Goal: Task Accomplishment & Management: Manage account settings

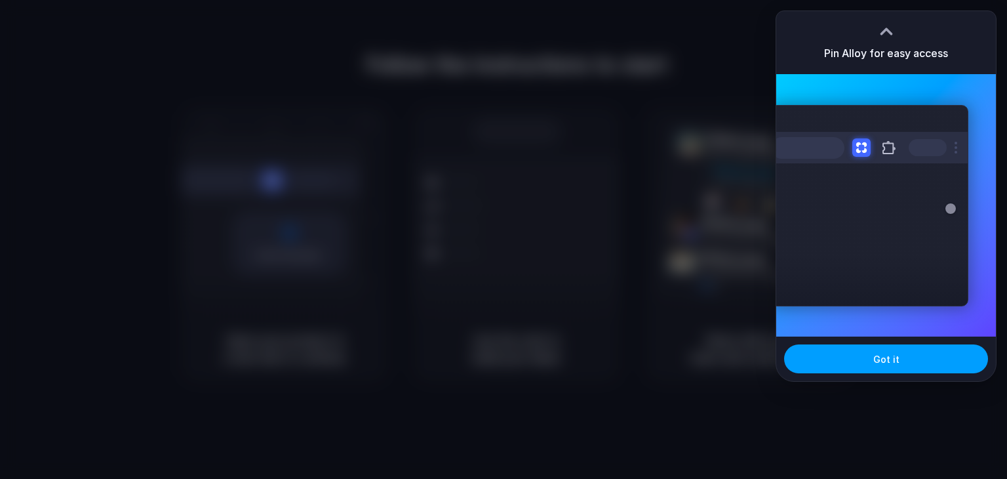
click at [863, 353] on button "Got it" at bounding box center [886, 358] width 204 height 29
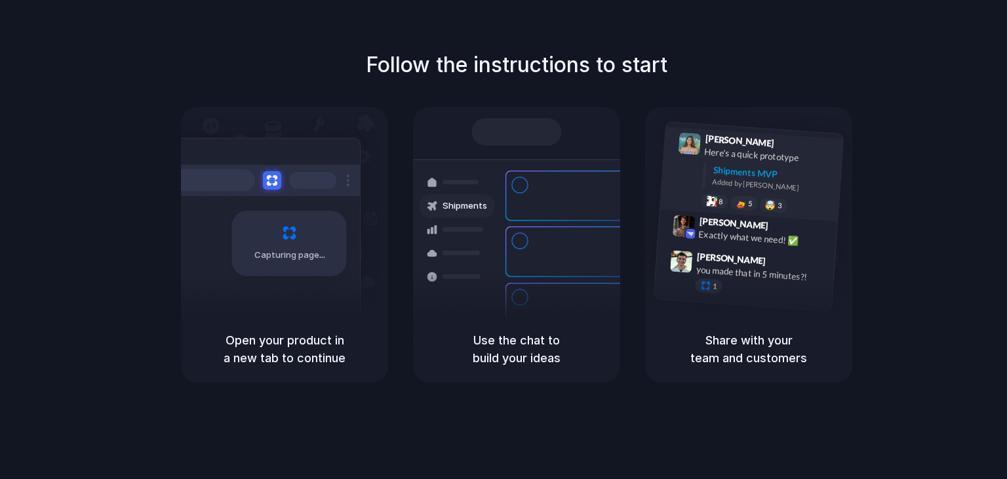
click at [728, 168] on div "Shipments MVP" at bounding box center [773, 174] width 121 height 22
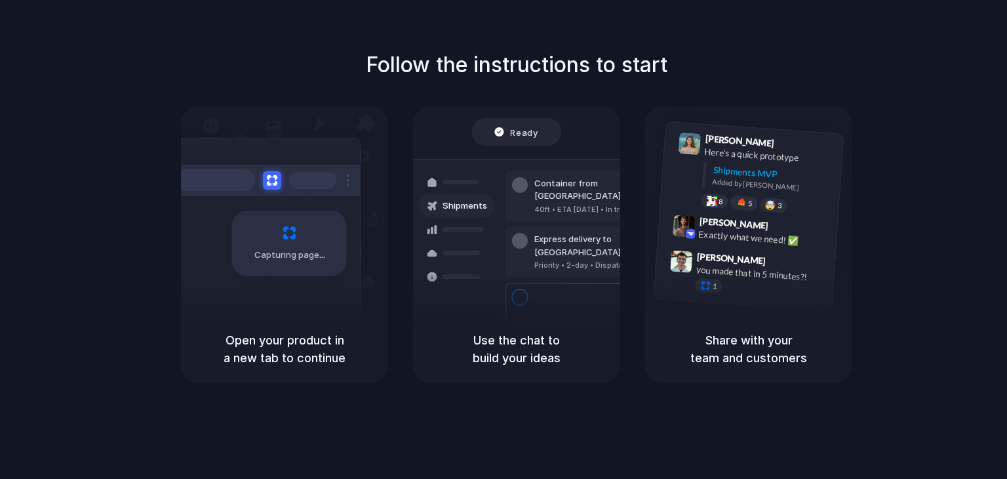
click at [507, 200] on div "Container from Shanghai 40ft • ETA Dec 28 • In transit" at bounding box center [593, 195] width 177 height 51
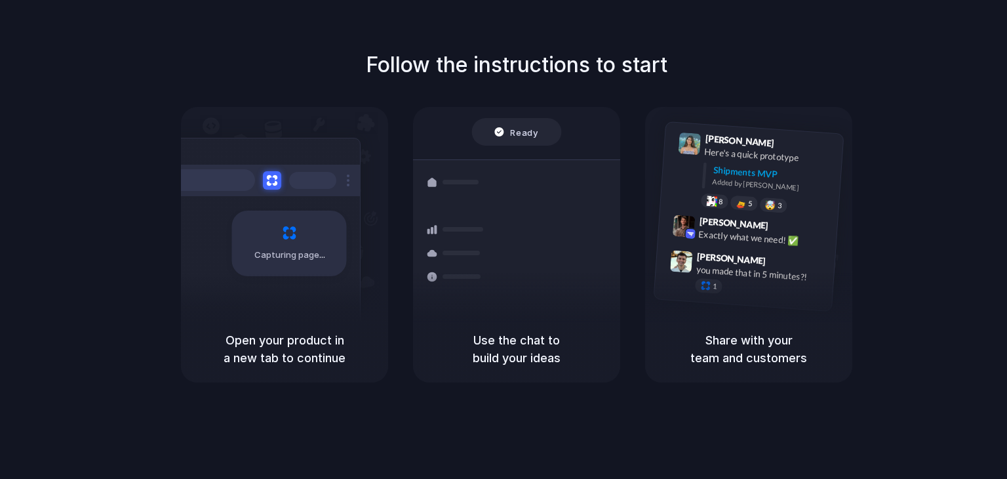
click at [281, 237] on div "Capturing page" at bounding box center [289, 243] width 115 height 66
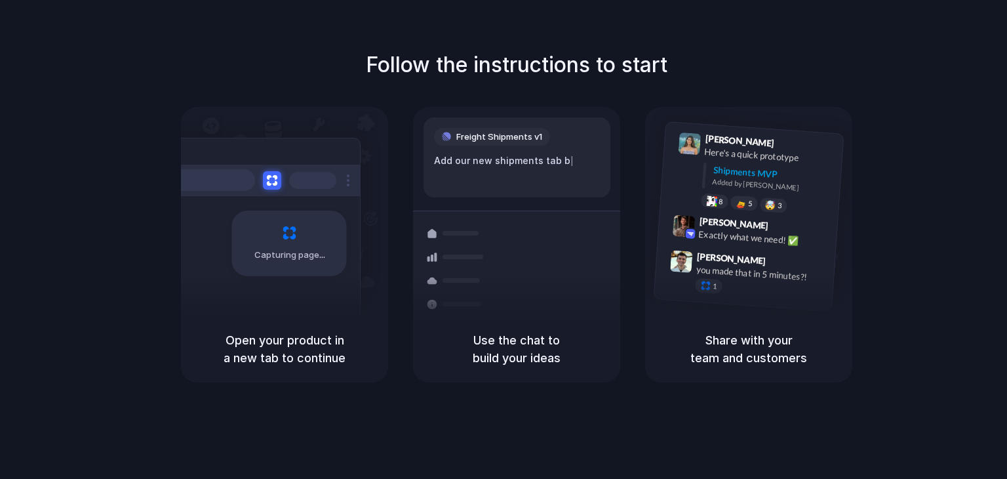
click at [265, 263] on div "Capturing page" at bounding box center [289, 243] width 115 height 66
click at [258, 352] on h5 "Open your product in a new tab to continue" at bounding box center [285, 348] width 176 height 35
drag, startPoint x: 281, startPoint y: 248, endPoint x: 338, endPoint y: 258, distance: 58.5
click at [338, 258] on div "Capturing page" at bounding box center [289, 243] width 115 height 66
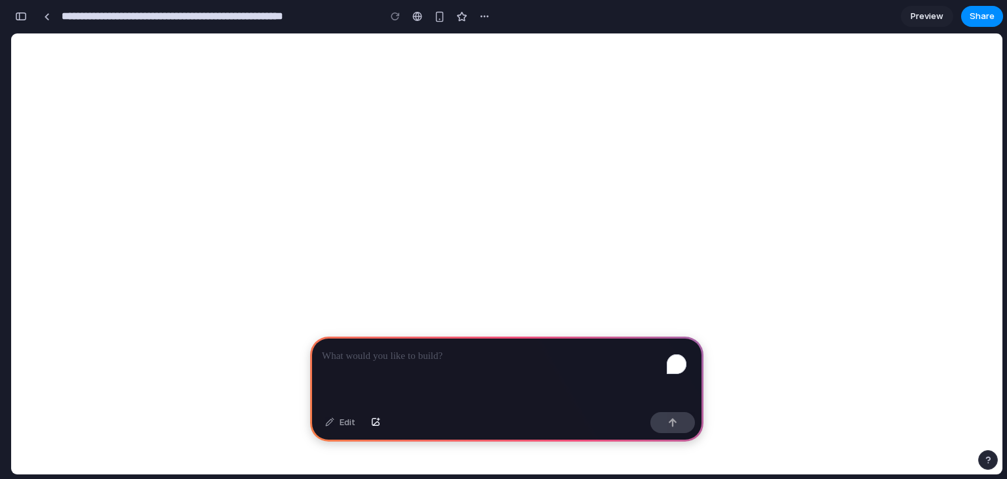
click at [445, 348] on p "To enrich screen reader interactions, please activate Accessibility in Grammarl…" at bounding box center [507, 356] width 370 height 16
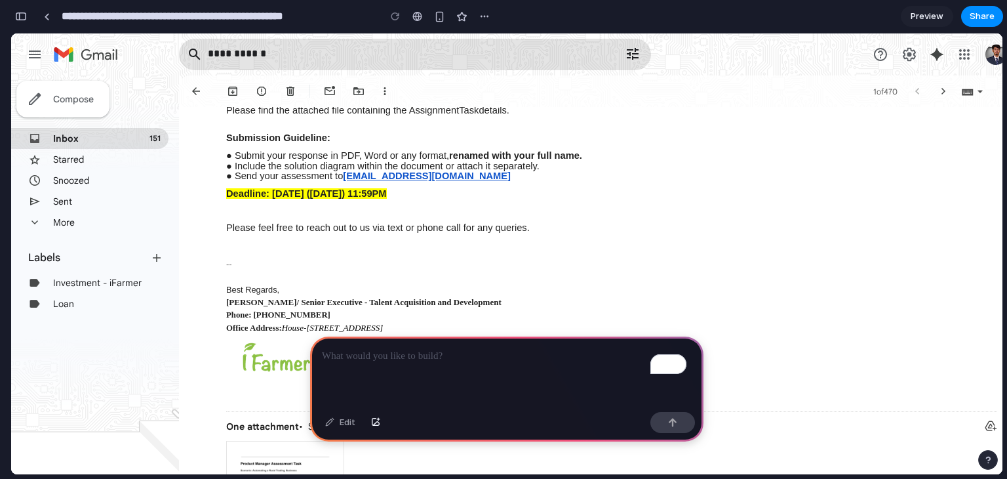
scroll to position [405, 0]
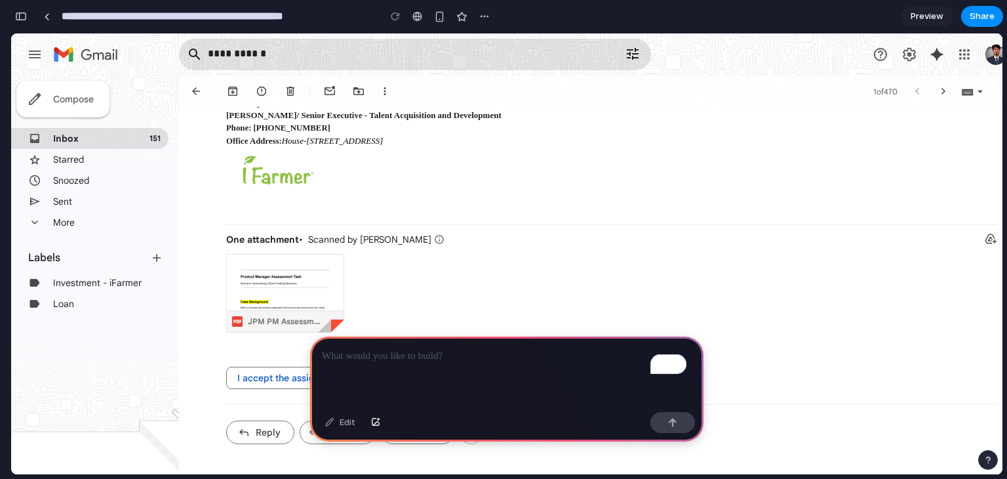
click at [375, 382] on div "To enrich screen reader interactions, please activate Accessibility in Grammarl…" at bounding box center [506, 371] width 393 height 70
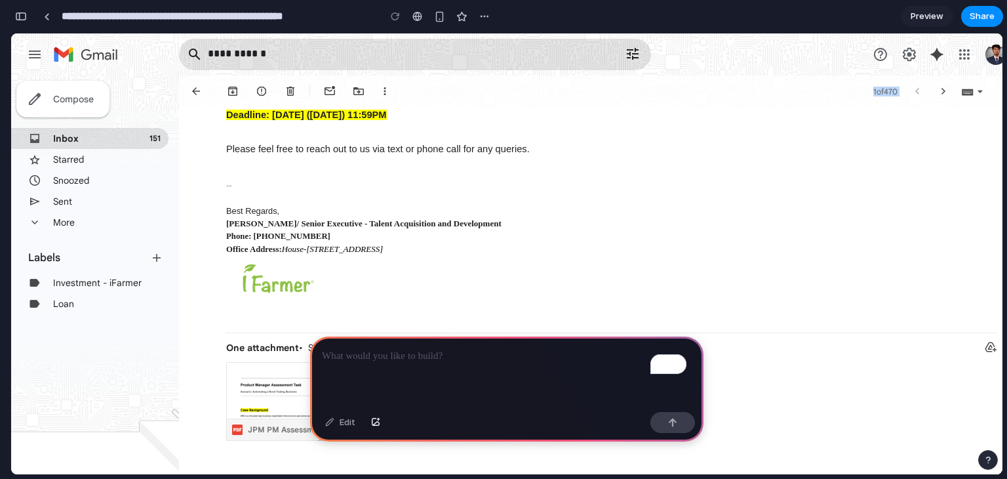
scroll to position [0, 0]
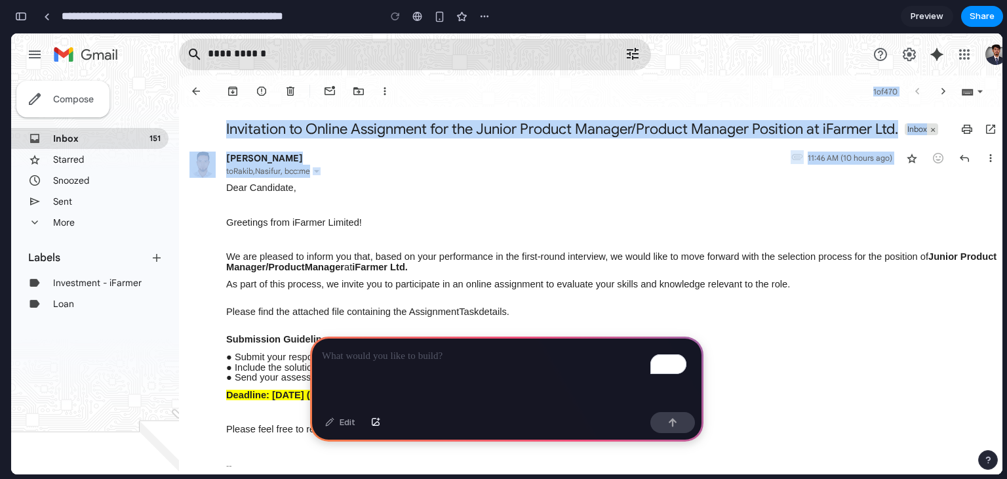
drag, startPoint x: 226, startPoint y: 205, endPoint x: 410, endPoint y: 437, distance: 295.9
click at [399, 404] on div "Dear Candidate, Greetings from iFarmer Limited! We are pleased to inform you th…" at bounding box center [611, 317] width 771 height 269
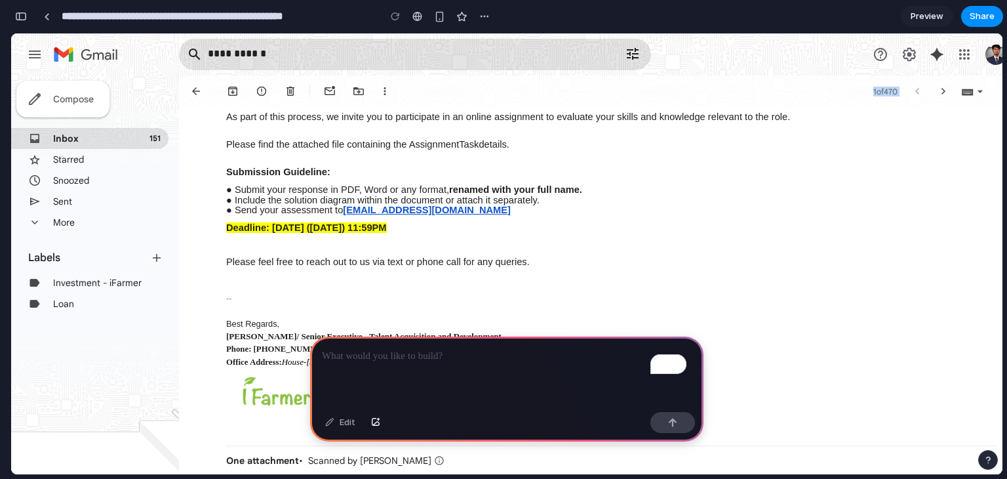
copy div "Dear Candidate, Greetings from iFarmer Limited! We are pleased to inform you th…"
click at [361, 352] on p "To enrich screen reader interactions, please activate Accessibility in Grammarl…" at bounding box center [507, 356] width 370 height 16
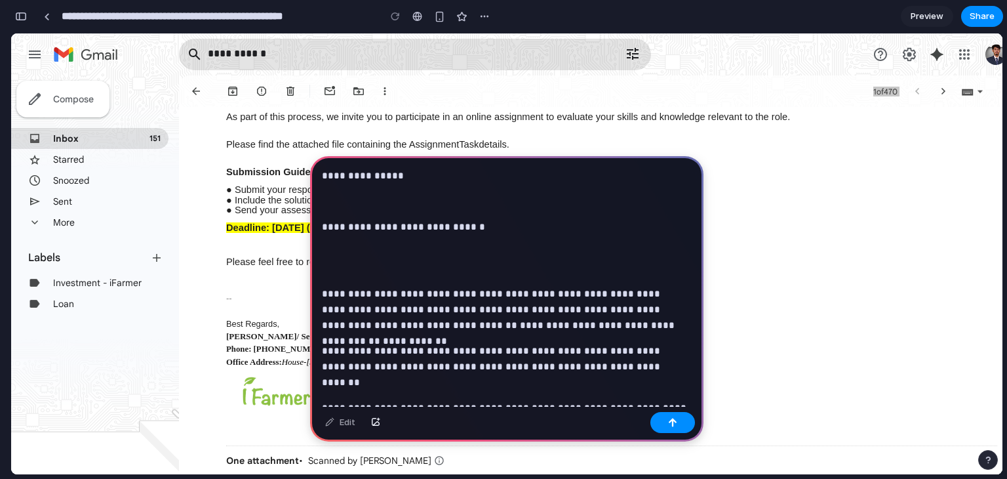
scroll to position [405, 0]
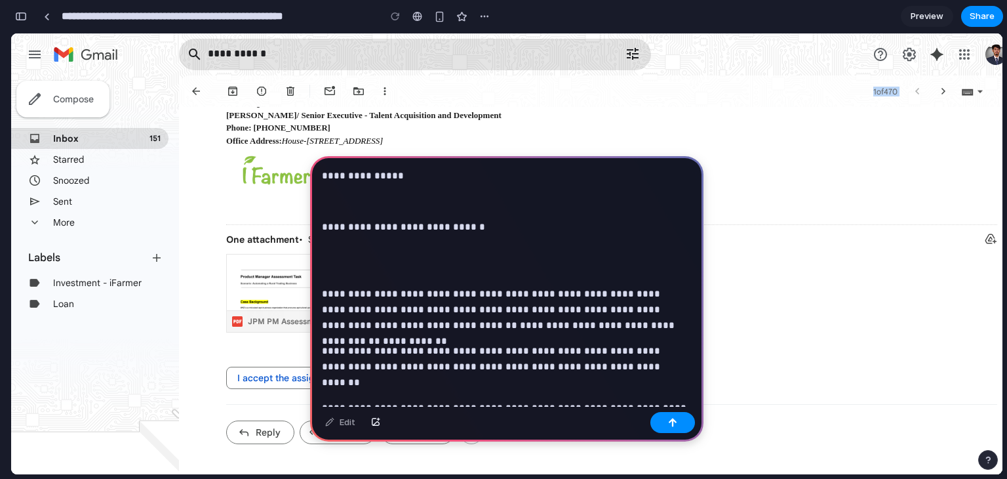
click at [283, 280] on img at bounding box center [285, 329] width 117 height 151
click at [288, 288] on img at bounding box center [285, 329] width 117 height 151
drag, startPoint x: 525, startPoint y: 191, endPoint x: 630, endPoint y: 145, distance: 114.5
click at [627, 178] on p "**********" at bounding box center [504, 176] width 365 height 16
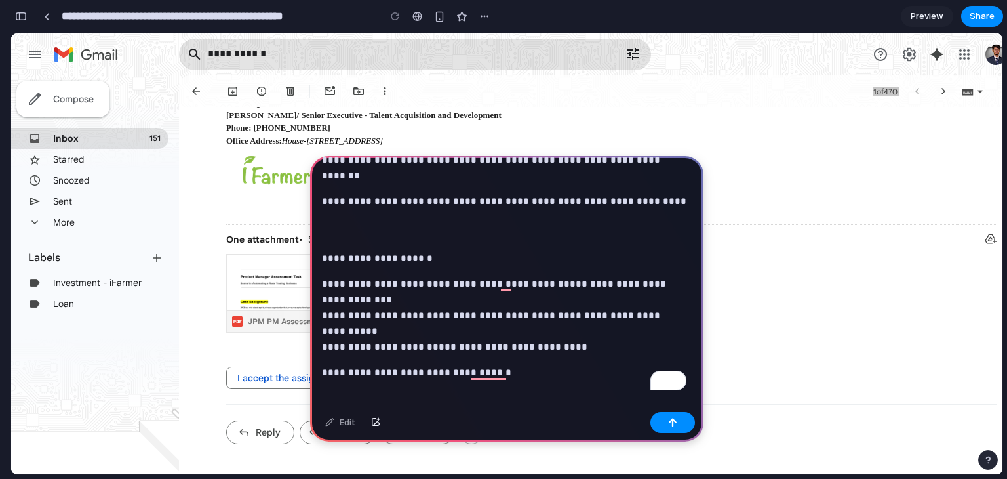
scroll to position [228, 0]
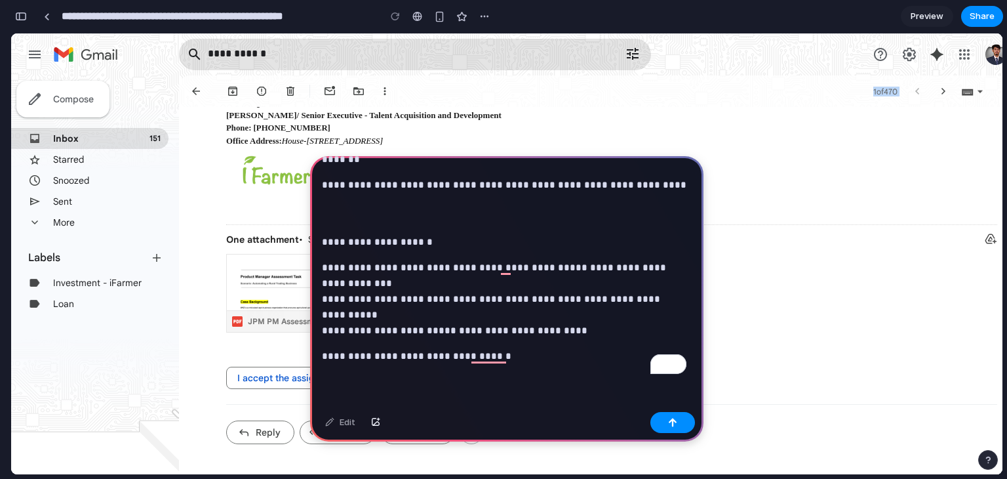
click at [274, 294] on img at bounding box center [285, 329] width 117 height 151
click at [535, 357] on p "**********" at bounding box center [507, 356] width 370 height 16
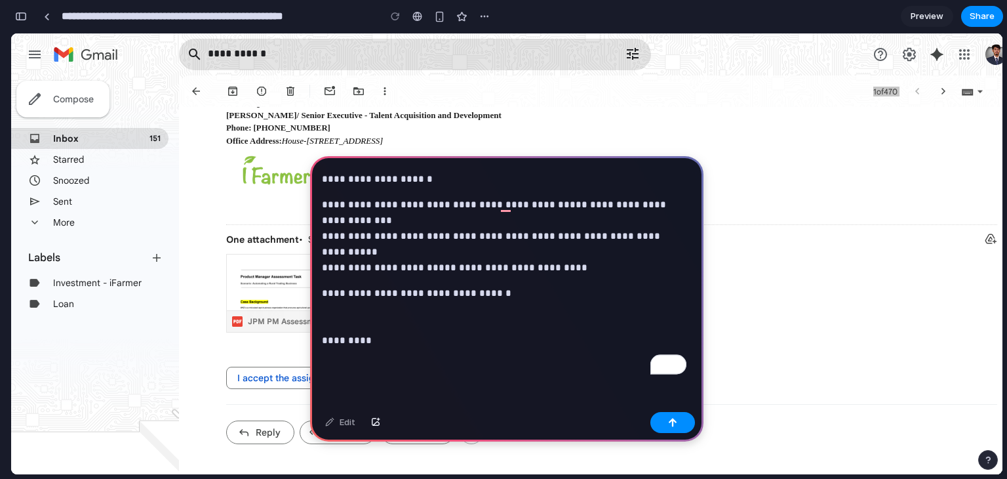
scroll to position [1573, 0]
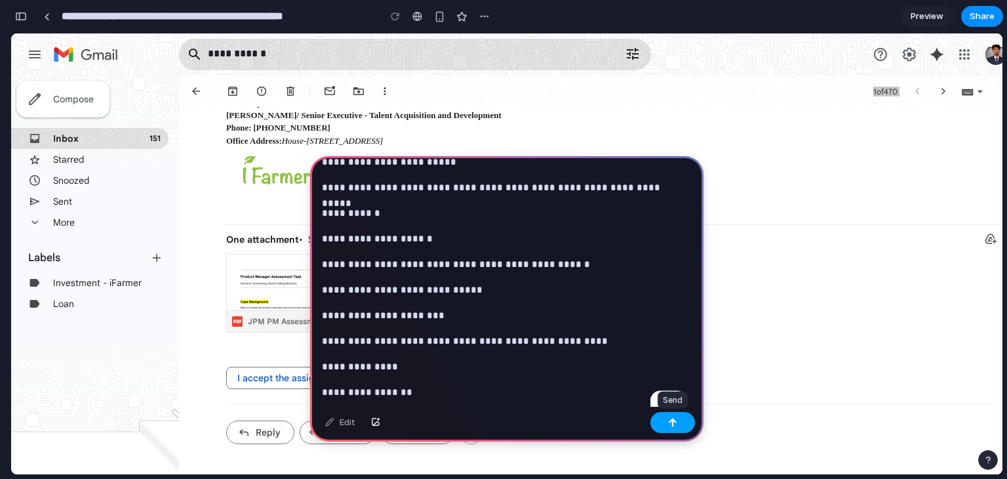
click at [677, 427] on button "button" at bounding box center [672, 422] width 45 height 21
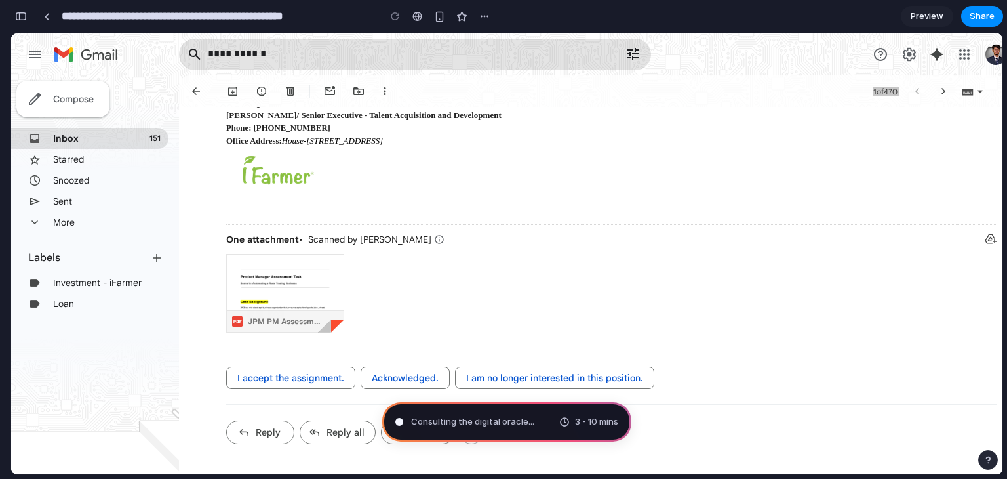
scroll to position [405, 0]
click at [276, 300] on img at bounding box center [285, 329] width 117 height 151
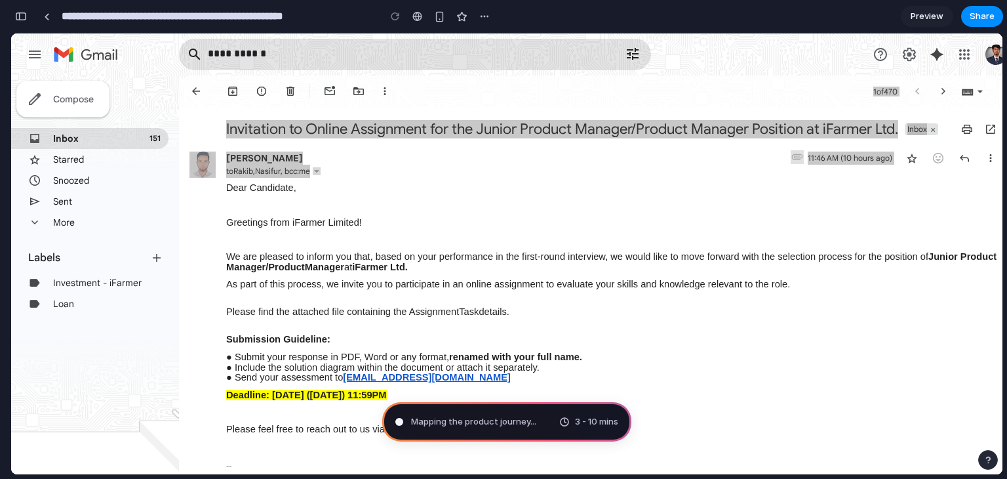
drag, startPoint x: 462, startPoint y: 453, endPoint x: 491, endPoint y: 281, distance: 174.3
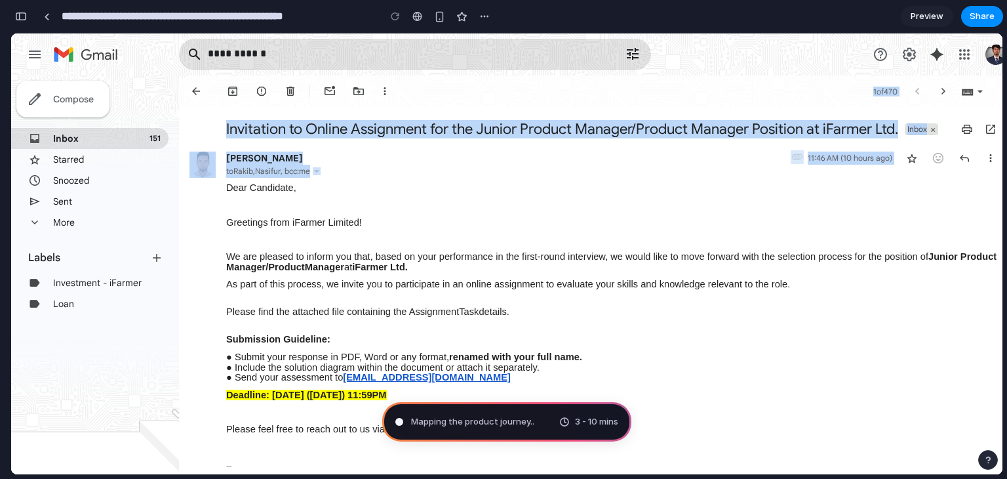
click at [465, 270] on p "We are pleased to inform you that, based on your performance in the first-round…" at bounding box center [611, 262] width 771 height 20
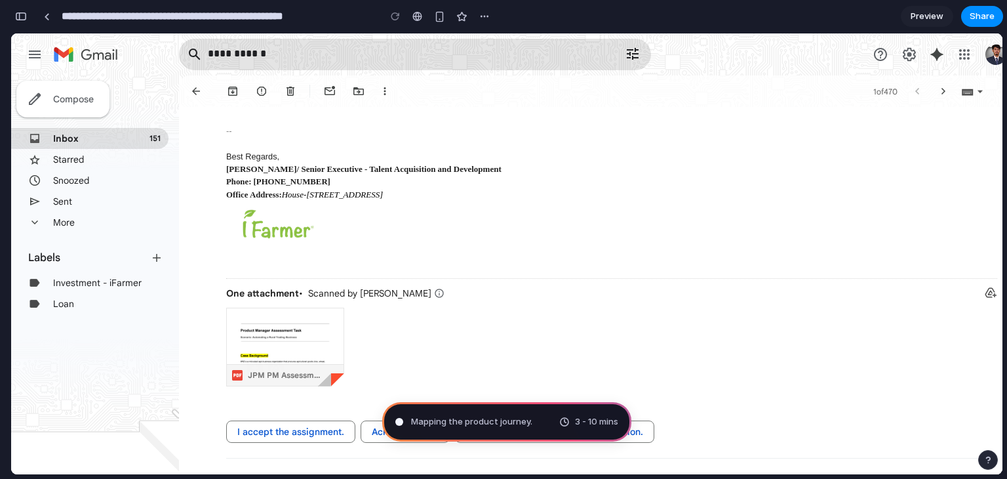
scroll to position [405, 0]
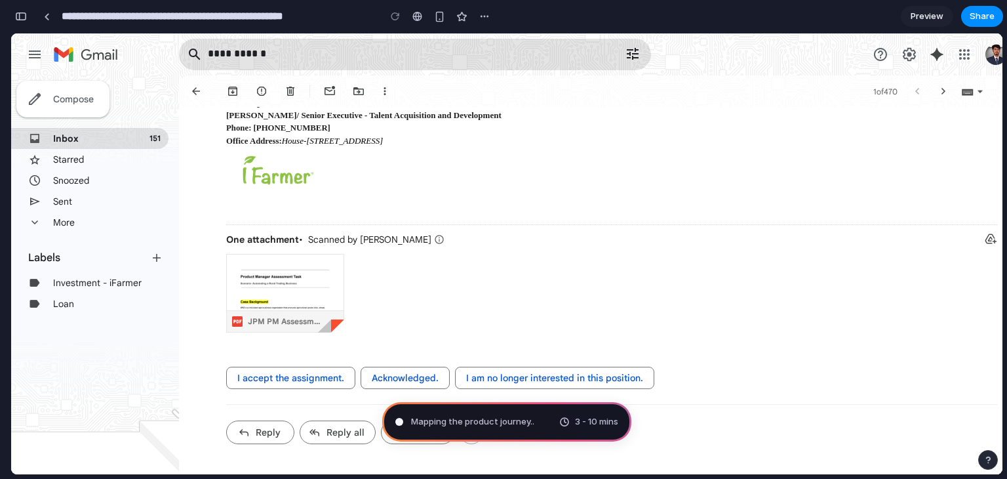
click at [300, 288] on img at bounding box center [285, 329] width 117 height 151
click at [995, 54] on link "Google Account: Seyam Rabbi \a(seyamrabbisd@gmail.com)" at bounding box center [996, 54] width 26 height 26
drag, startPoint x: 531, startPoint y: 452, endPoint x: 500, endPoint y: 397, distance: 63.1
type input "**********"
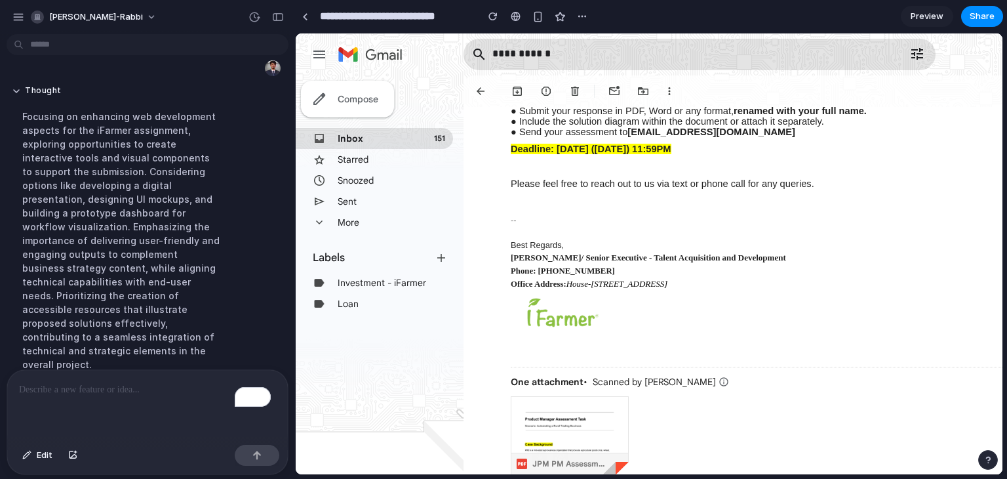
scroll to position [1733, 0]
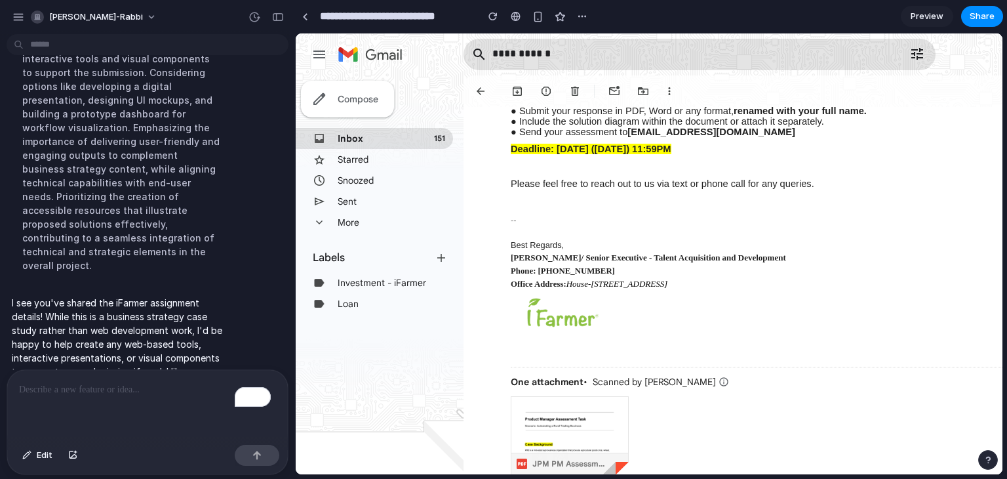
click at [89, 300] on p "I see you've shared the iFarmer assignment details! While this is a business st…" at bounding box center [121, 337] width 219 height 83
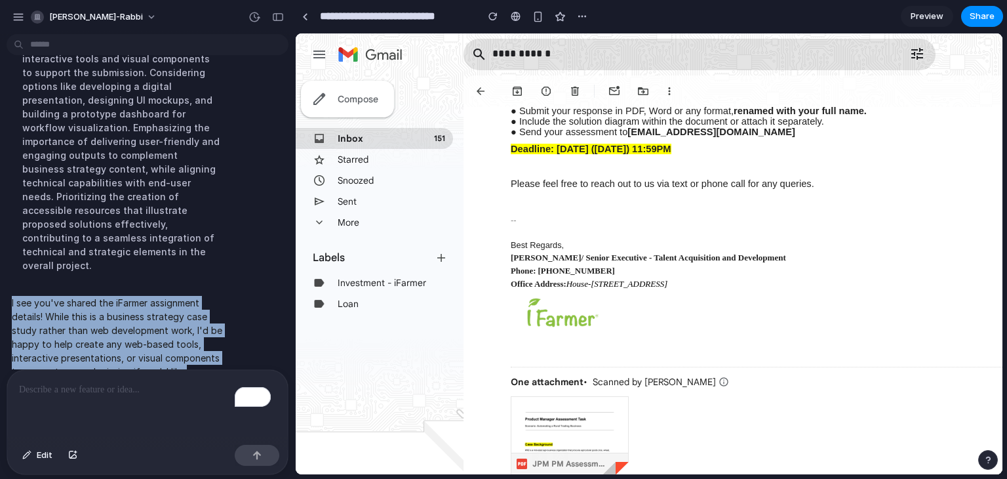
click at [89, 300] on p "I see you've shared the iFarmer assignment details! While this is a business st…" at bounding box center [121, 337] width 219 height 83
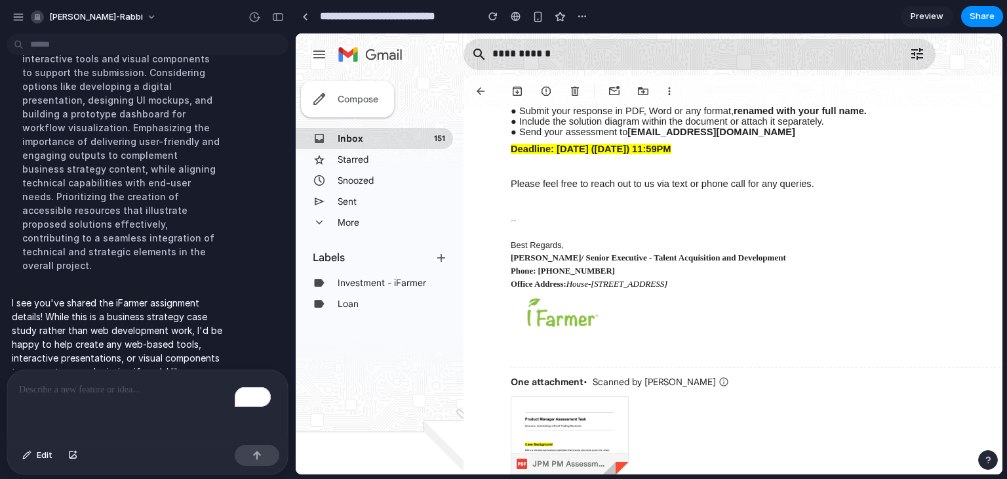
click at [94, 389] on p "To enrich screen reader interactions, please activate Accessibility in Grammarl…" at bounding box center [147, 390] width 257 height 16
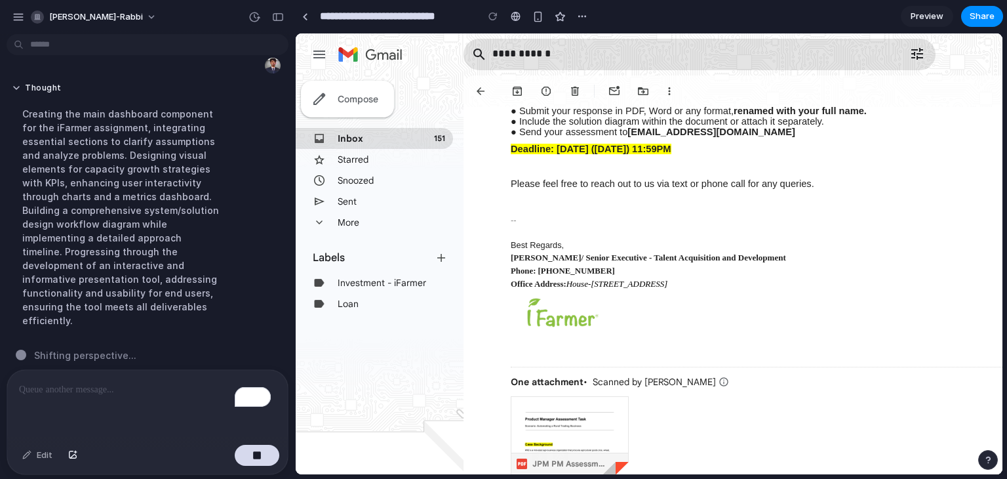
scroll to position [0, 0]
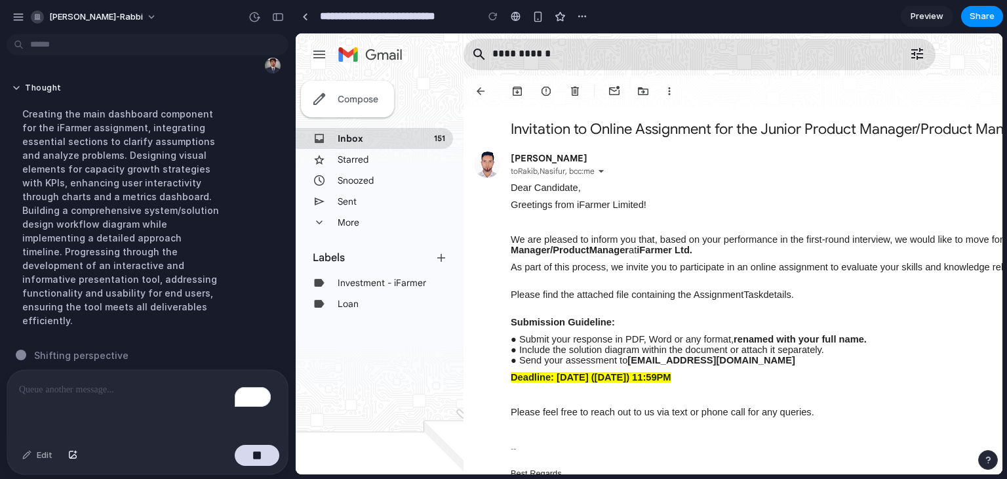
click at [351, 159] on link "Starred" at bounding box center [353, 159] width 31 height 12
click at [350, 183] on link "Snoozed" at bounding box center [356, 180] width 36 height 12
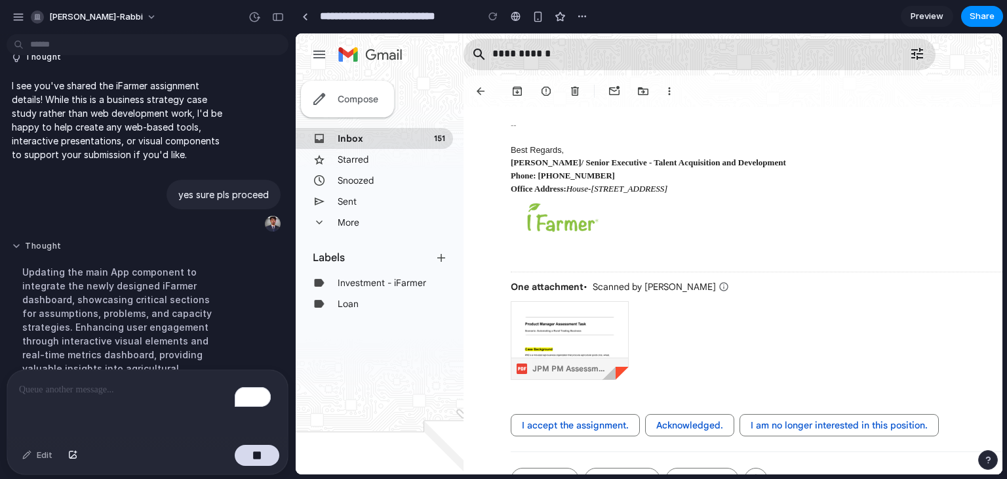
scroll to position [1853, 0]
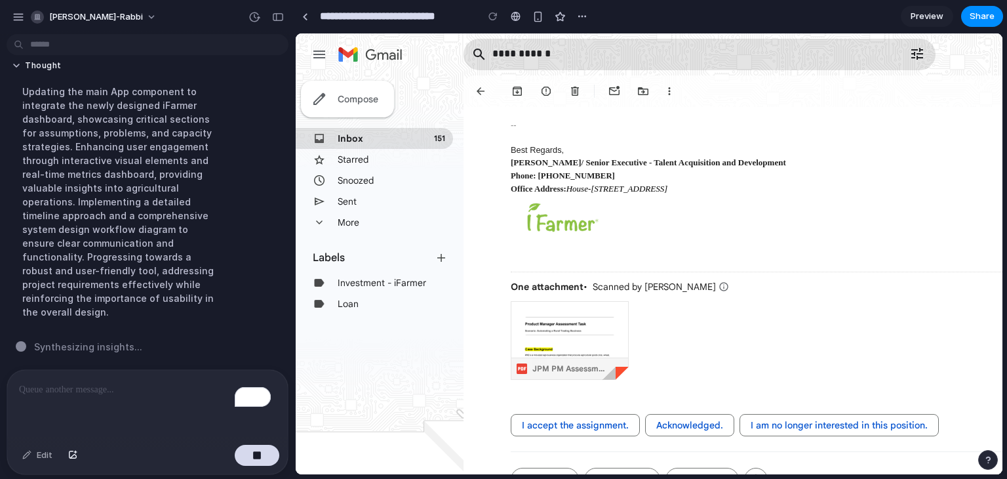
click at [125, 409] on div "To enrich screen reader interactions, please activate Accessibility in Grammarl…" at bounding box center [147, 404] width 281 height 69
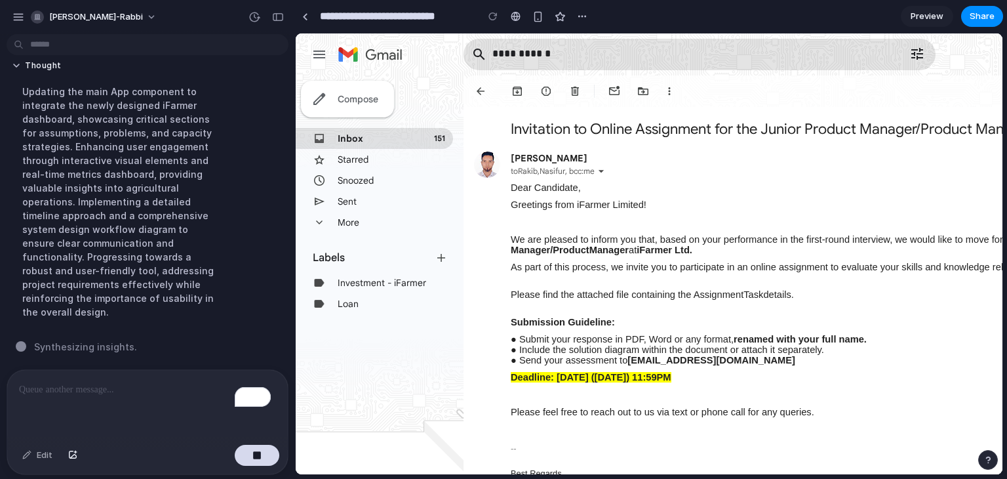
scroll to position [341, 0]
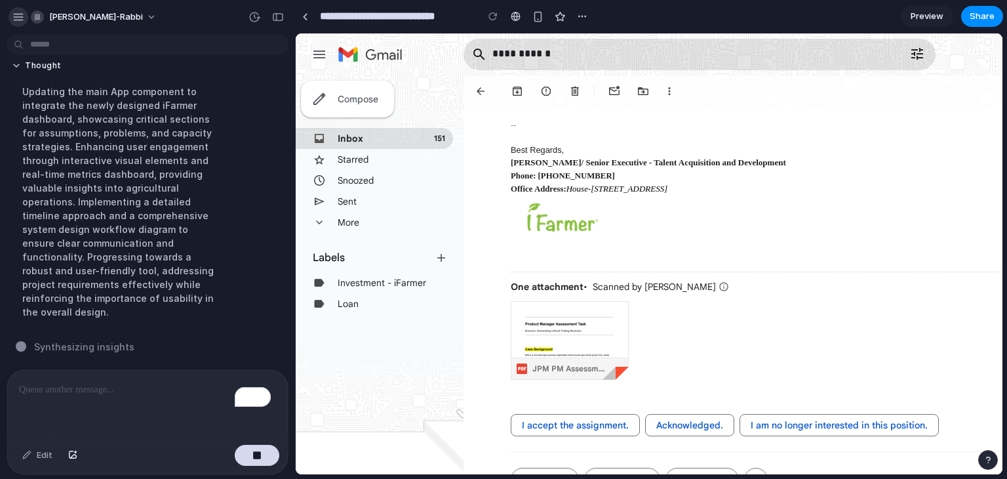
click at [13, 19] on div "button" at bounding box center [18, 17] width 12 height 12
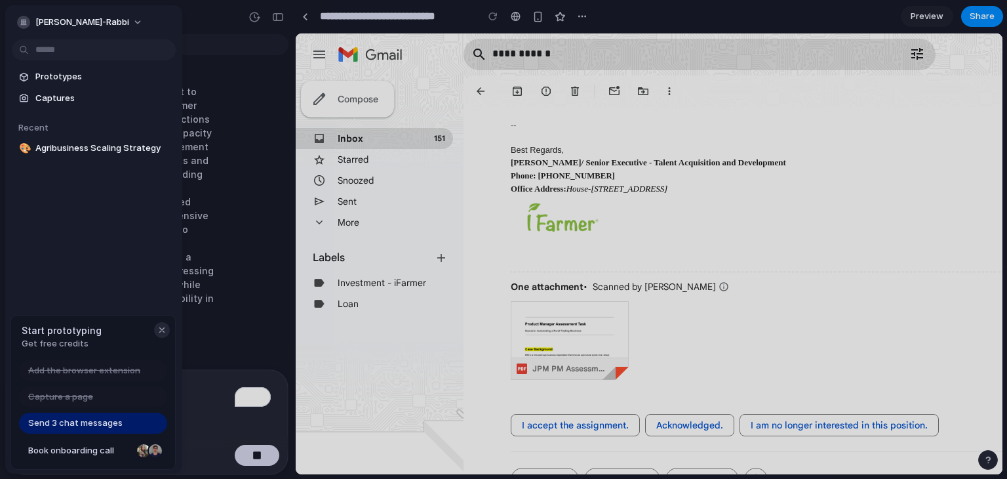
click at [163, 330] on div "button" at bounding box center [162, 330] width 10 height 10
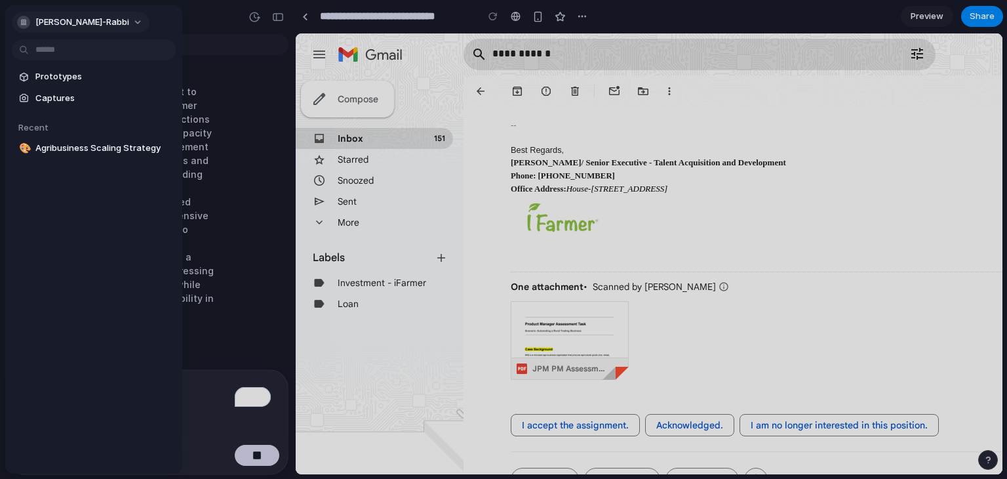
click at [21, 29] on button "[PERSON_NAME]-rabbi" at bounding box center [81, 22] width 138 height 21
click at [20, 26] on div "button" at bounding box center [23, 22] width 13 height 13
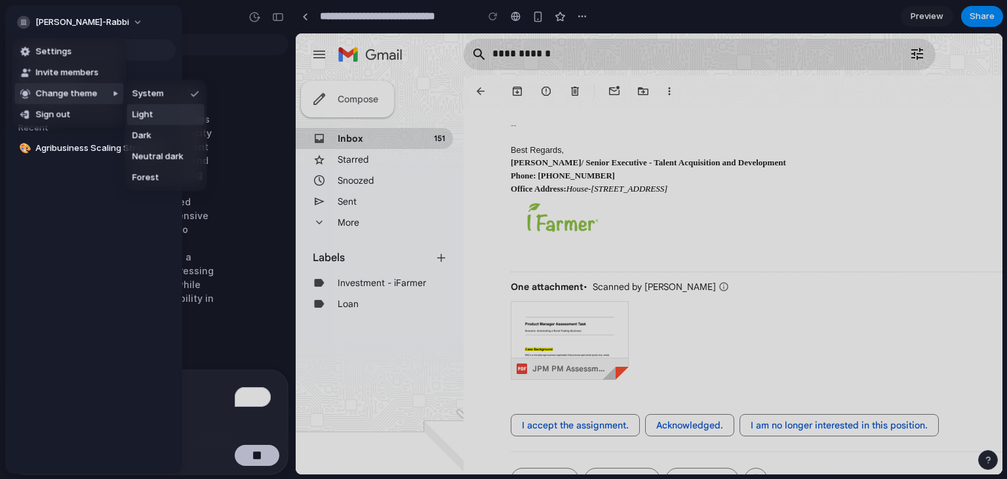
click at [138, 119] on span "Light" at bounding box center [142, 114] width 21 height 13
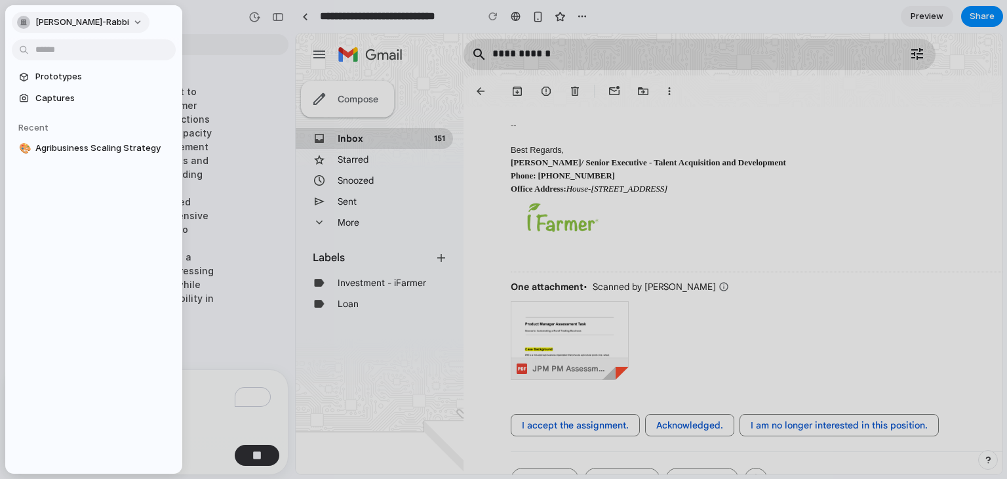
click at [19, 16] on div "[PERSON_NAME]-rabbi" at bounding box center [73, 22] width 112 height 13
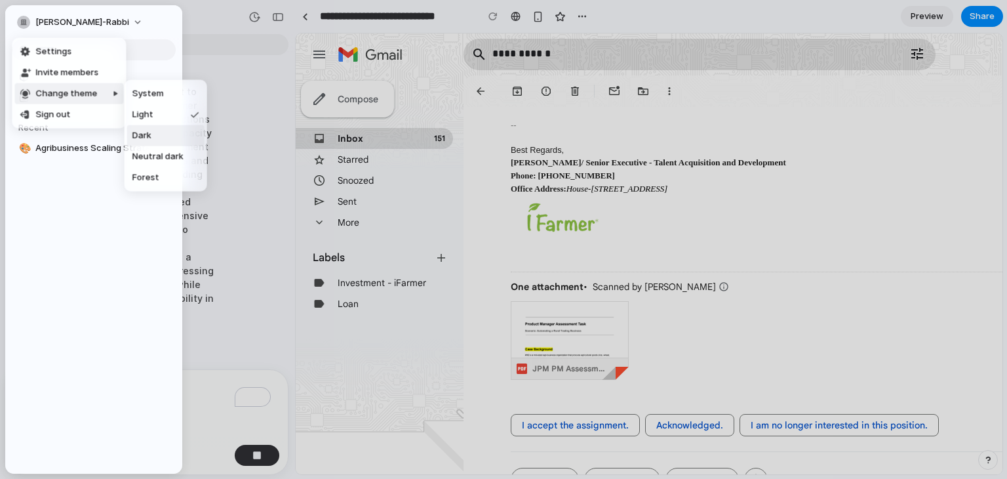
click at [158, 141] on li "Dark" at bounding box center [165, 135] width 77 height 21
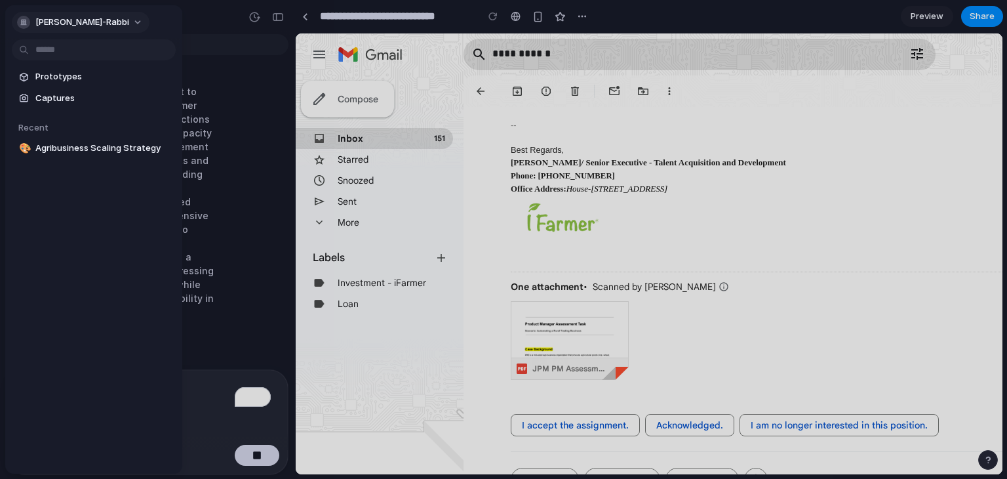
click at [26, 17] on div "button" at bounding box center [23, 22] width 13 height 13
click at [21, 22] on div "button" at bounding box center [23, 22] width 13 height 13
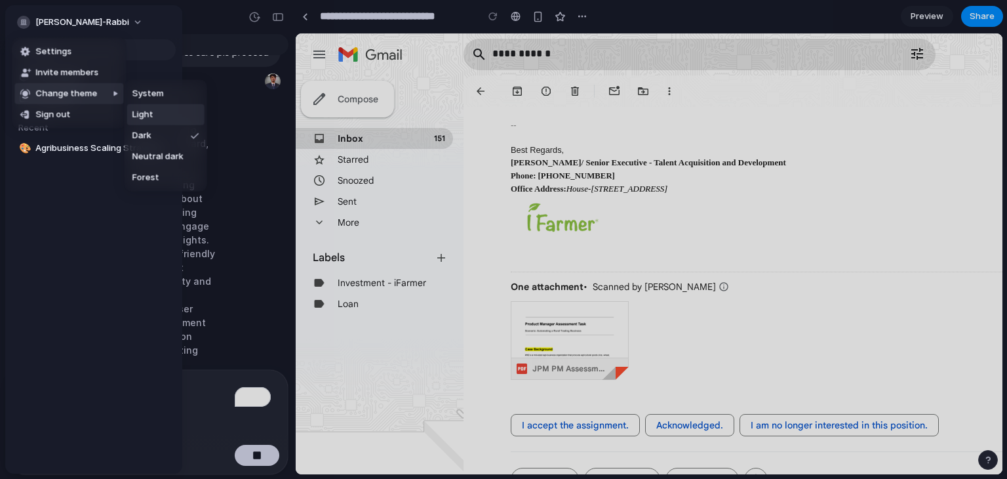
scroll to position [1853, 0]
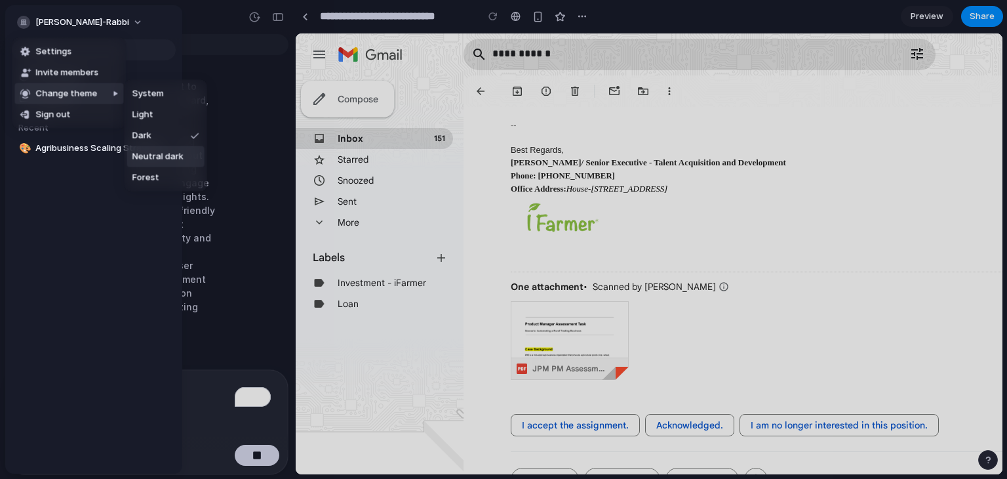
click at [158, 154] on span "Neutral dark" at bounding box center [157, 156] width 51 height 13
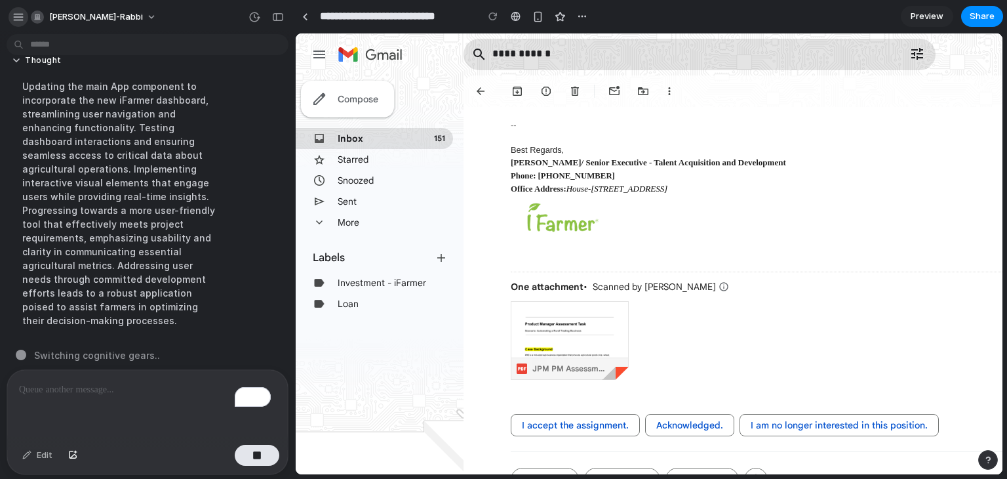
click at [11, 16] on button "button" at bounding box center [19, 17] width 20 height 20
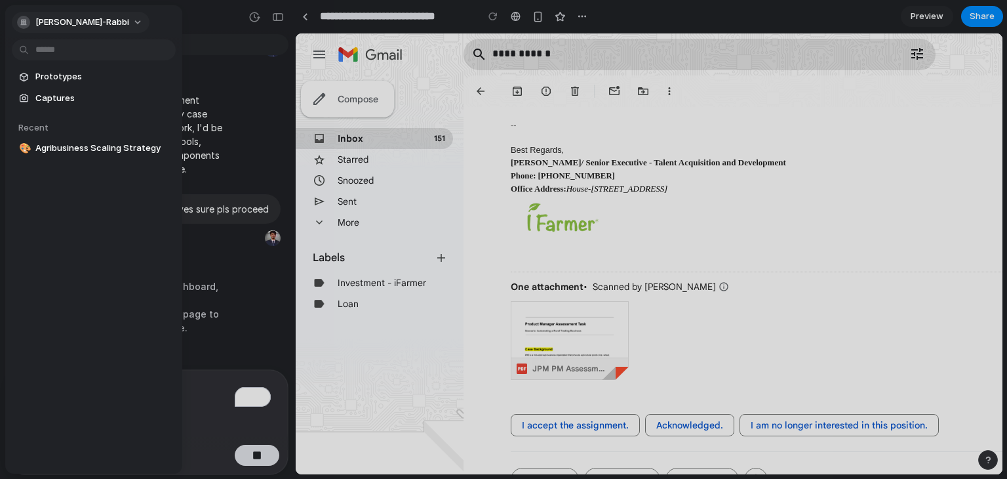
click at [18, 18] on div "[PERSON_NAME]-rabbi" at bounding box center [73, 22] width 112 height 13
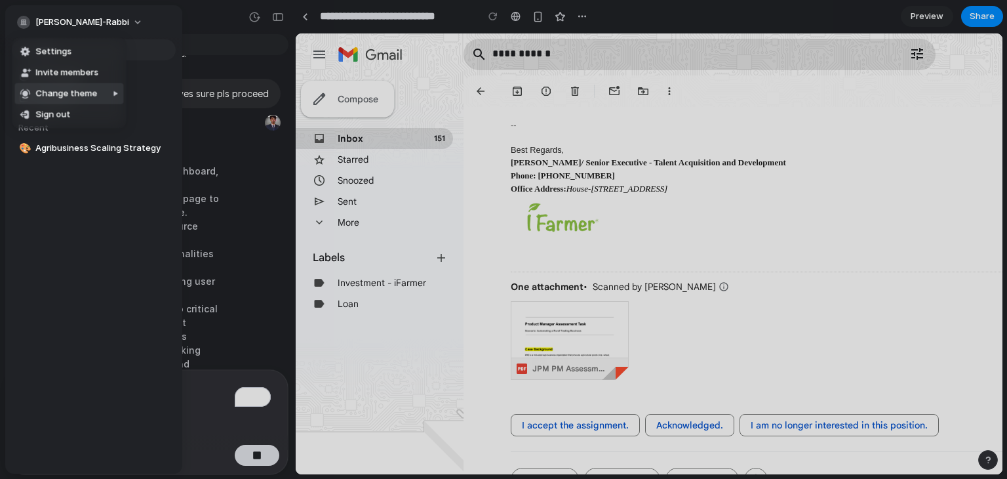
scroll to position [1826, 0]
click at [102, 89] on li "Change theme" at bounding box center [68, 93] width 109 height 21
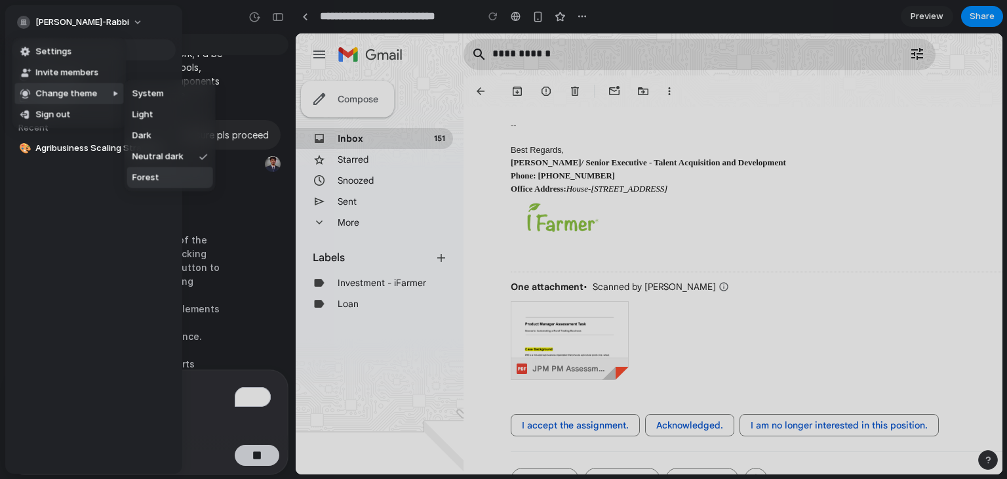
click at [149, 174] on span "Forest" at bounding box center [145, 177] width 27 height 13
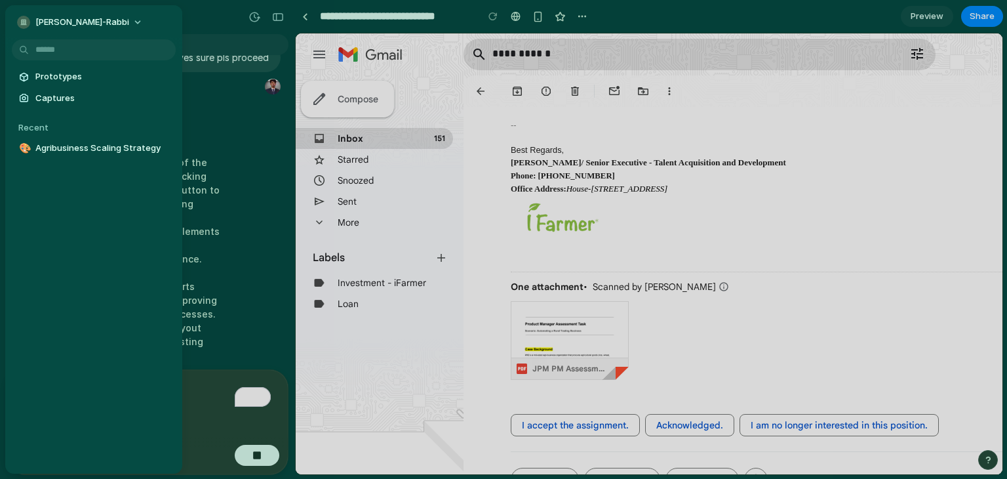
scroll to position [1853, 0]
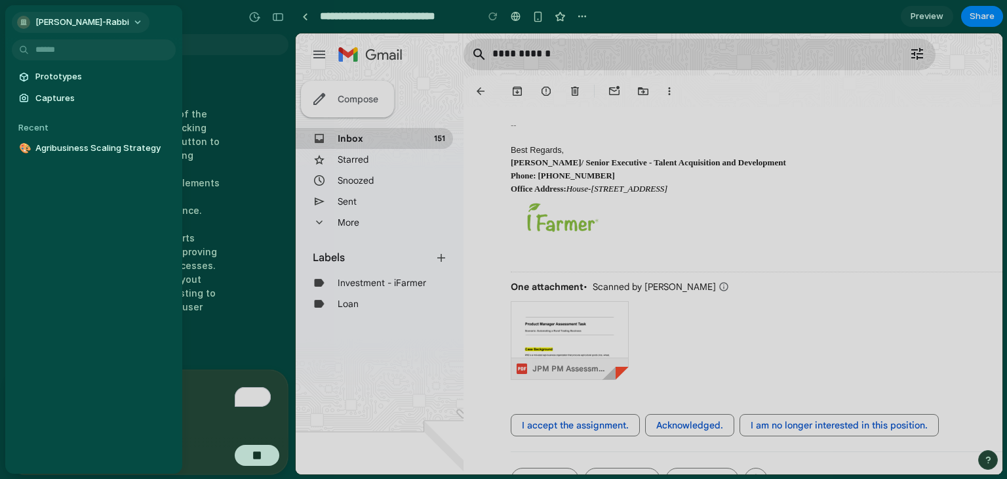
click at [26, 26] on div "button" at bounding box center [23, 22] width 13 height 13
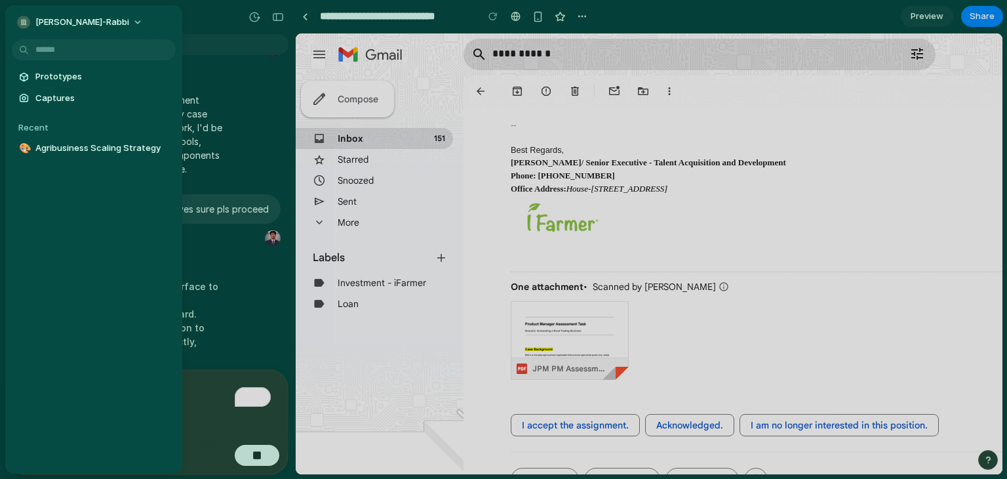
click at [22, 20] on div "button" at bounding box center [23, 22] width 13 height 13
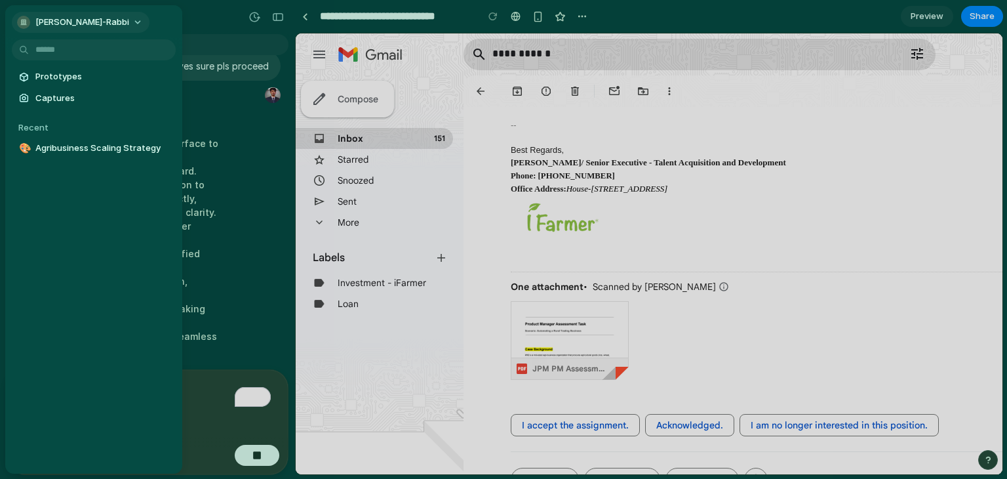
scroll to position [1840, 0]
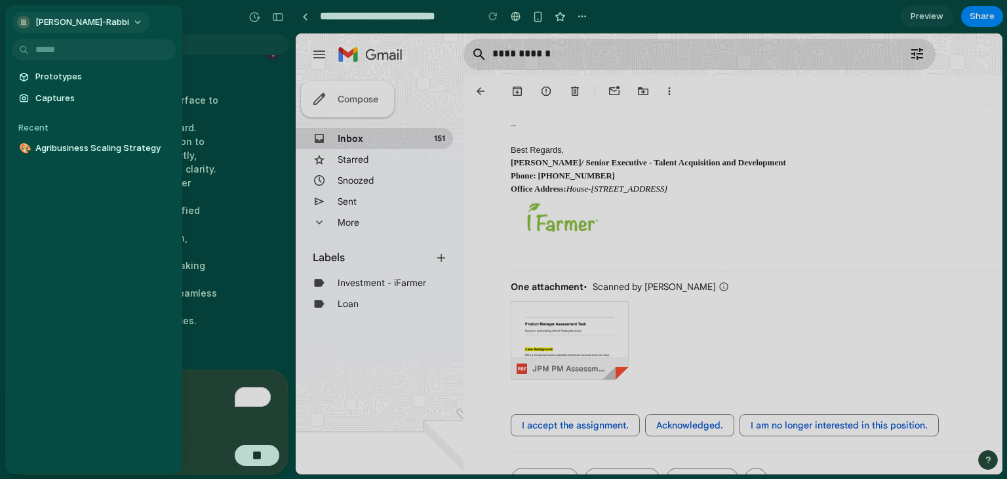
click at [55, 20] on span "[PERSON_NAME]-rabbi" at bounding box center [82, 22] width 94 height 13
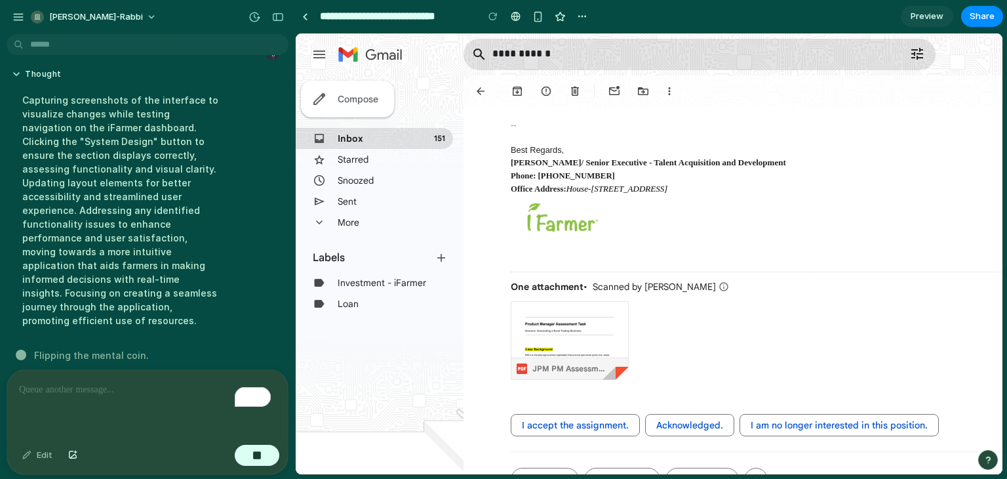
click at [215, 121] on div "Capturing screenshots of the interface to visualize changes while testing navig…" at bounding box center [121, 210] width 219 height 250
click at [15, 16] on div "button" at bounding box center [18, 17] width 12 height 12
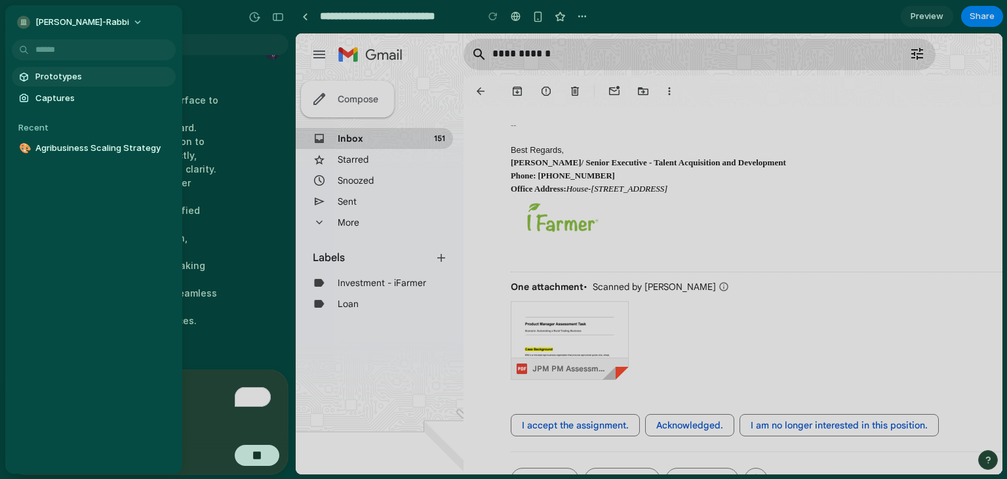
click at [52, 82] on span "Prototypes" at bounding box center [102, 76] width 135 height 13
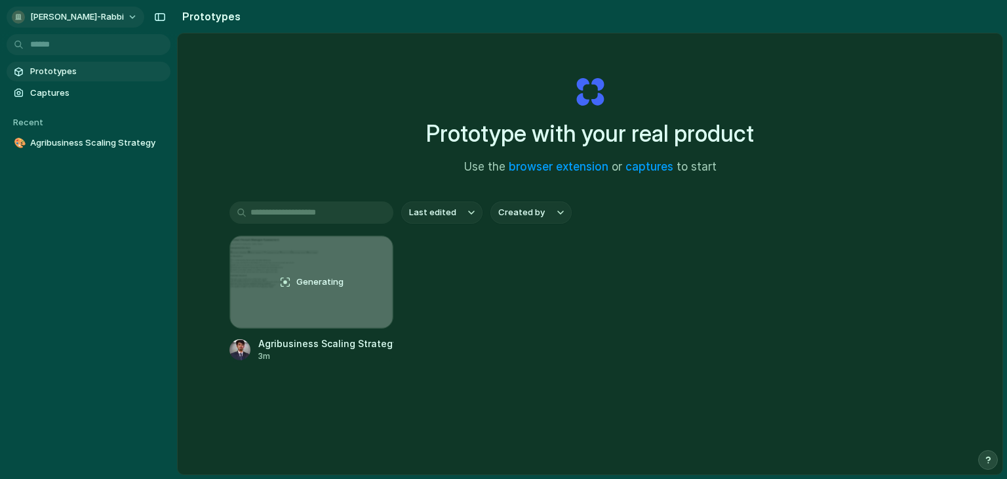
click at [23, 16] on div "button" at bounding box center [18, 16] width 13 height 13
click at [330, 273] on div "Generating" at bounding box center [311, 282] width 163 height 92
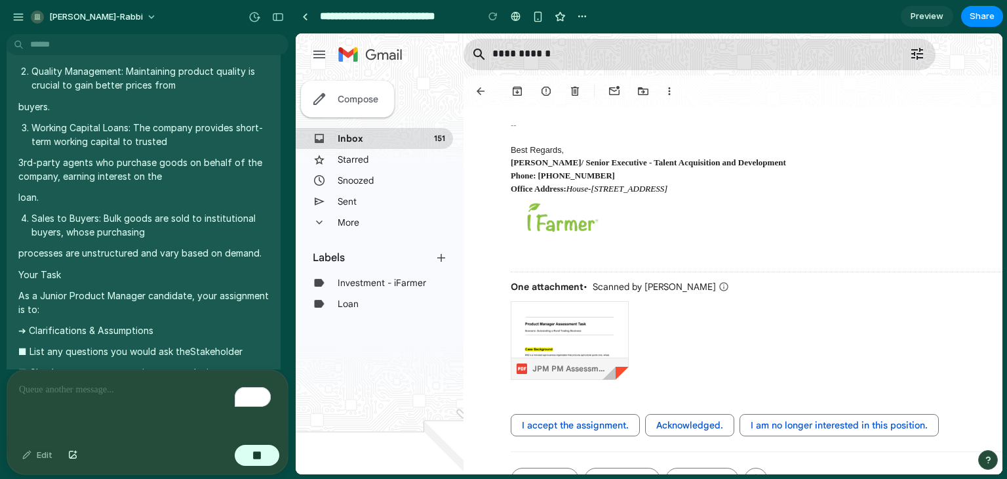
scroll to position [918, 0]
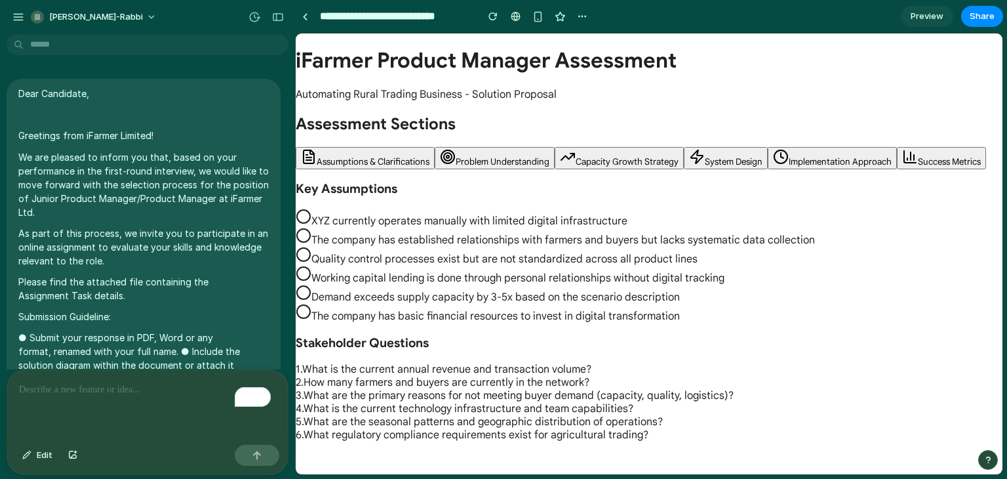
scroll to position [1750, 0]
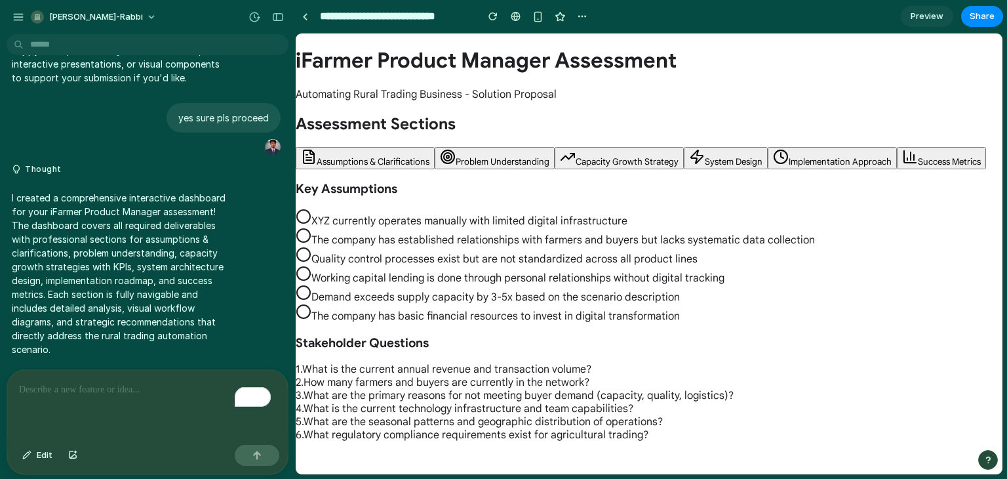
click at [357, 208] on div "Key Assumptions XYZ currently operates manually with limited digital infrastruc…" at bounding box center [649, 252] width 707 height 142
click at [391, 161] on span "Assumptions & Clarifications" at bounding box center [373, 161] width 113 height 11
click at [468, 156] on span "Problem Understanding" at bounding box center [503, 161] width 94 height 11
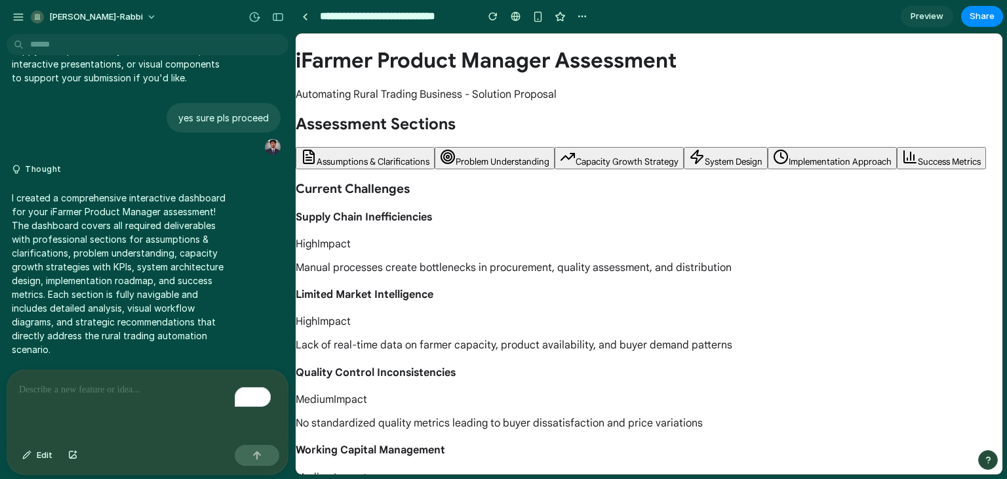
click at [605, 156] on span "Capacity Growth Strategy" at bounding box center [627, 161] width 103 height 11
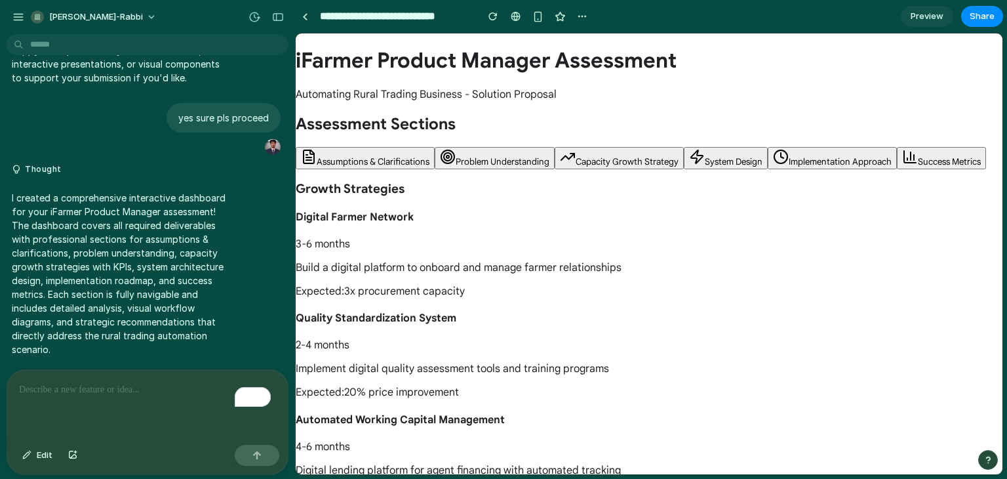
click at [700, 159] on icon at bounding box center [697, 157] width 16 height 16
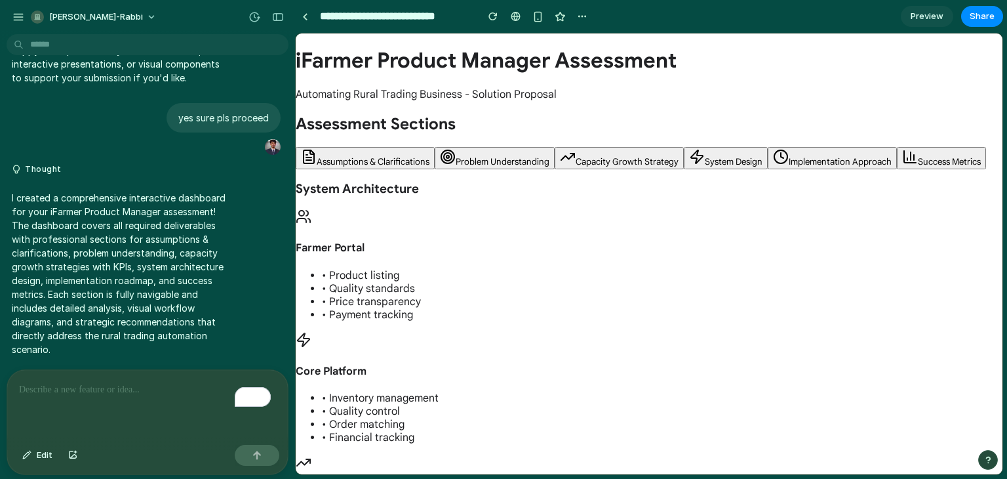
click at [815, 154] on button "Implementation Approach" at bounding box center [832, 158] width 129 height 22
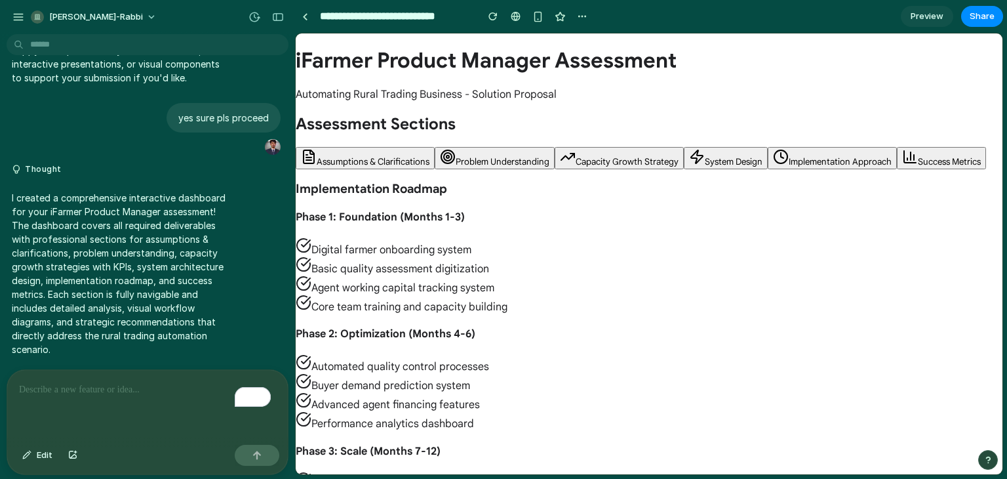
click at [929, 153] on button "Success Metrics" at bounding box center [941, 158] width 89 height 22
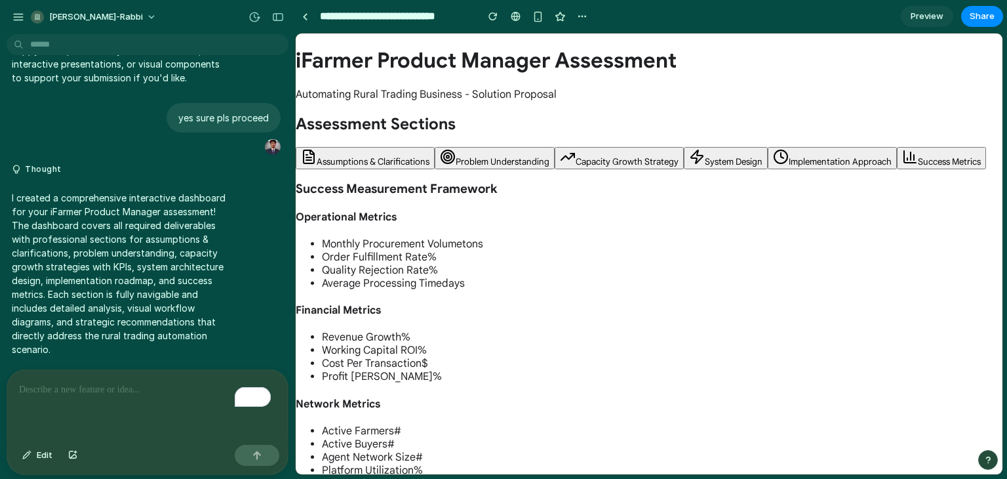
click at [814, 158] on span "Implementation Approach" at bounding box center [840, 161] width 103 height 11
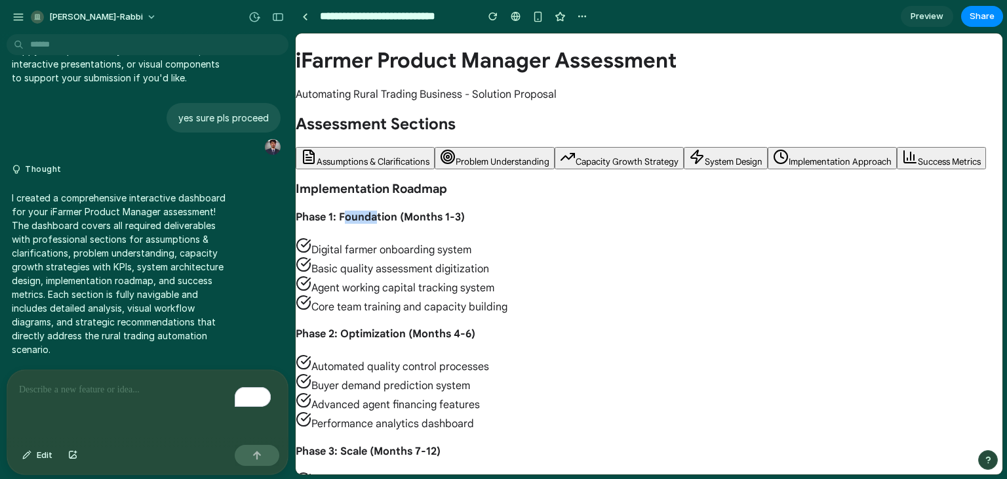
drag, startPoint x: 345, startPoint y: 207, endPoint x: 389, endPoint y: 224, distance: 47.4
click at [389, 224] on div "Implementation Roadmap Phase 1: Foundation (Months 1-3) Digital farmer onboardi…" at bounding box center [649, 364] width 707 height 366
click at [369, 153] on button "Assumptions & Clarifications" at bounding box center [365, 158] width 139 height 22
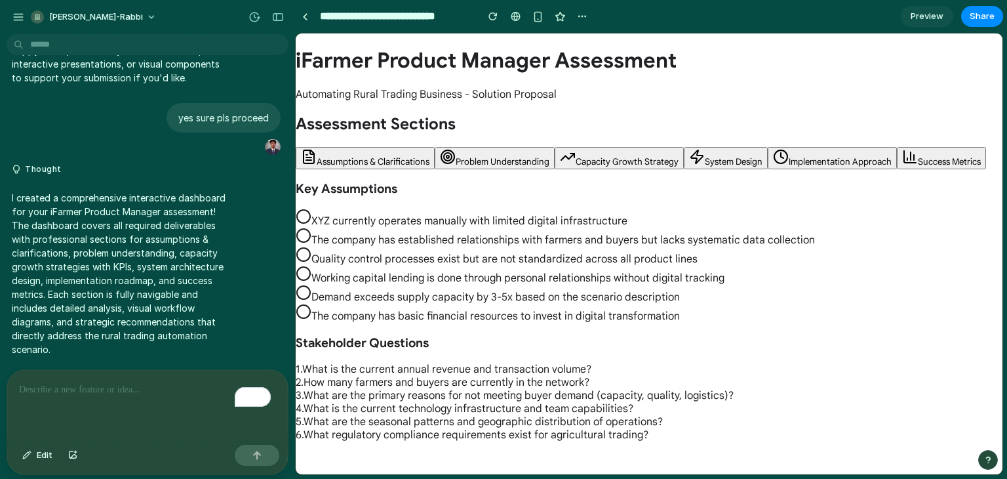
click at [366, 364] on span "What is the current annual revenue and transaction volume?" at bounding box center [446, 369] width 289 height 13
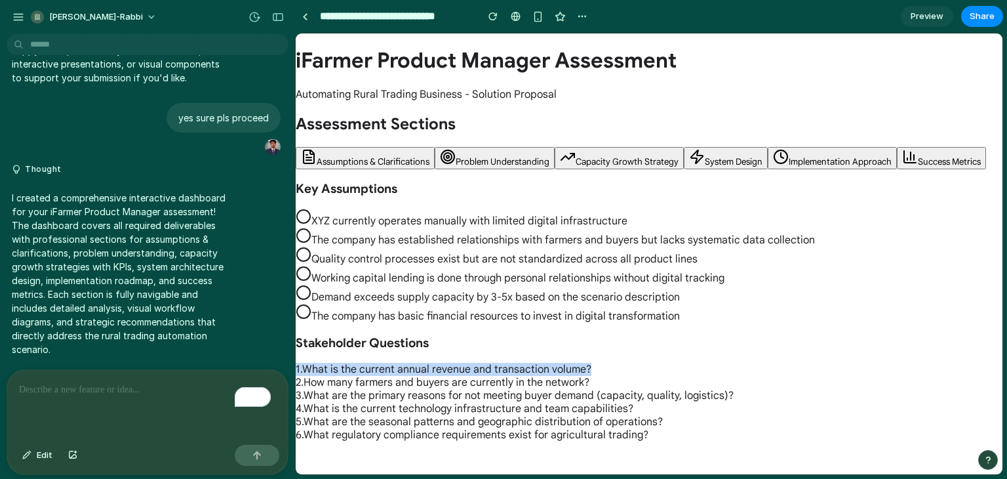
click at [366, 364] on span "What is the current annual revenue and transaction volume?" at bounding box center [446, 369] width 289 height 13
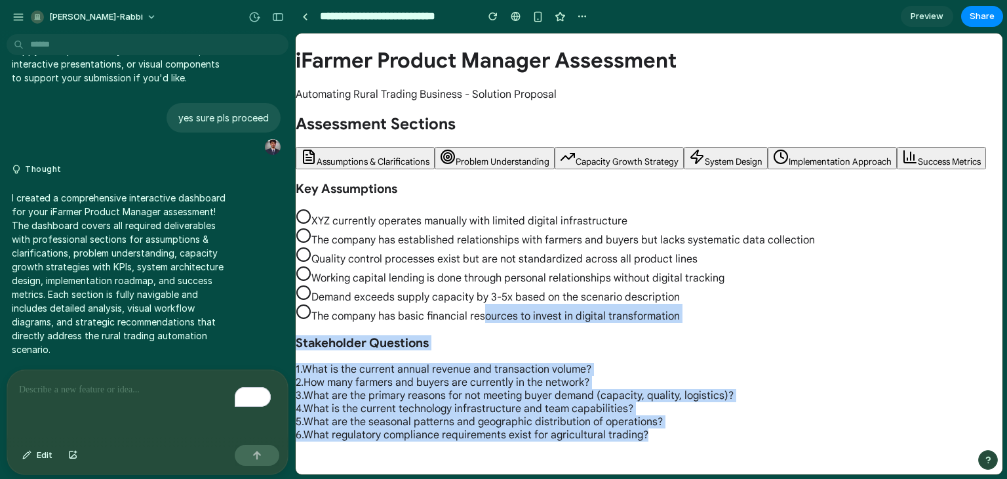
drag, startPoint x: 641, startPoint y: 434, endPoint x: 483, endPoint y: 313, distance: 199.3
click at [483, 313] on div "Key Assumptions XYZ currently operates manually with limited digital infrastruc…" at bounding box center [649, 311] width 707 height 260
click at [477, 152] on button "Problem Understanding" at bounding box center [495, 158] width 120 height 22
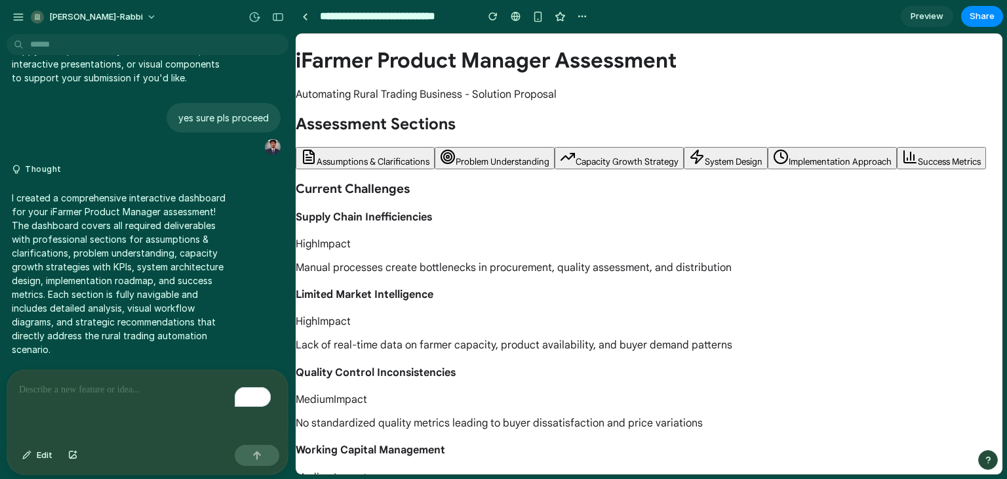
click at [382, 270] on p "Manual processes create bottlenecks in procurement, quality assessment, and dis…" at bounding box center [649, 267] width 707 height 13
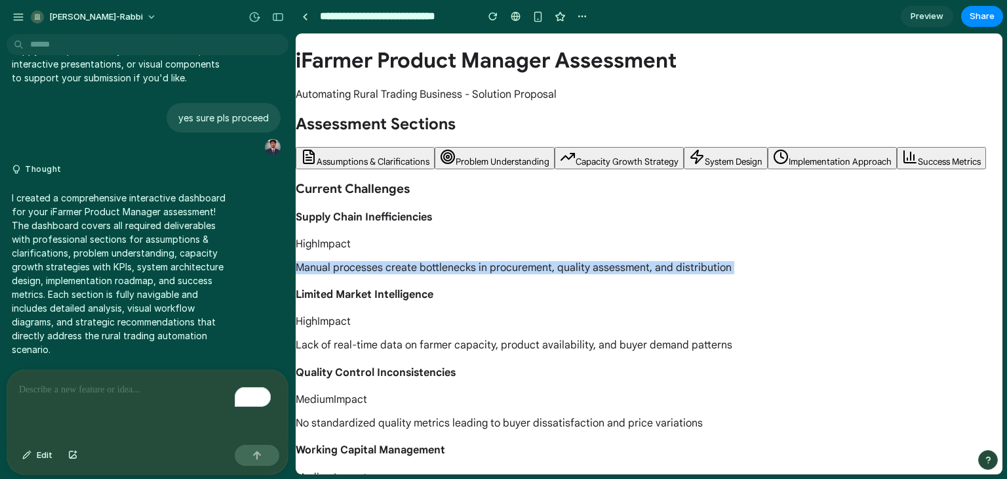
click at [382, 270] on p "Manual processes create bottlenecks in procurement, quality assessment, and dis…" at bounding box center [649, 267] width 707 height 13
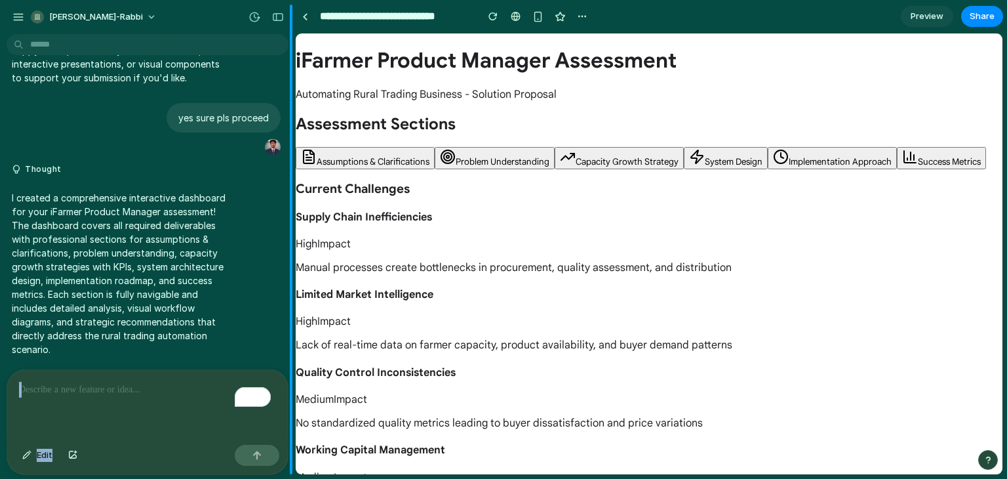
drag, startPoint x: 278, startPoint y: 342, endPoint x: 291, endPoint y: 378, distance: 37.8
click at [291, 378] on div "[PERSON_NAME]-[DEMOGRAPHIC_DATA] Dear Candidate, Greetings from iFarmer Limited…" at bounding box center [147, 239] width 295 height 479
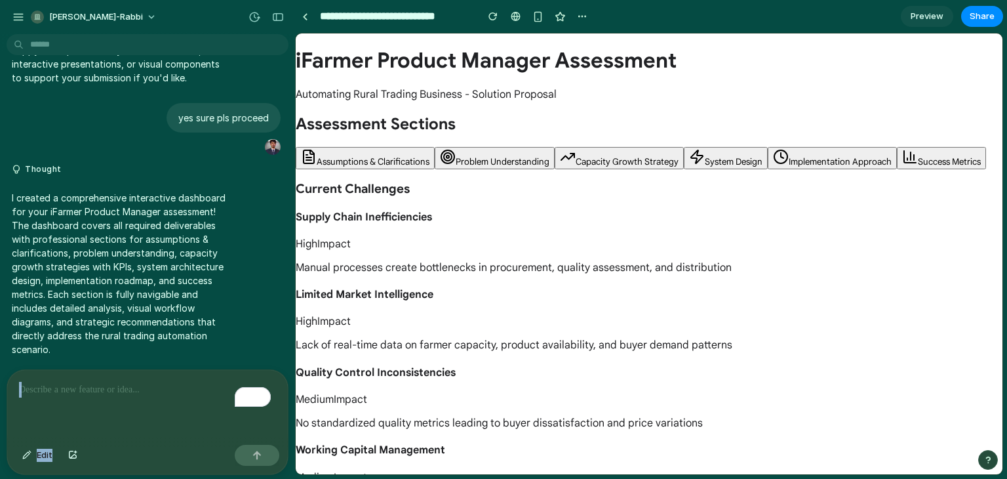
click at [928, 14] on span "Preview" at bounding box center [927, 16] width 33 height 13
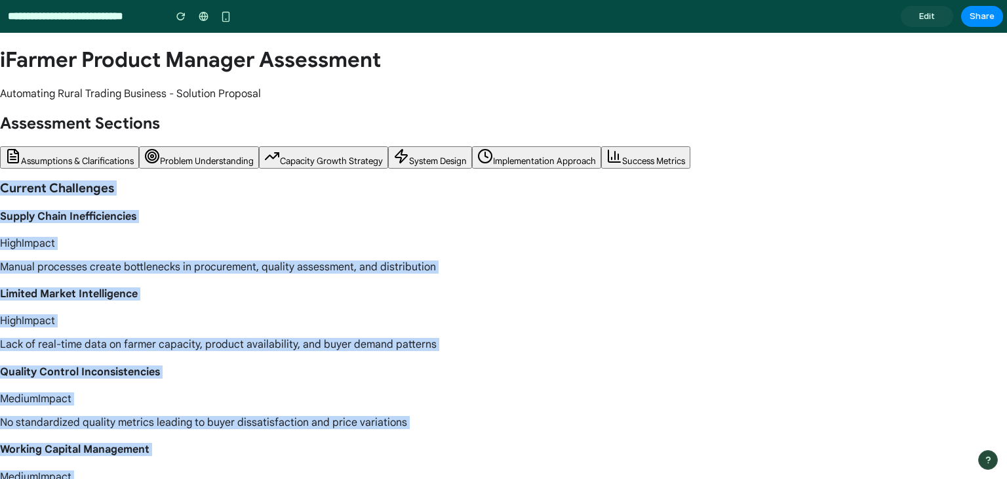
drag, startPoint x: 0, startPoint y: 186, endPoint x: 60, endPoint y: 509, distance: 328.7
click at [60, 478] on html "iFarmer Product Manager Assessment Automating Rural Trading Business - Solution…" at bounding box center [503, 256] width 1007 height 446
click at [189, 148] on button "Problem Understanding" at bounding box center [199, 157] width 120 height 22
click at [178, 163] on span "Problem Understanding" at bounding box center [207, 160] width 94 height 11
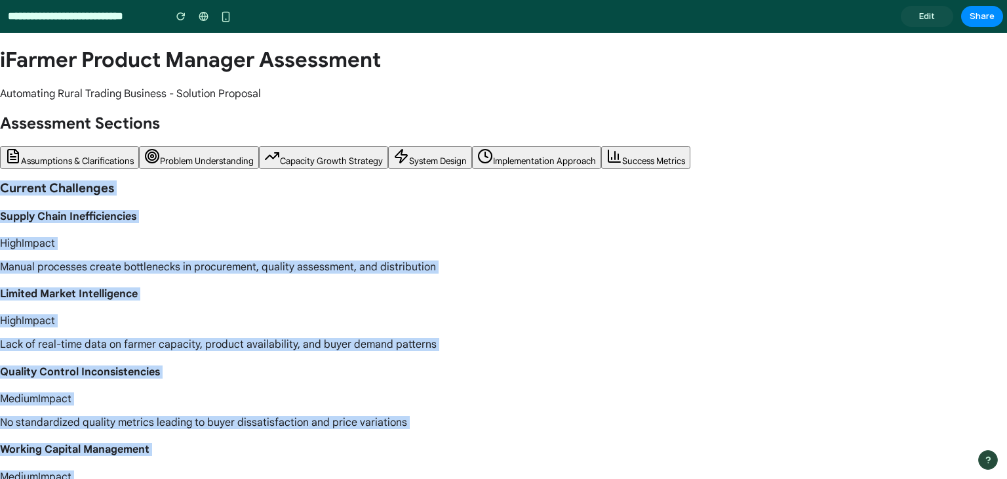
click at [274, 161] on icon at bounding box center [272, 156] width 16 height 16
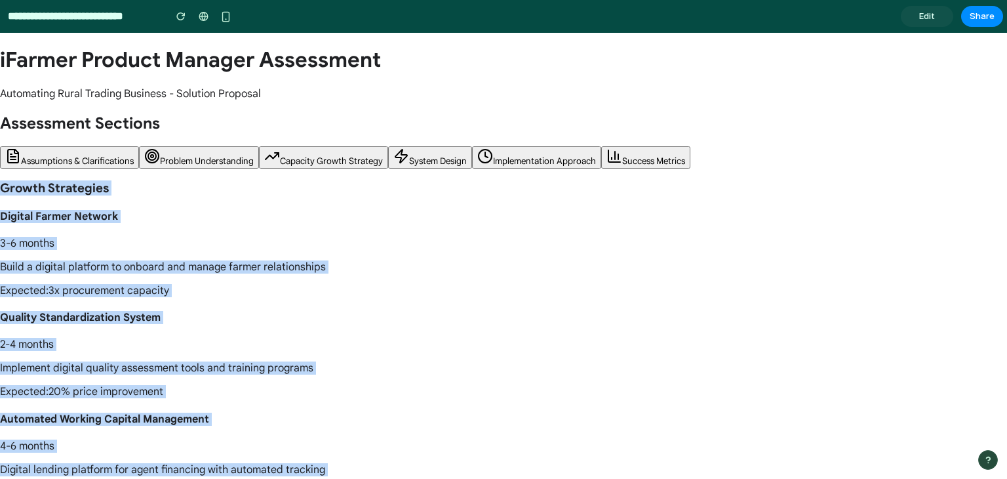
click at [188, 212] on h4 "Digital Farmer Network" at bounding box center [503, 216] width 1007 height 13
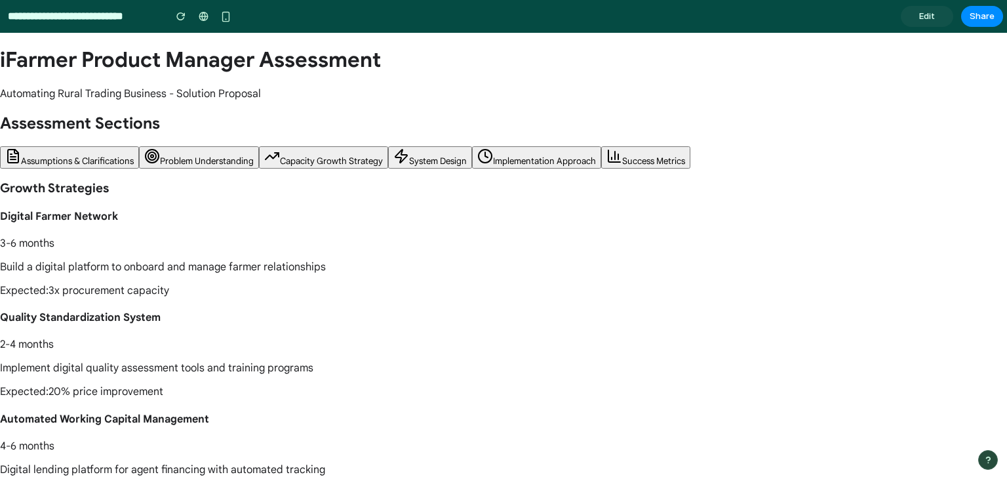
click at [635, 149] on button "Success Metrics" at bounding box center [645, 157] width 89 height 22
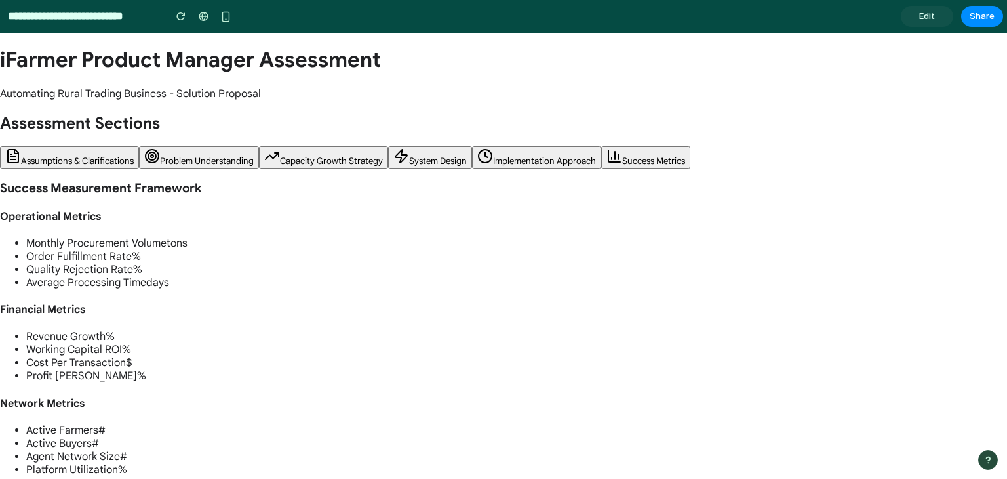
click at [511, 161] on span "Implementation Approach" at bounding box center [544, 160] width 103 height 11
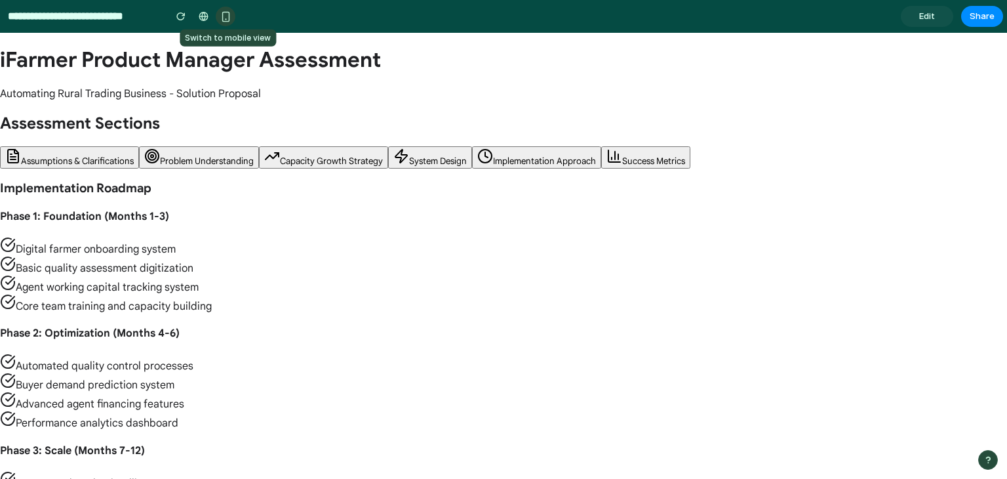
click at [226, 11] on div "button" at bounding box center [225, 16] width 11 height 11
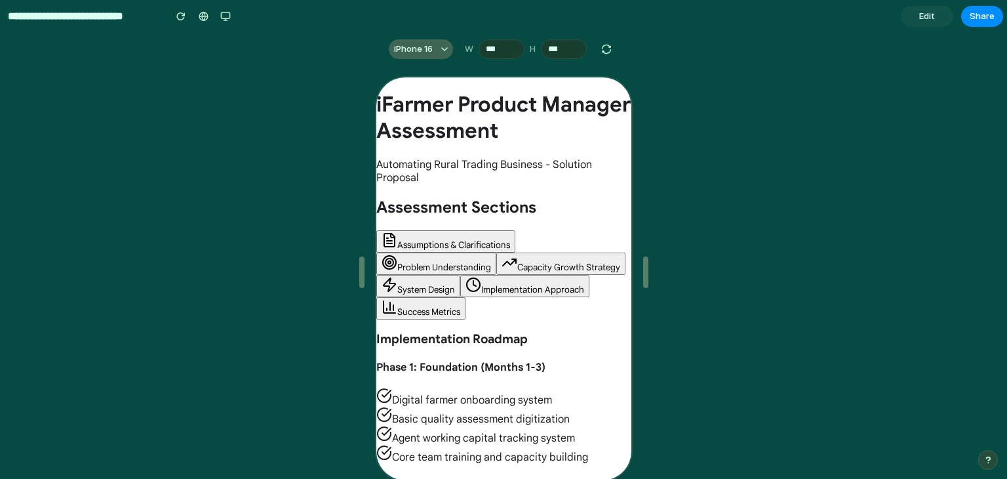
click at [433, 51] on button "iPhone 16" at bounding box center [421, 49] width 64 height 20
click at [222, 16] on div "button" at bounding box center [225, 16] width 10 height 10
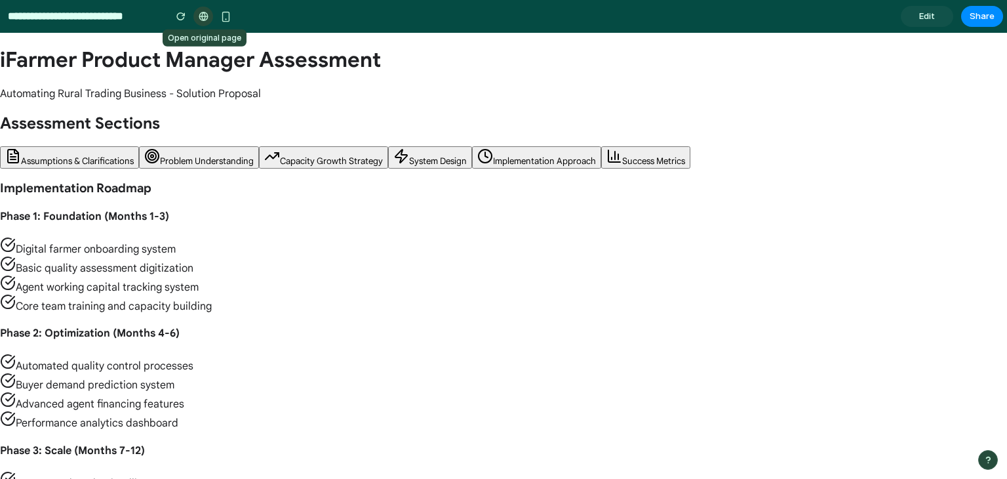
click at [200, 16] on div at bounding box center [204, 16] width 10 height 10
click at [928, 14] on span "Edit" at bounding box center [927, 16] width 16 height 13
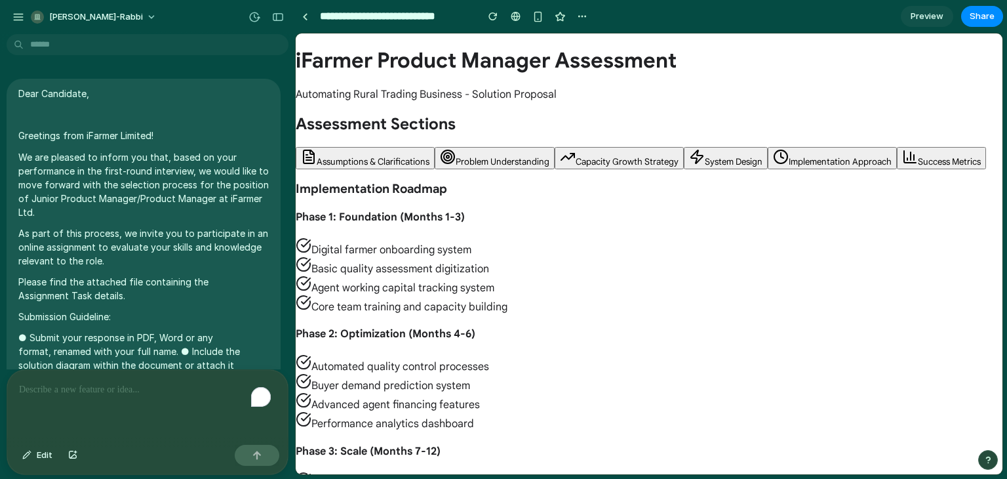
scroll to position [1750, 0]
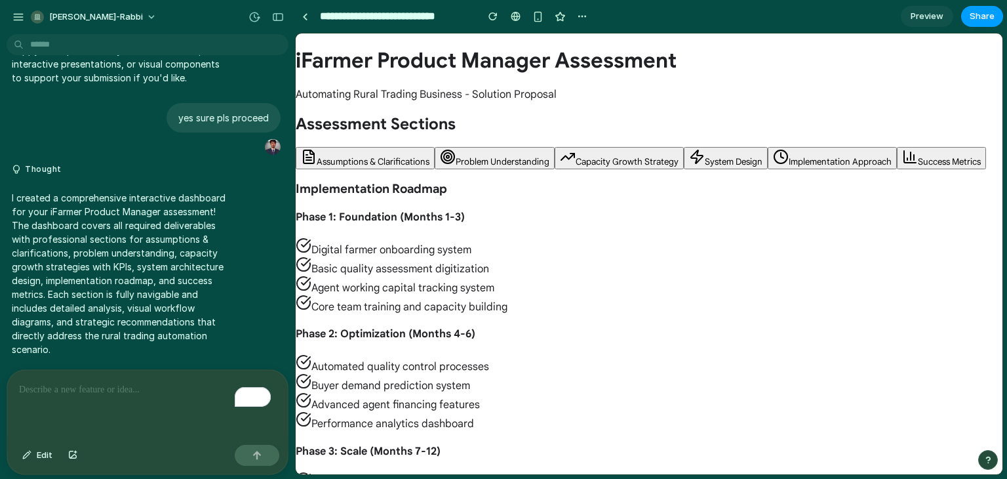
click at [992, 20] on span "Share" at bounding box center [982, 16] width 25 height 13
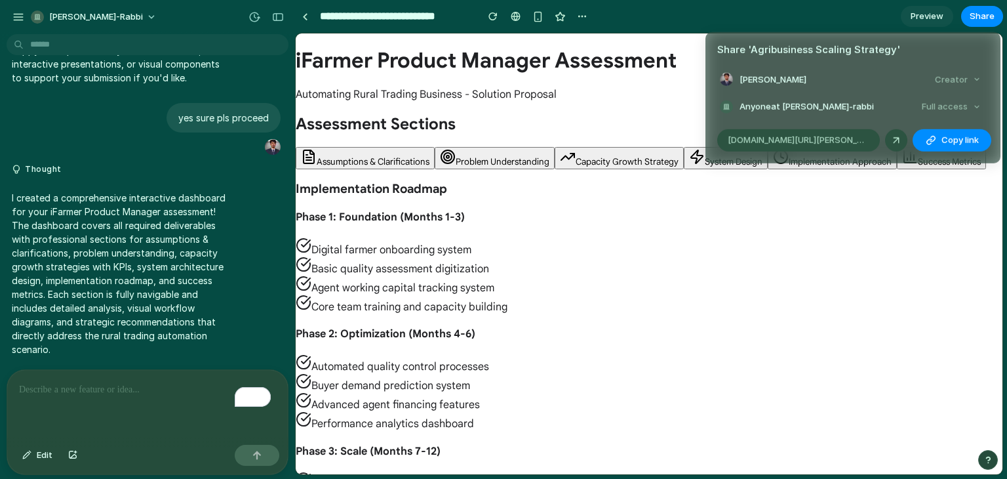
click at [965, 108] on div "Full access" at bounding box center [951, 107] width 69 height 18
click at [931, 140] on div "button" at bounding box center [931, 139] width 10 height 10
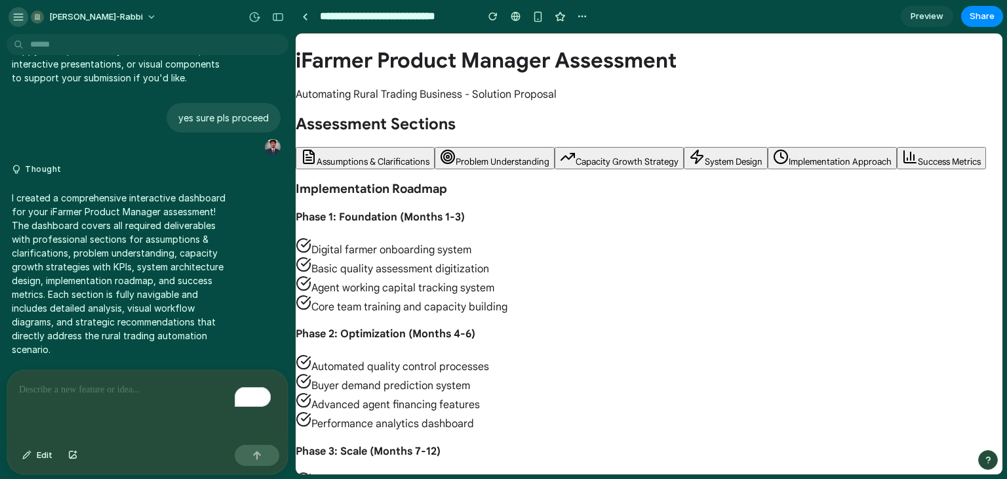
click at [13, 18] on div "button" at bounding box center [18, 17] width 12 height 12
click at [336, 67] on h1 "iFarmer Product Manager Assessment" at bounding box center [649, 60] width 707 height 26
click at [467, 264] on span "Basic quality assessment digitization" at bounding box center [400, 268] width 178 height 13
click at [738, 157] on span "System Design" at bounding box center [734, 161] width 58 height 11
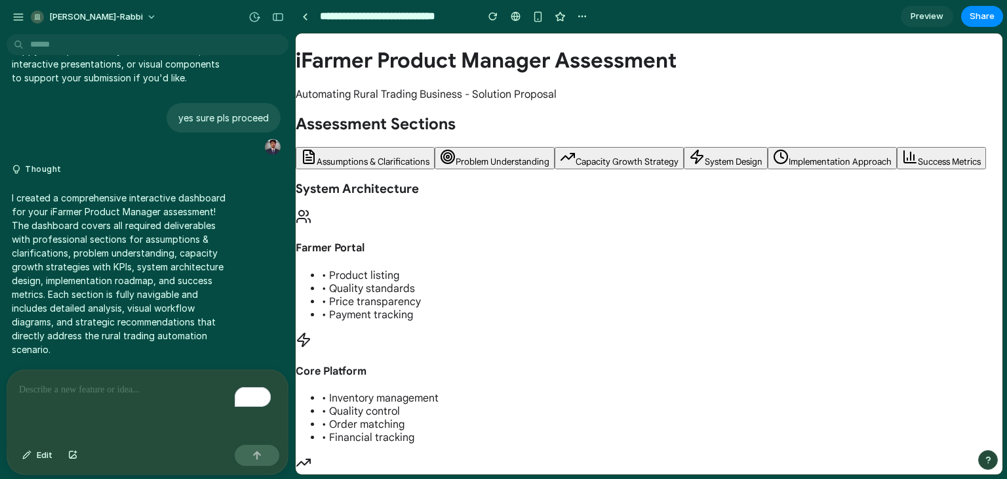
click at [614, 159] on span "Capacity Growth Strategy" at bounding box center [627, 161] width 103 height 11
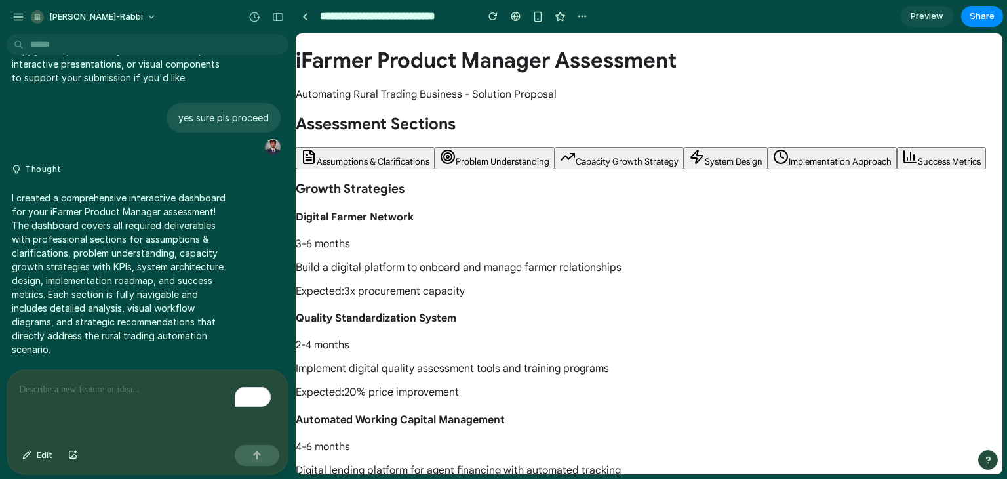
click at [360, 155] on button "Assumptions & Clarifications" at bounding box center [365, 158] width 139 height 22
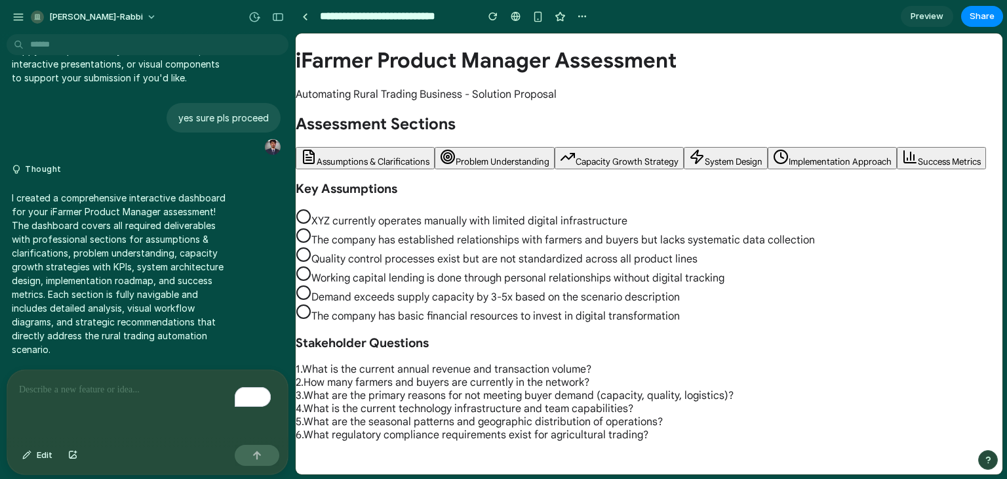
click at [355, 165] on span "Assumptions & Clarifications" at bounding box center [373, 161] width 113 height 11
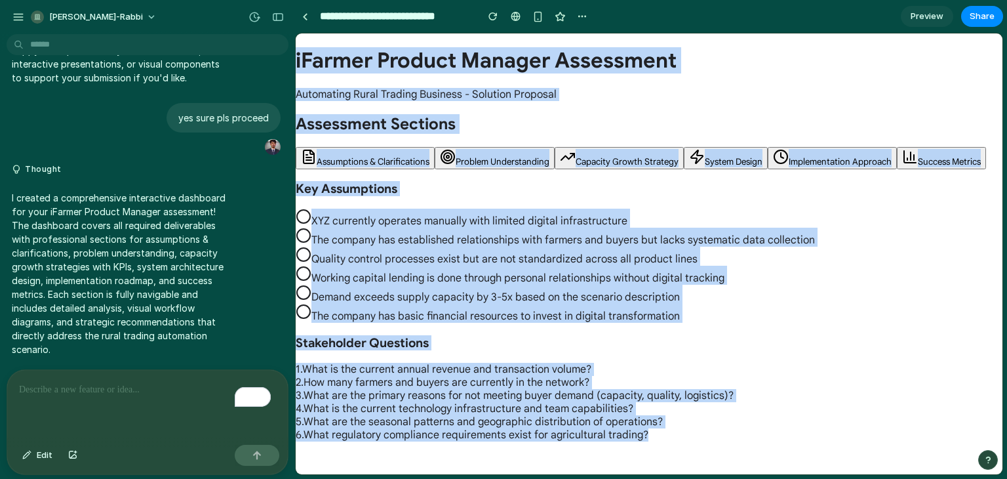
click at [444, 219] on span "XYZ currently operates manually with limited digital infrastructure" at bounding box center [469, 220] width 316 height 13
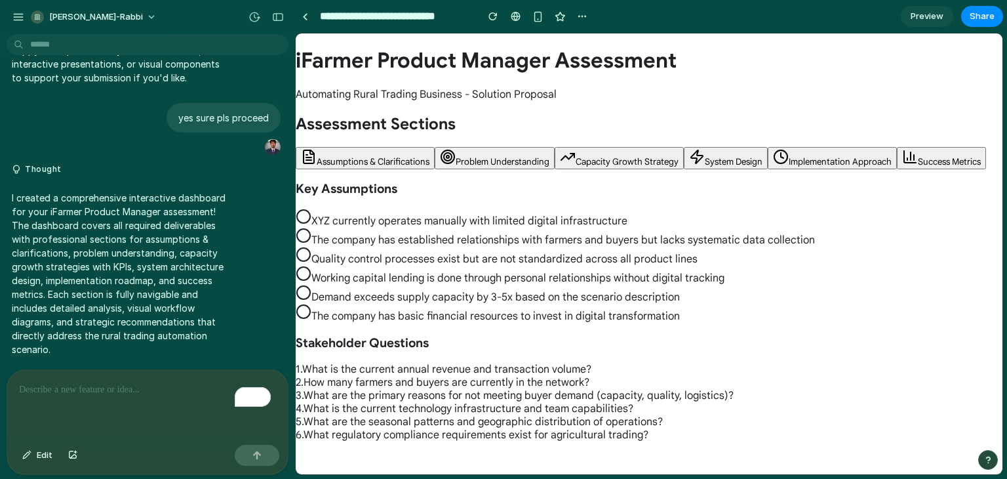
click at [384, 159] on span "Assumptions & Clarifications" at bounding box center [373, 161] width 113 height 11
click at [373, 238] on span "The company has established relationships with farmers and buyers but lacks sys…" at bounding box center [562, 239] width 503 height 13
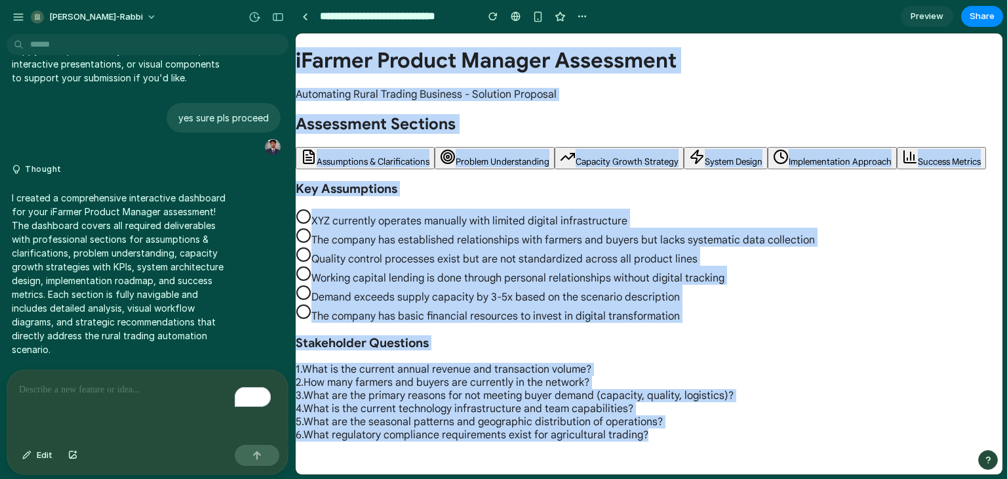
copy div "iFarmer Product Manager Assessment Automating Rural Trading Business - Solution…"
click at [504, 157] on span "Problem Understanding" at bounding box center [503, 161] width 94 height 11
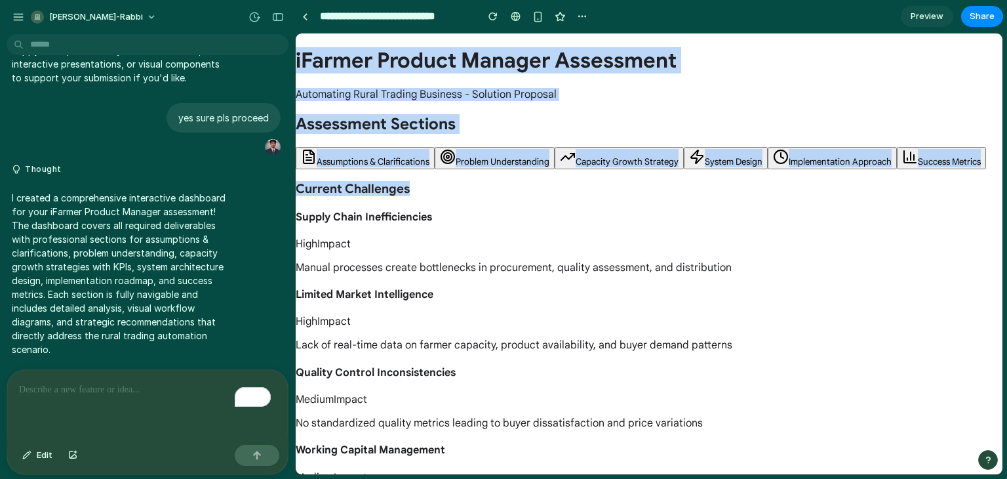
click at [454, 191] on h3 "Current Challenges" at bounding box center [649, 188] width 707 height 15
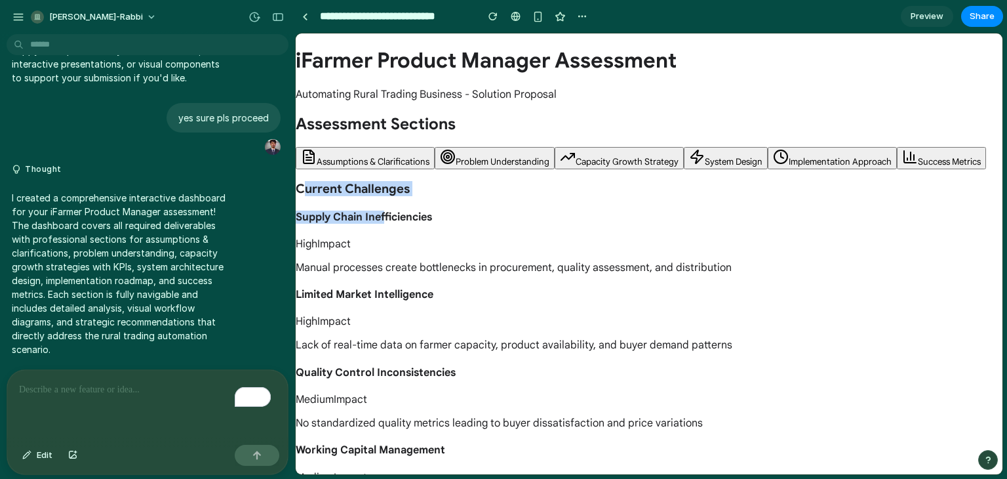
drag, startPoint x: 305, startPoint y: 185, endPoint x: 386, endPoint y: 222, distance: 89.2
click at [386, 222] on div "Current Challenges Supply Chain Inefficiencies High Impact Manual processes cre…" at bounding box center [649, 383] width 707 height 404
click at [386, 222] on h4 "Supply Chain Inefficiencies" at bounding box center [649, 216] width 707 height 13
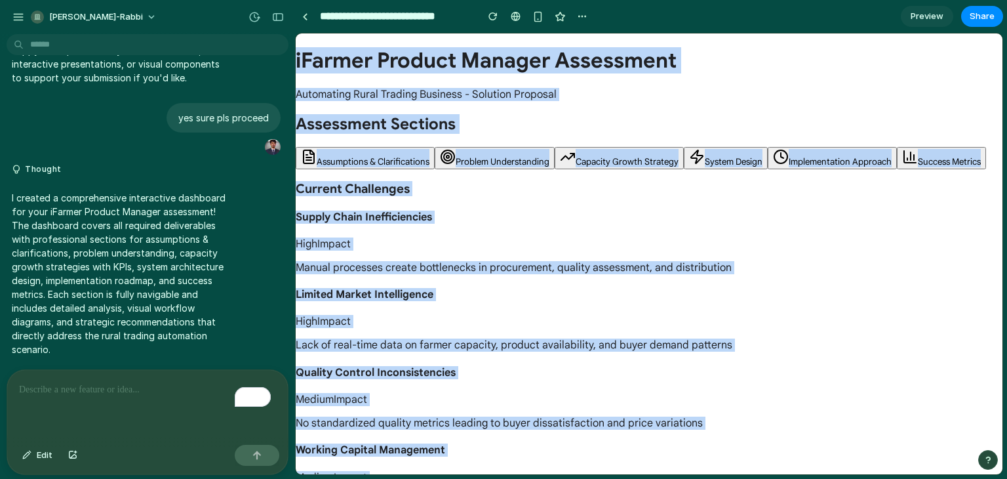
click at [623, 243] on div "Supply Chain Inefficiencies High Impact" at bounding box center [649, 230] width 707 height 40
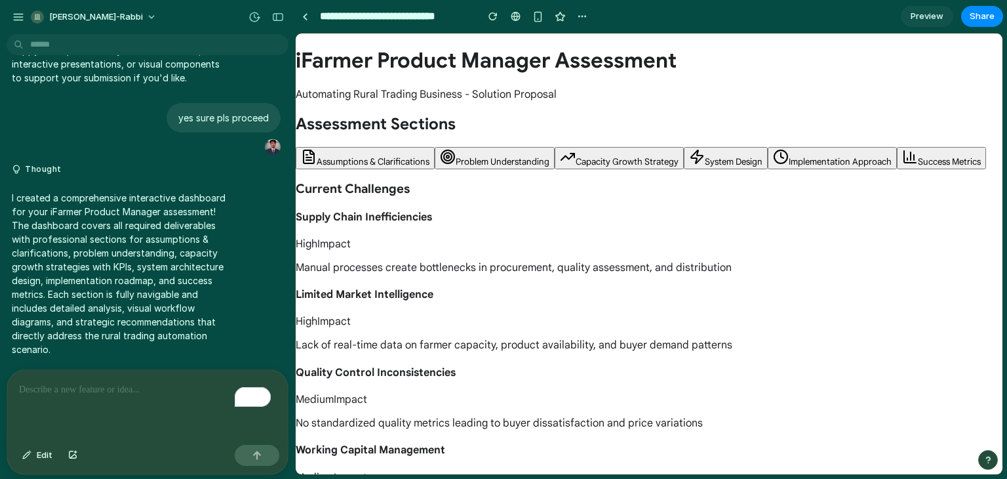
click at [629, 159] on span "Capacity Growth Strategy" at bounding box center [627, 161] width 103 height 11
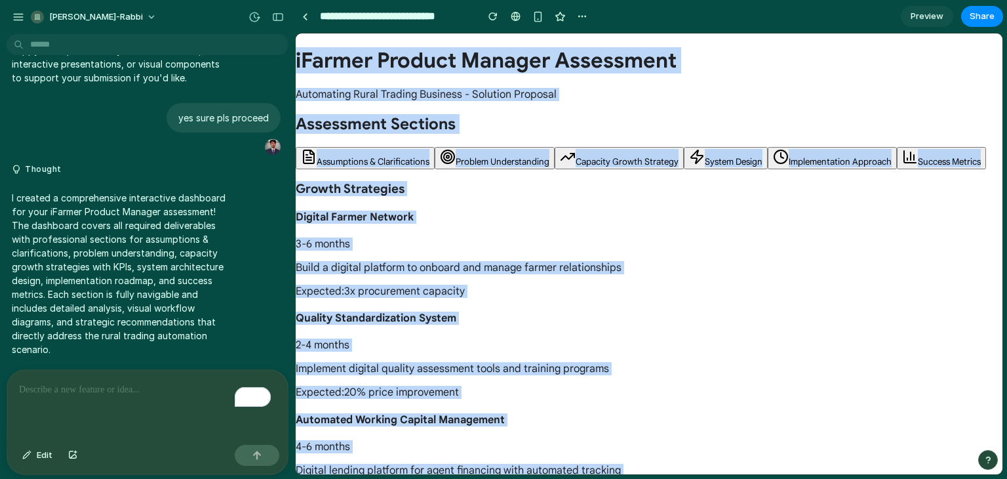
click at [715, 153] on button "System Design" at bounding box center [726, 158] width 84 height 22
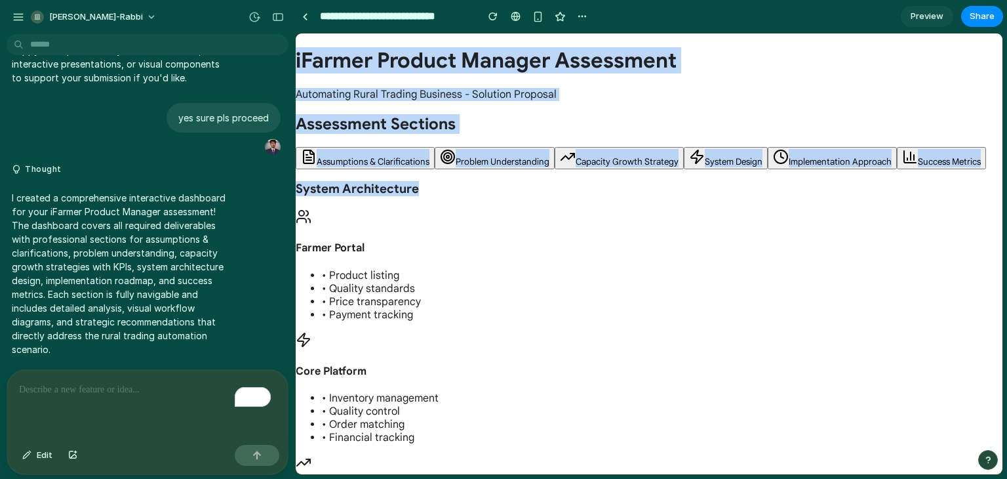
click at [570, 235] on div "Farmer Portal • Product listing • Quality standards • Price transparency • Paym…" at bounding box center [649, 264] width 707 height 113
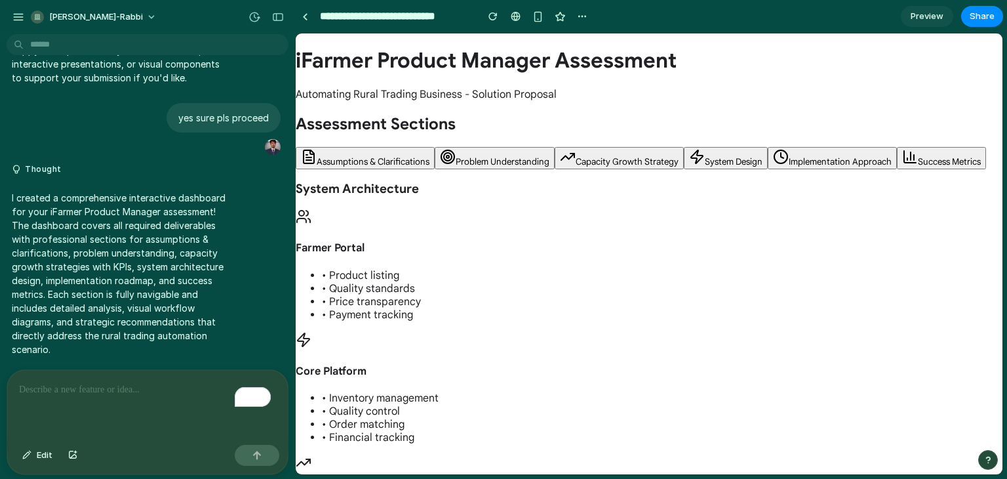
click at [297, 190] on h3 "System Architecture" at bounding box center [649, 188] width 707 height 15
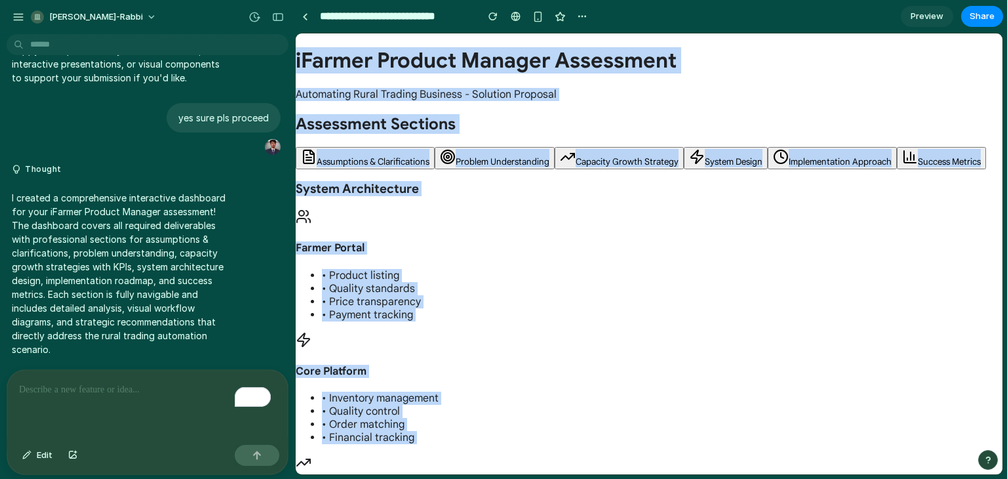
copy div "iFarmer Product Manager Assessment Automating Rural Trading Business - Solution…"
click at [787, 256] on div "Farmer Portal • Product listing • Quality standards • Price transparency • Paym…" at bounding box center [649, 264] width 707 height 113
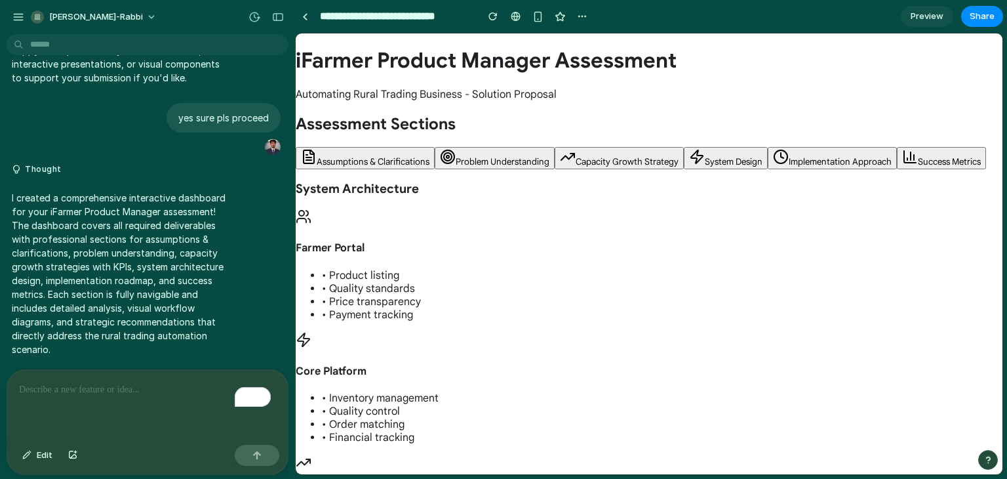
click at [799, 156] on span "Implementation Approach" at bounding box center [840, 161] width 103 height 11
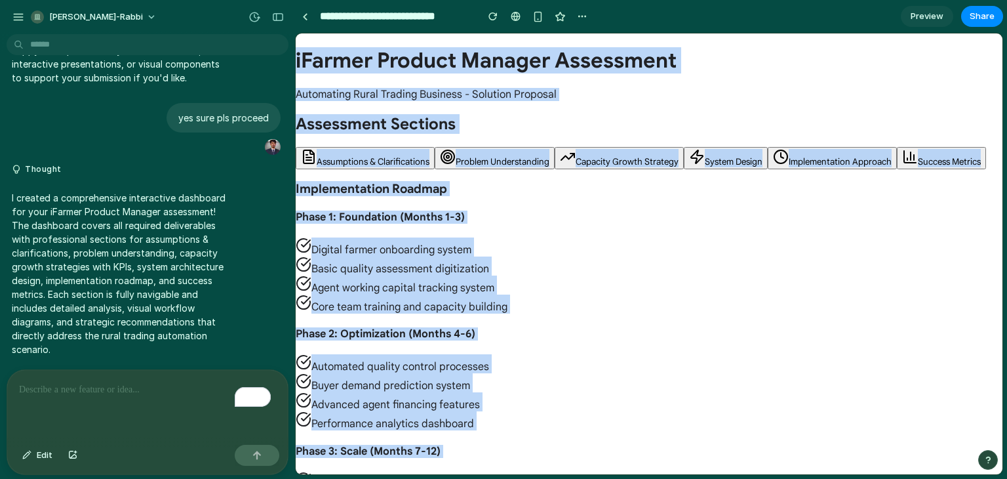
click at [926, 147] on button "Success Metrics" at bounding box center [941, 158] width 89 height 22
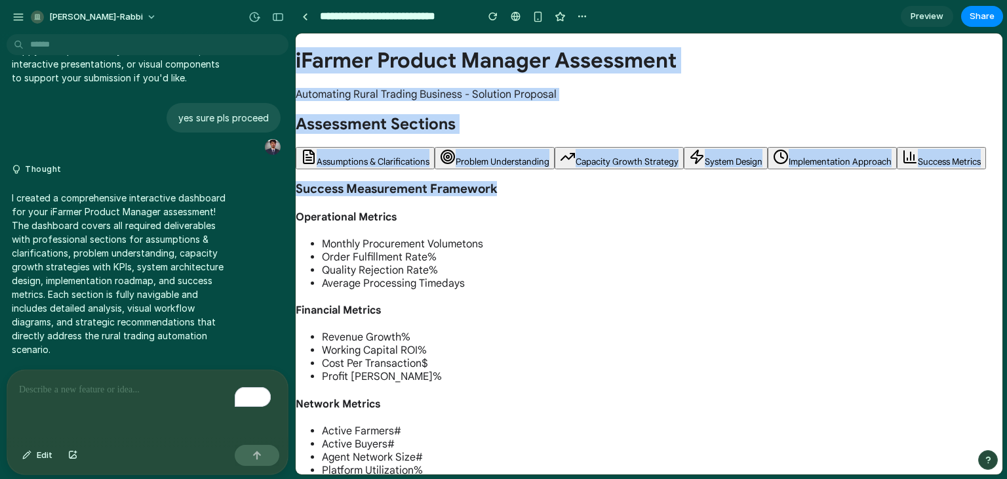
click at [588, 269] on li "Quality Rejection Rate %" at bounding box center [662, 270] width 681 height 13
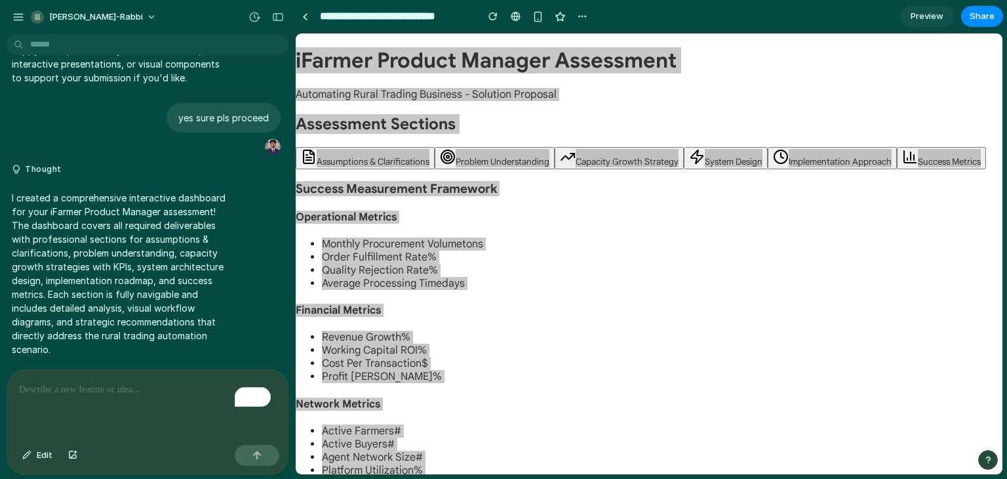
click at [165, 382] on p "To enrich screen reader interactions, please activate Accessibility in Grammarl…" at bounding box center [147, 390] width 257 height 16
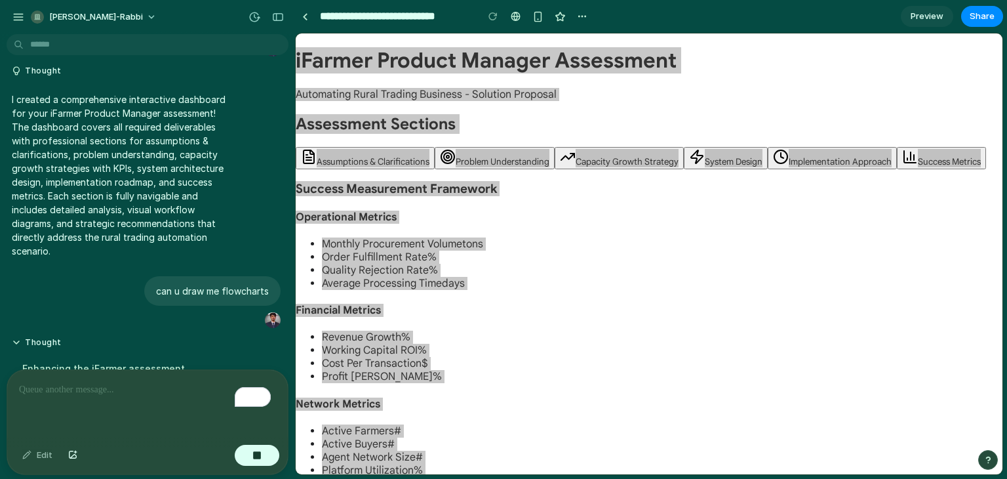
scroll to position [2111, 0]
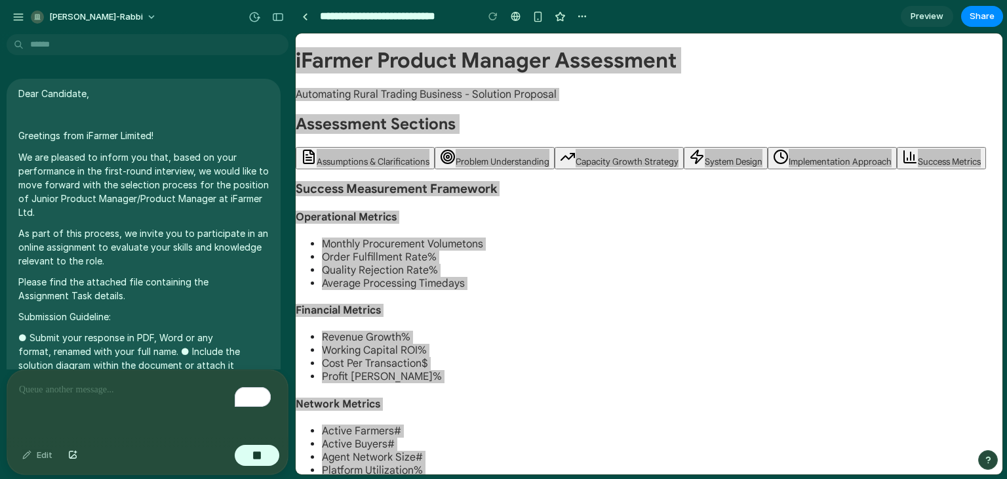
scroll to position [2111, 0]
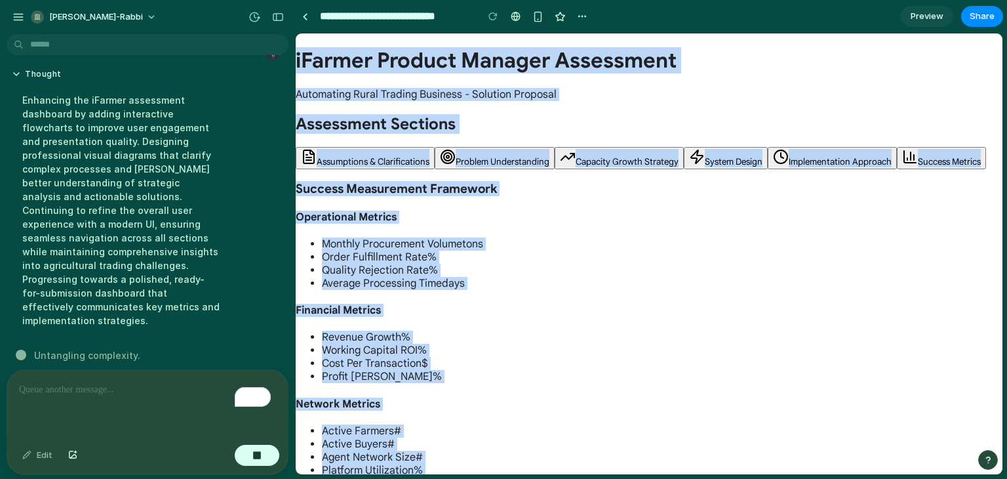
click at [419, 285] on span "Average Processing Time" at bounding box center [382, 283] width 120 height 13
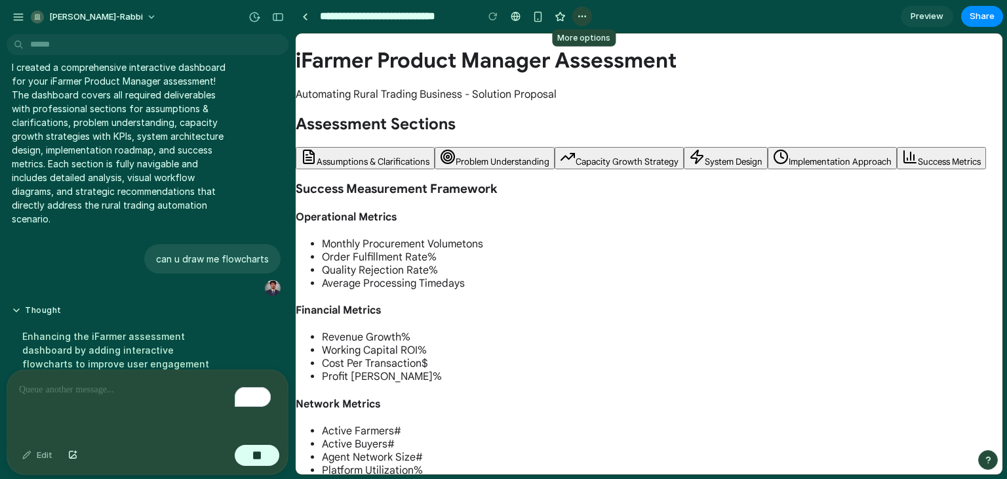
click at [588, 14] on div at bounding box center [582, 17] width 20 height 20
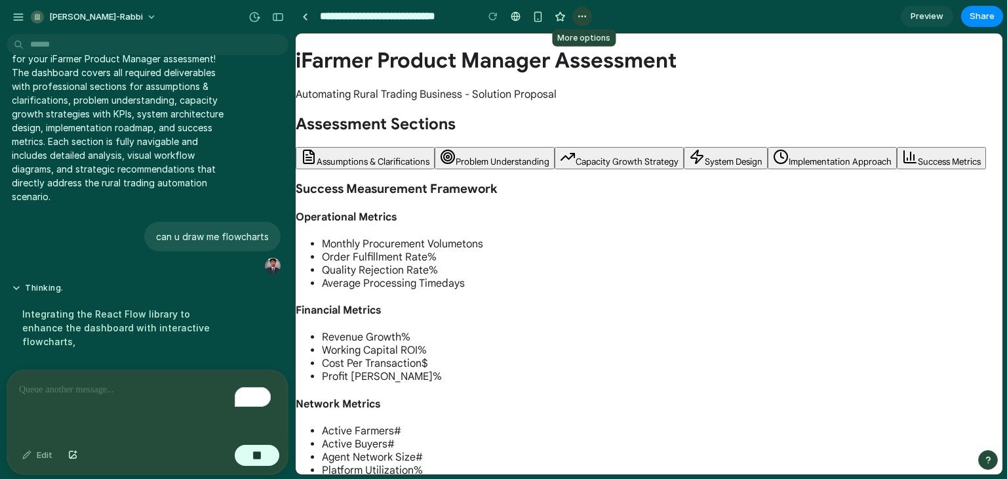
click at [588, 14] on button "button" at bounding box center [582, 17] width 20 height 20
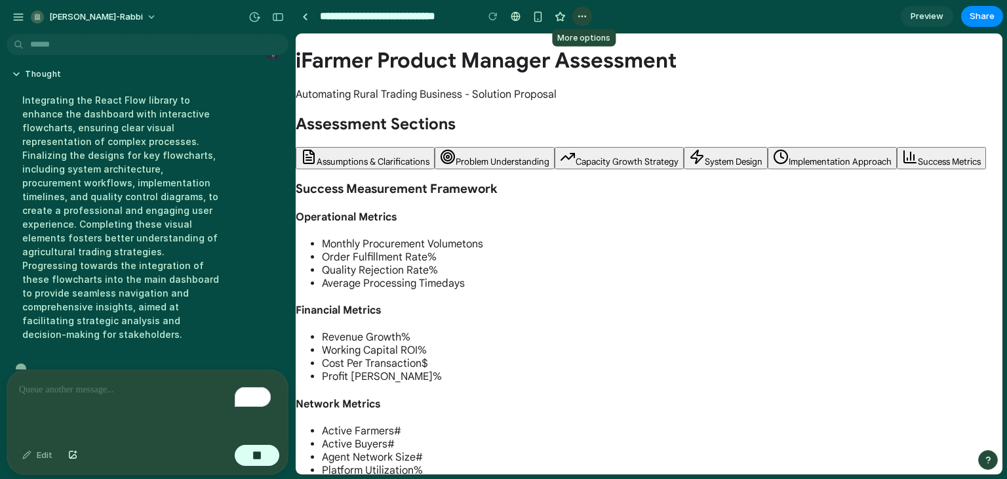
scroll to position [2124, 0]
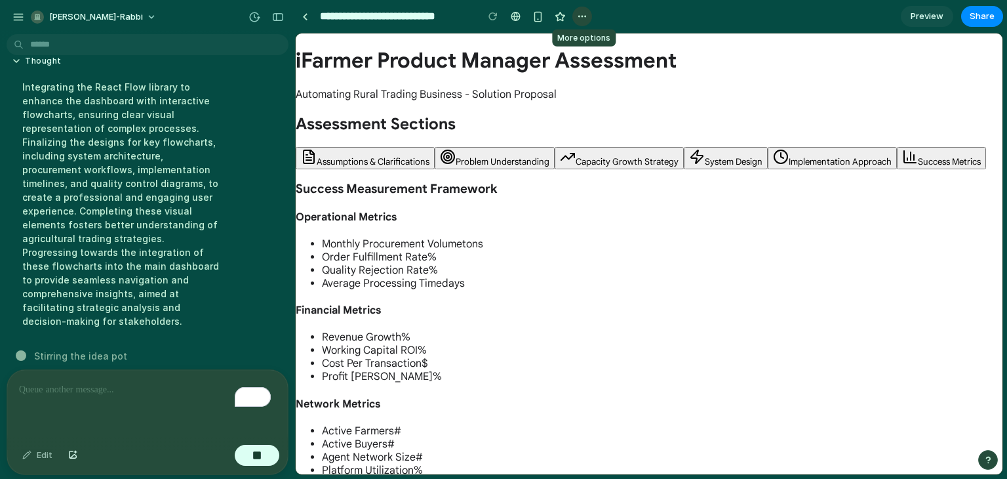
click at [588, 14] on button "button" at bounding box center [582, 17] width 20 height 20
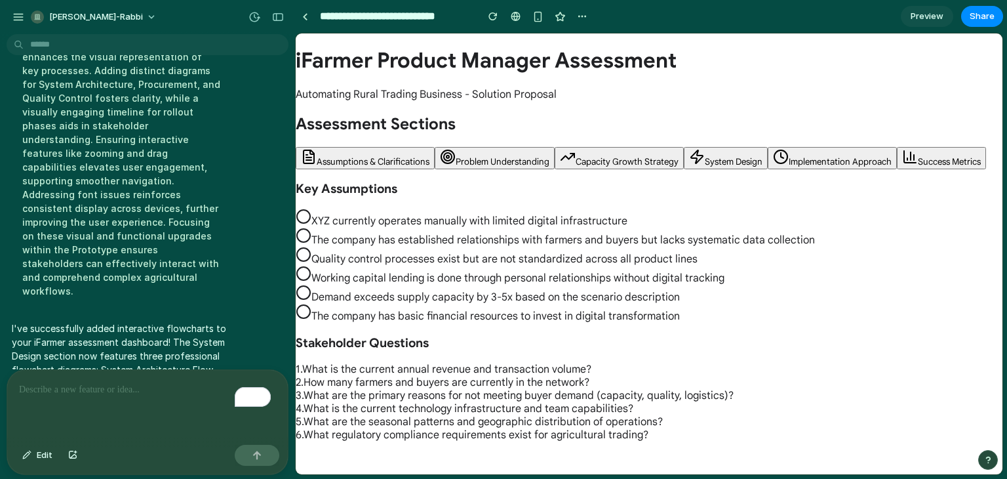
scroll to position [2304, 0]
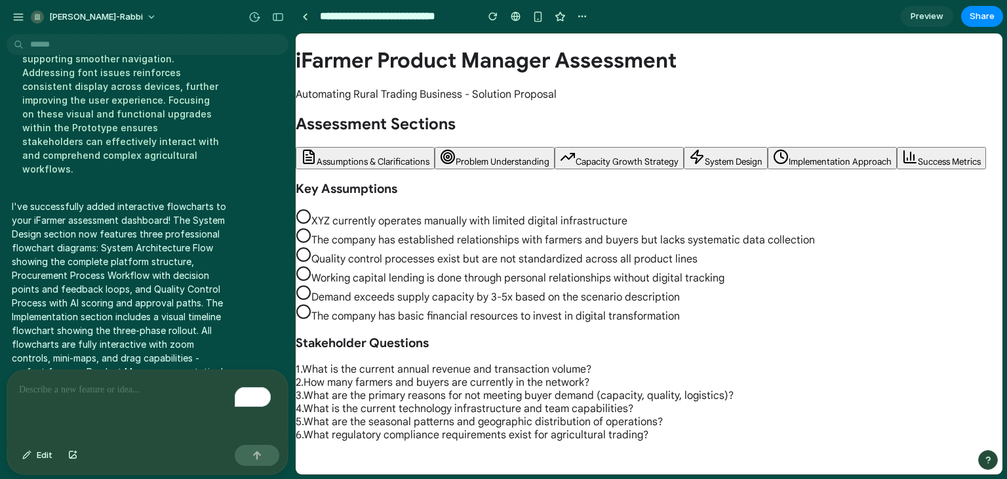
click at [483, 169] on div "Assessment Sections Assumptions & Clarifications Problem Understanding Capacity…" at bounding box center [649, 277] width 707 height 327
click at [738, 152] on button "System Design" at bounding box center [726, 158] width 84 height 22
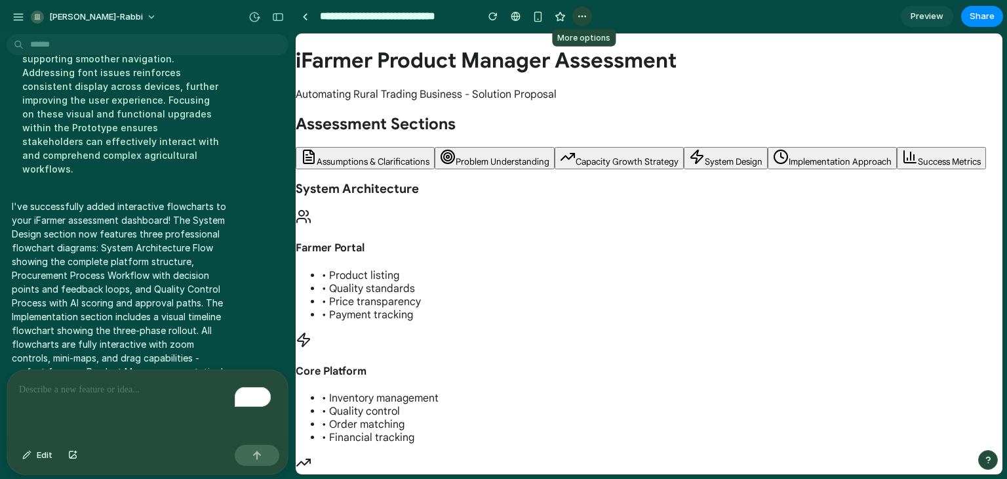
click at [578, 19] on div "button" at bounding box center [582, 16] width 10 height 10
click at [918, 17] on span "Preview" at bounding box center [927, 16] width 33 height 13
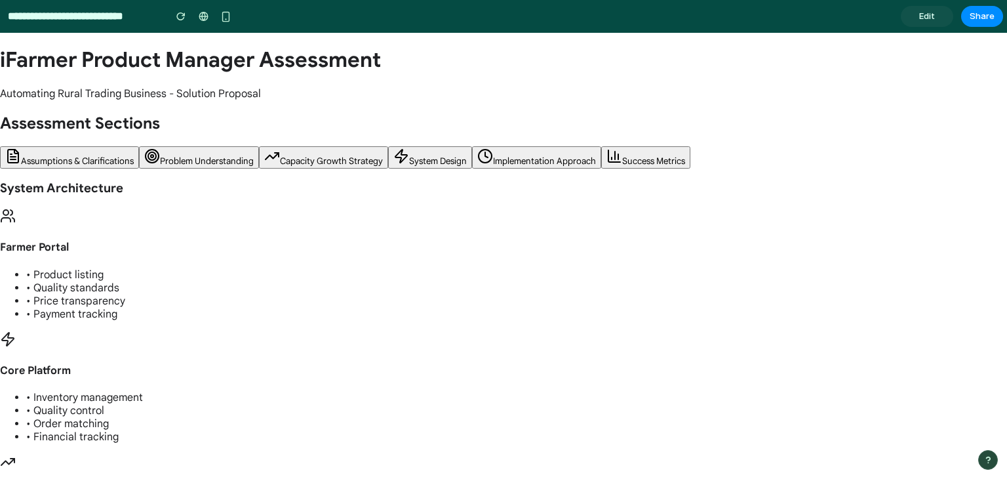
click at [648, 156] on span "Success Metrics" at bounding box center [653, 160] width 63 height 11
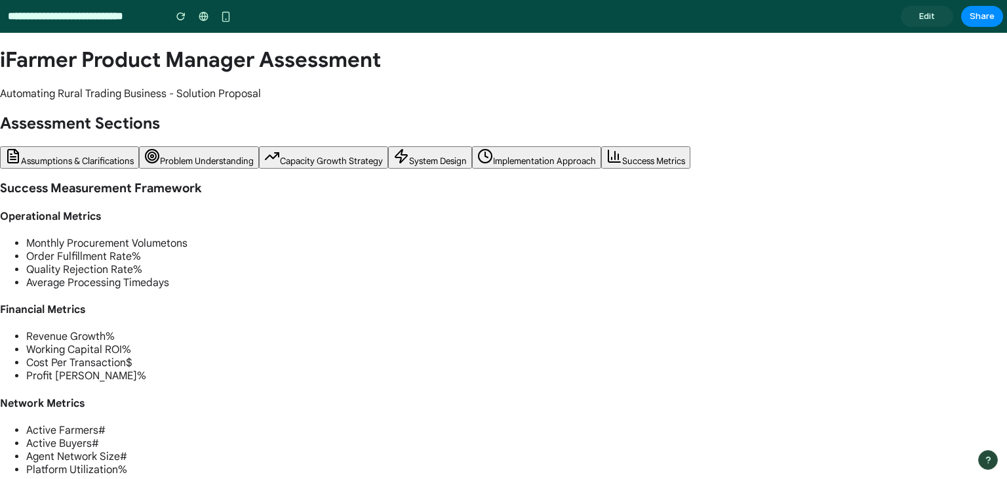
click at [590, 154] on button "Implementation Approach" at bounding box center [536, 157] width 129 height 22
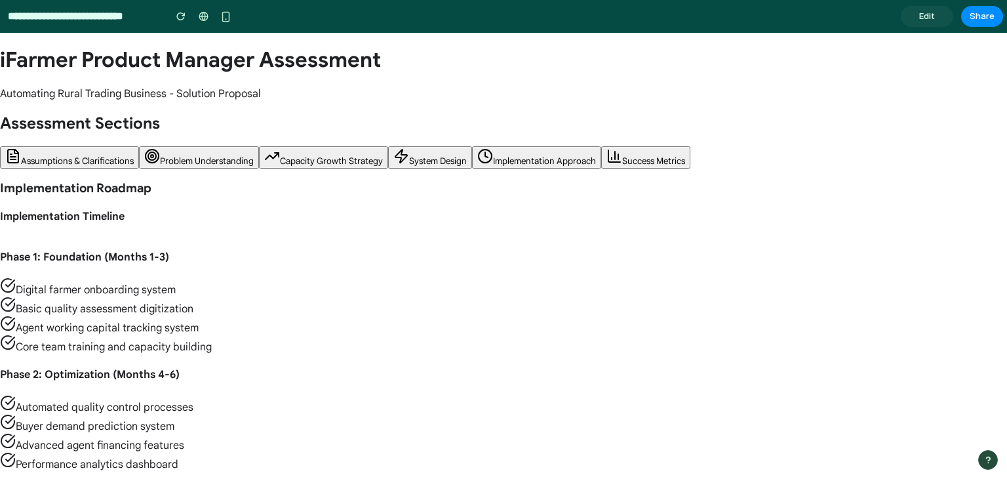
click at [442, 156] on span "System Design" at bounding box center [438, 160] width 58 height 11
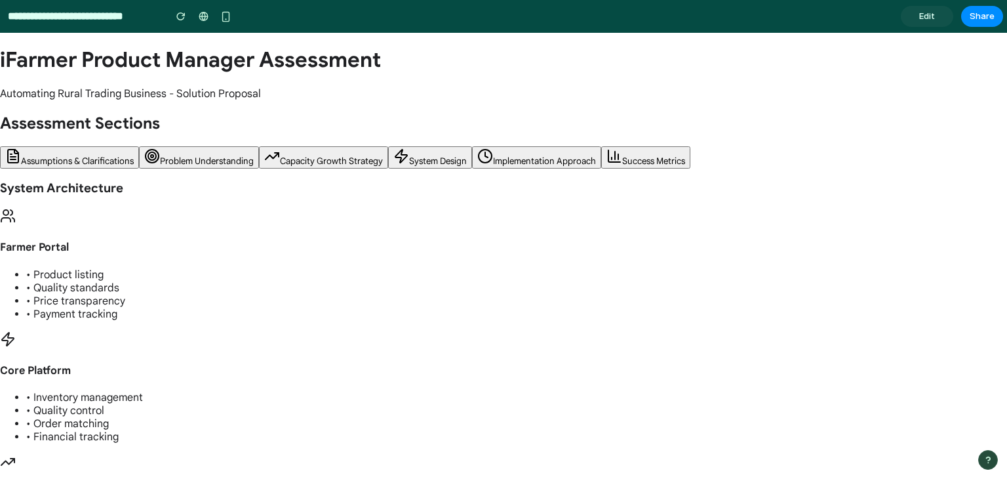
click at [325, 167] on button "Capacity Growth Strategy" at bounding box center [323, 157] width 129 height 22
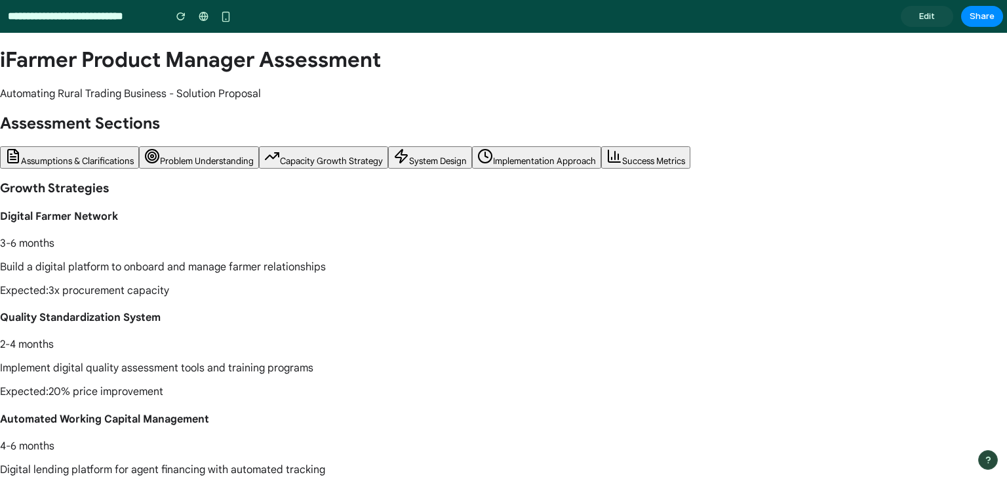
click at [209, 161] on span "Problem Understanding" at bounding box center [207, 160] width 94 height 11
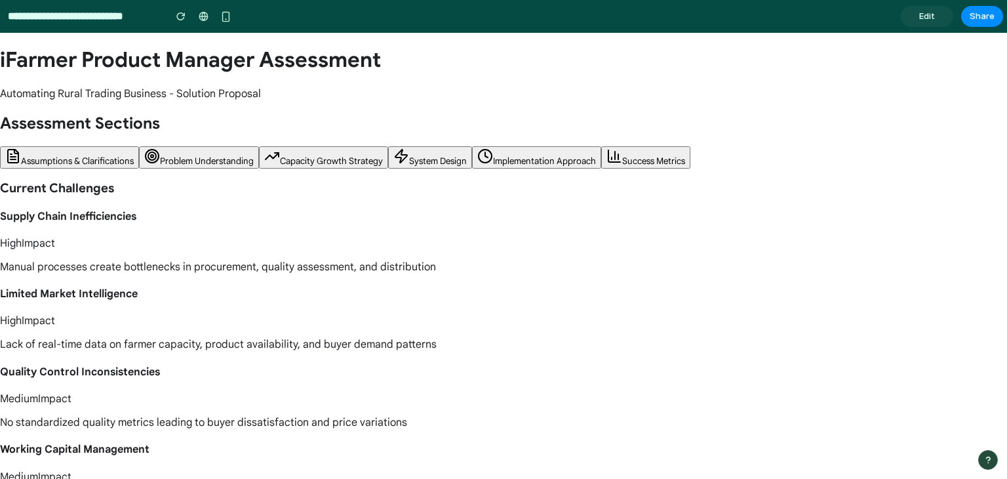
click at [117, 162] on span "Assumptions & Clarifications" at bounding box center [77, 160] width 113 height 11
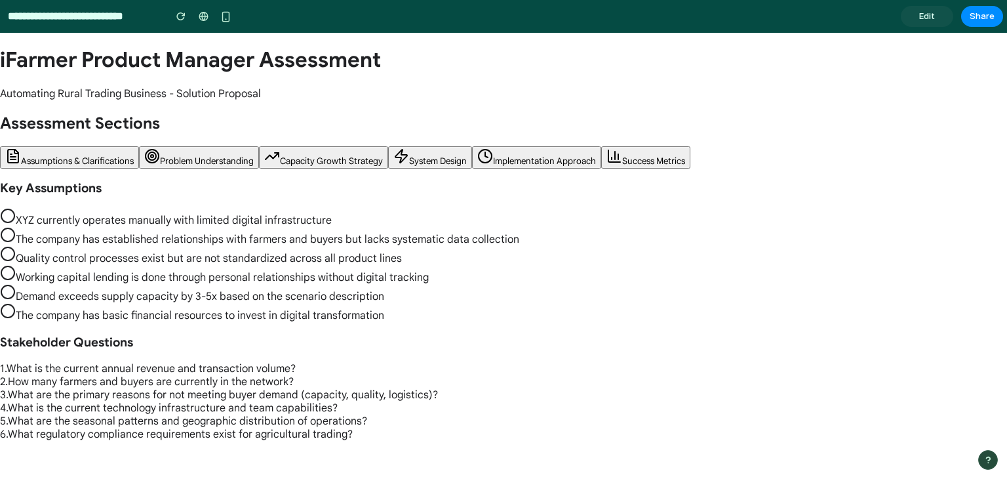
click at [174, 157] on span "Problem Understanding" at bounding box center [207, 160] width 94 height 11
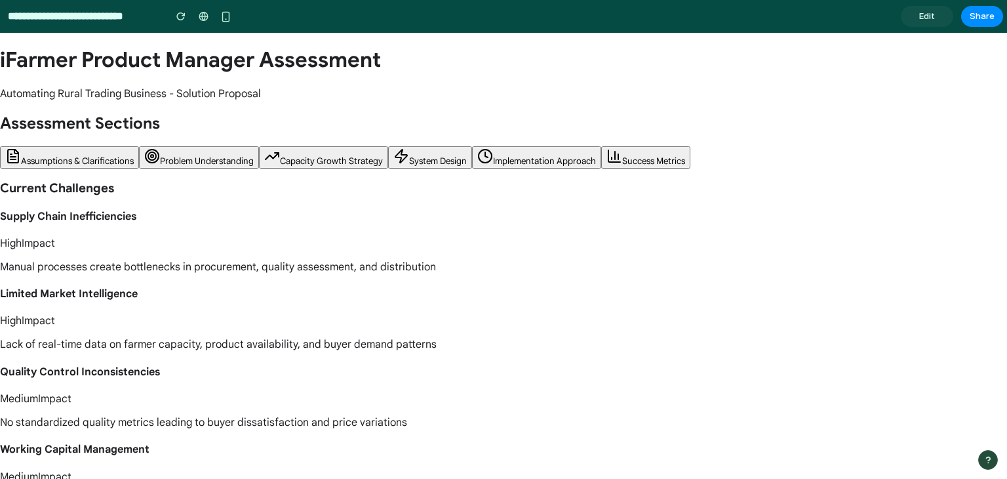
click at [290, 161] on span "Capacity Growth Strategy" at bounding box center [331, 160] width 103 height 11
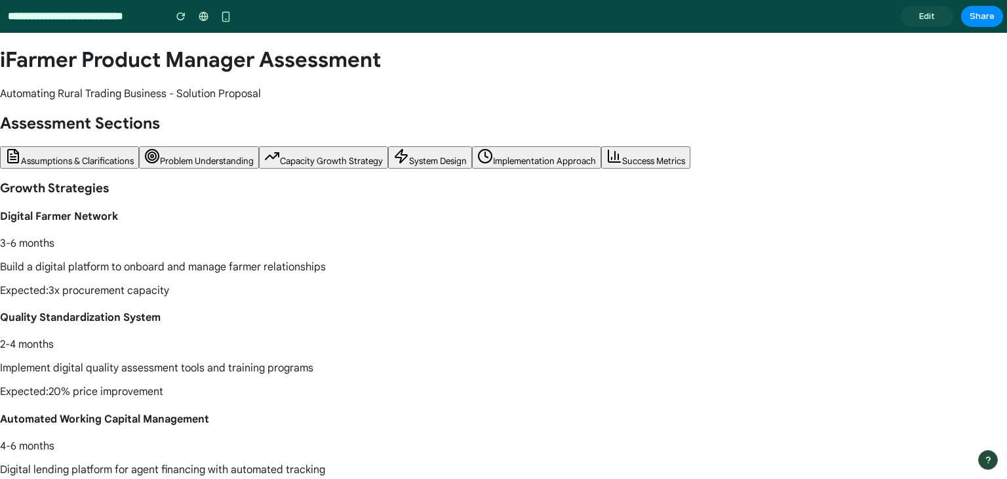
click at [176, 273] on p "Build a digital platform to onboard and manage farmer relationships" at bounding box center [503, 266] width 1007 height 13
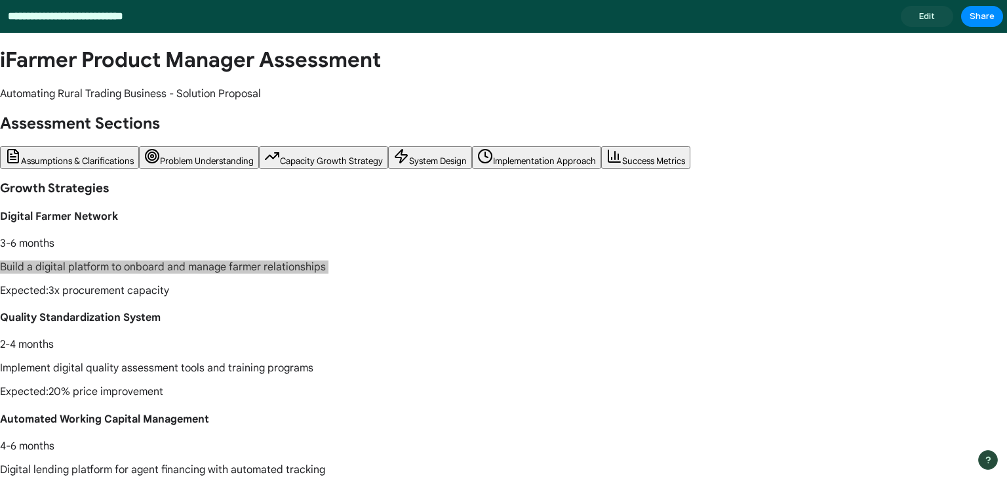
click at [68, 11] on input "**********" at bounding box center [82, 17] width 155 height 24
click at [0, 16] on div "**********" at bounding box center [117, 17] width 235 height 24
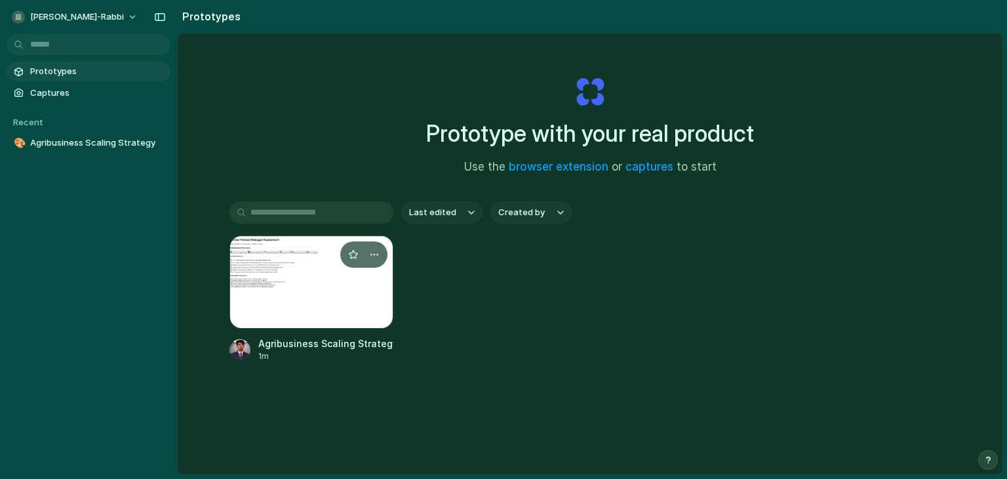
click at [305, 260] on div at bounding box center [311, 281] width 164 height 93
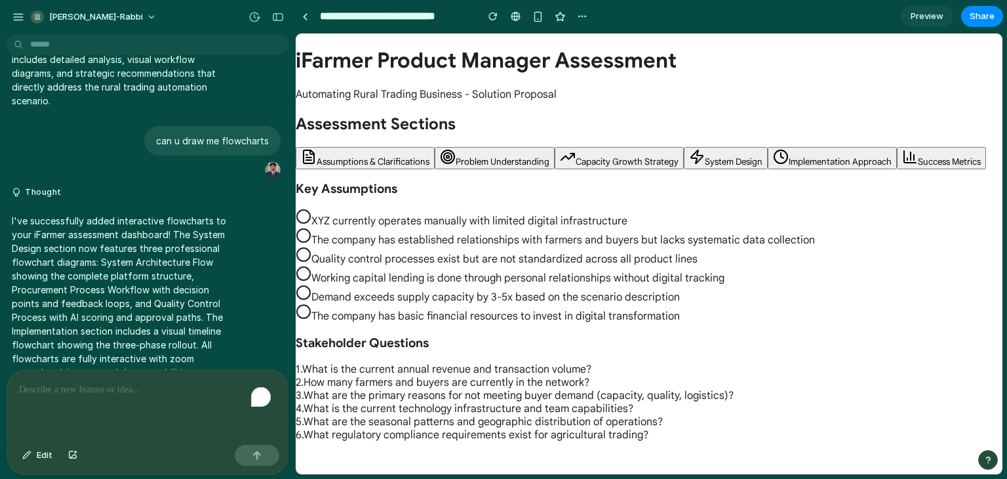
scroll to position [2035, 0]
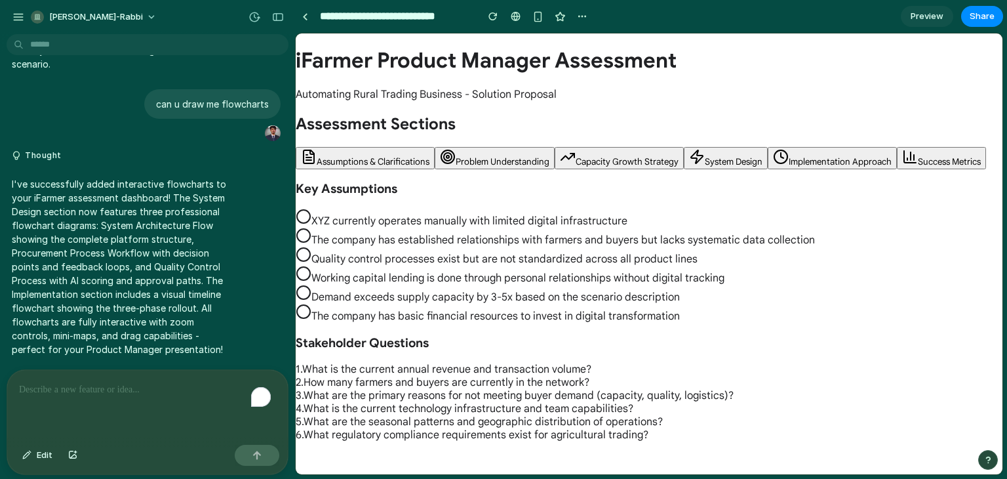
click at [54, 189] on p "I've successfully added interactive flowcharts to your iFarmer assessment dashb…" at bounding box center [121, 266] width 219 height 179
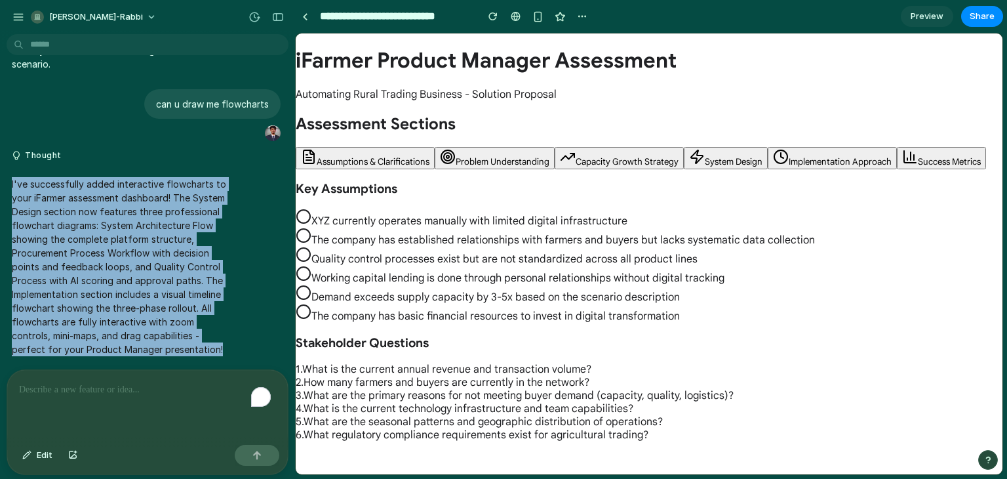
click at [54, 189] on p "I've successfully added interactive flowcharts to your iFarmer assessment dashb…" at bounding box center [121, 266] width 219 height 179
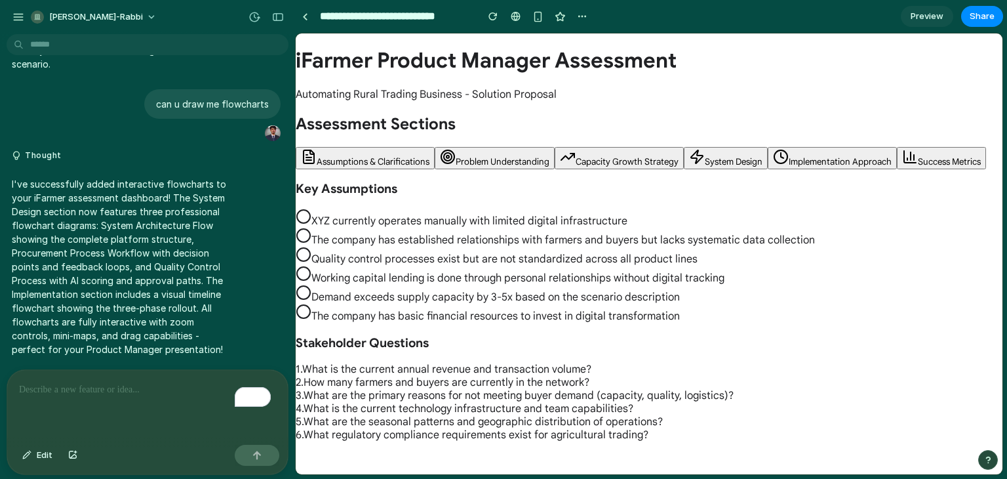
click at [77, 201] on p "I've successfully added interactive flowcharts to your iFarmer assessment dashb…" at bounding box center [121, 266] width 219 height 179
click at [125, 384] on p "To enrich screen reader interactions, please activate Accessibility in Grammarl…" at bounding box center [147, 390] width 257 height 16
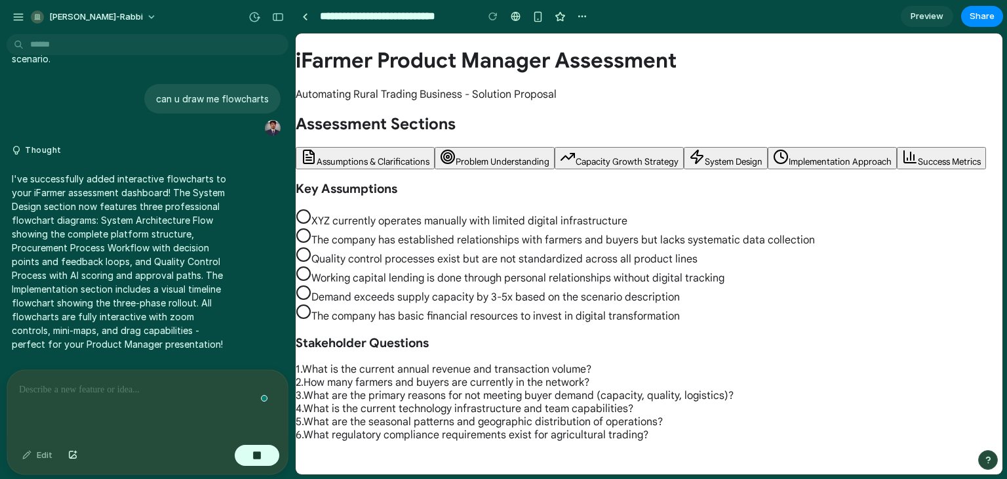
scroll to position [2128, 0]
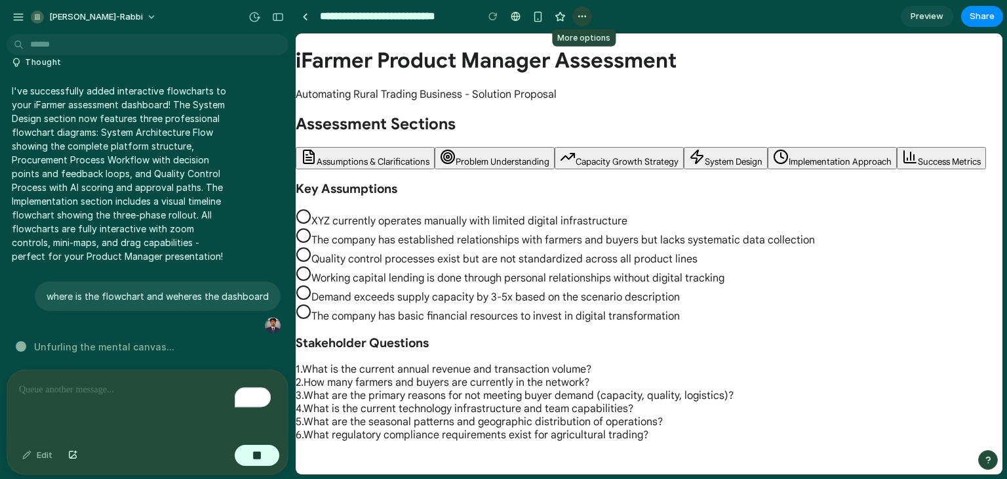
click at [578, 16] on div "button" at bounding box center [582, 16] width 10 height 10
click at [6, 17] on div "[PERSON_NAME]-rabbi" at bounding box center [147, 15] width 295 height 31
click at [12, 17] on div "button" at bounding box center [18, 17] width 12 height 12
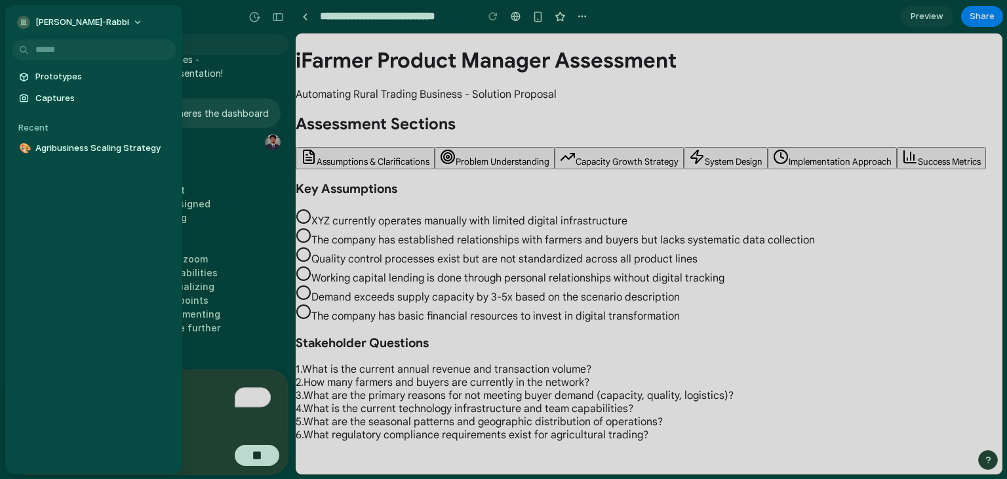
click at [12, 17] on div "[PERSON_NAME]-rabbi" at bounding box center [93, 20] width 177 height 31
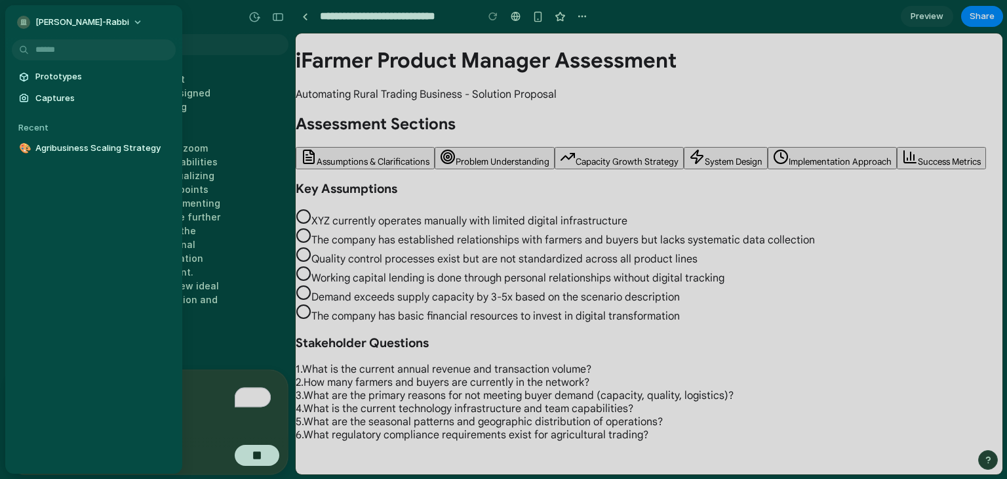
scroll to position [2423, 0]
click at [24, 26] on div "button" at bounding box center [23, 22] width 13 height 13
click at [256, 130] on div at bounding box center [503, 239] width 1007 height 479
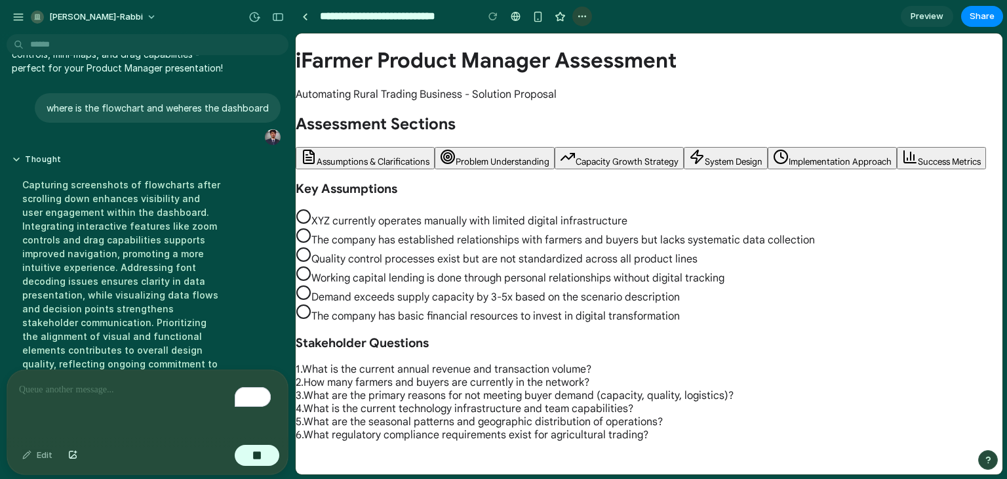
scroll to position [2396, 0]
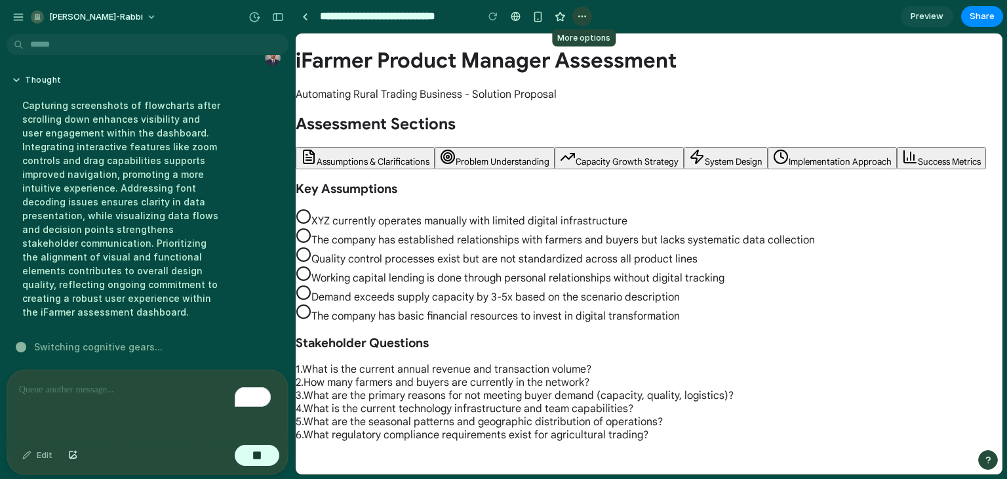
click at [580, 13] on div "button" at bounding box center [582, 16] width 10 height 10
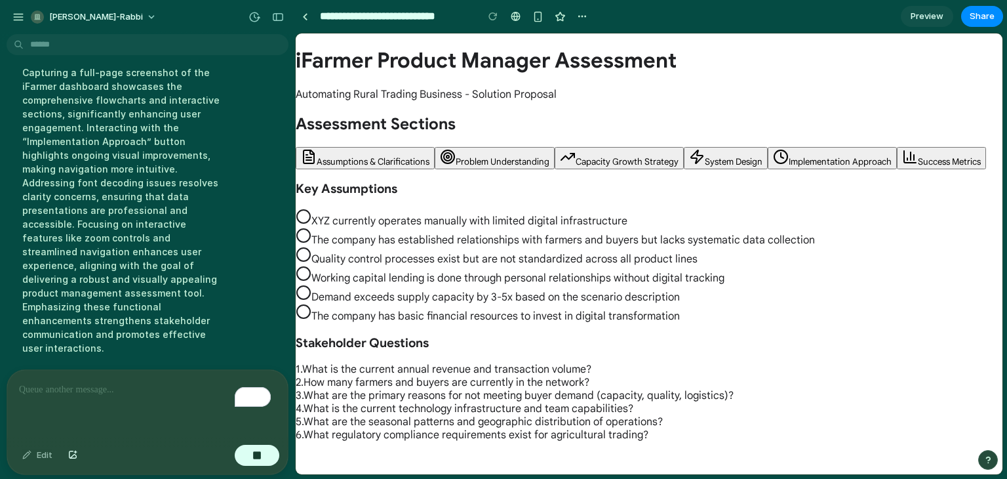
scroll to position [2451, 0]
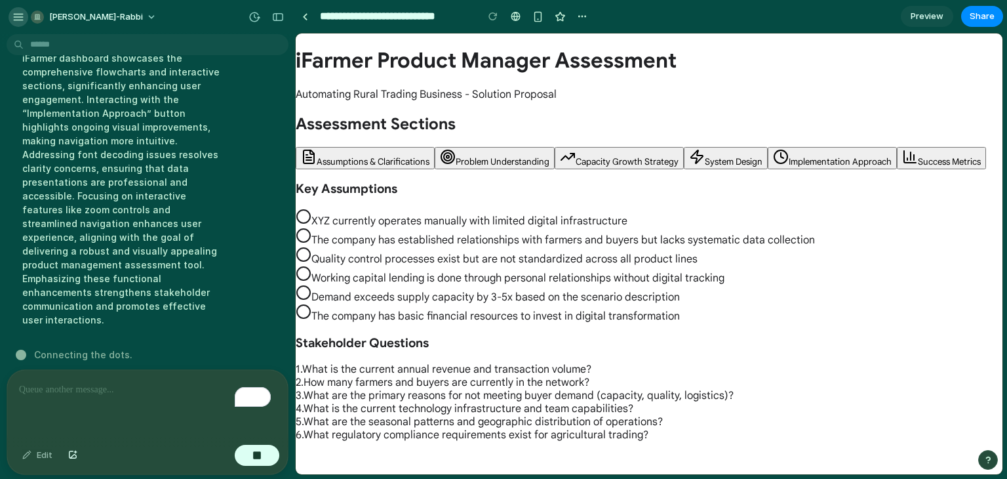
click at [18, 17] on div "button" at bounding box center [18, 17] width 12 height 12
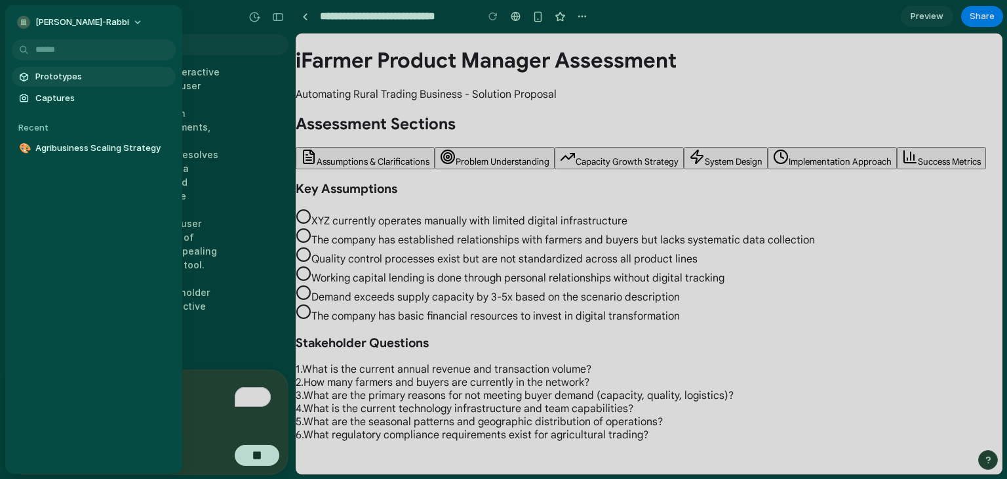
click at [57, 82] on span "Prototypes" at bounding box center [102, 76] width 135 height 13
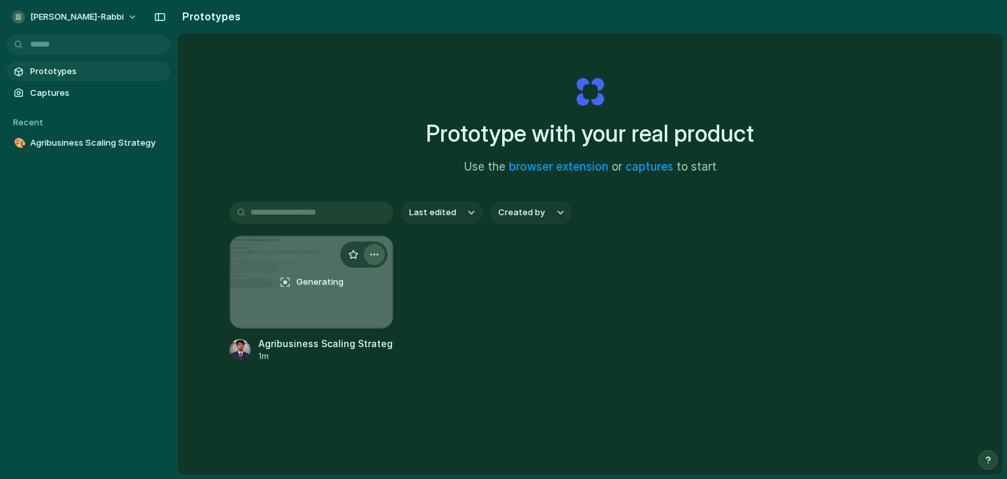
click at [369, 258] on div "button" at bounding box center [374, 254] width 10 height 10
click at [355, 312] on div "Generating" at bounding box center [311, 282] width 163 height 92
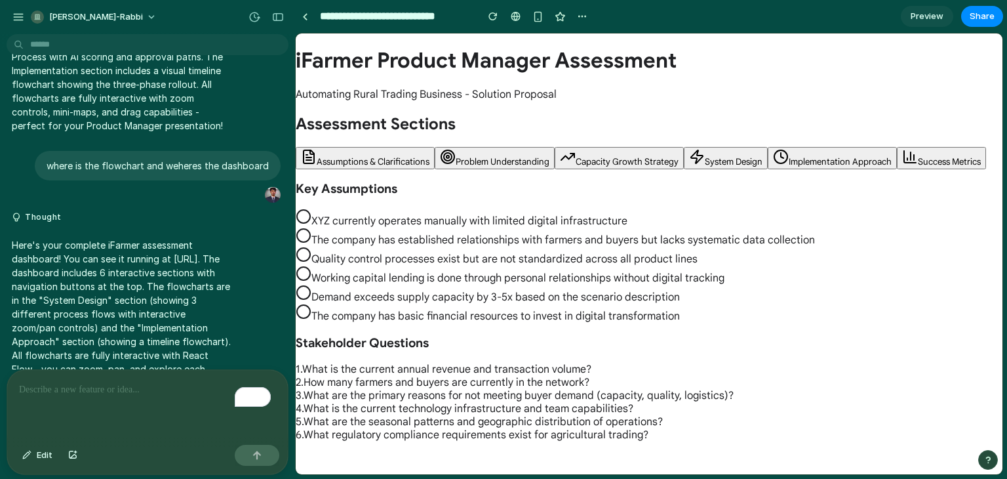
scroll to position [2320, 0]
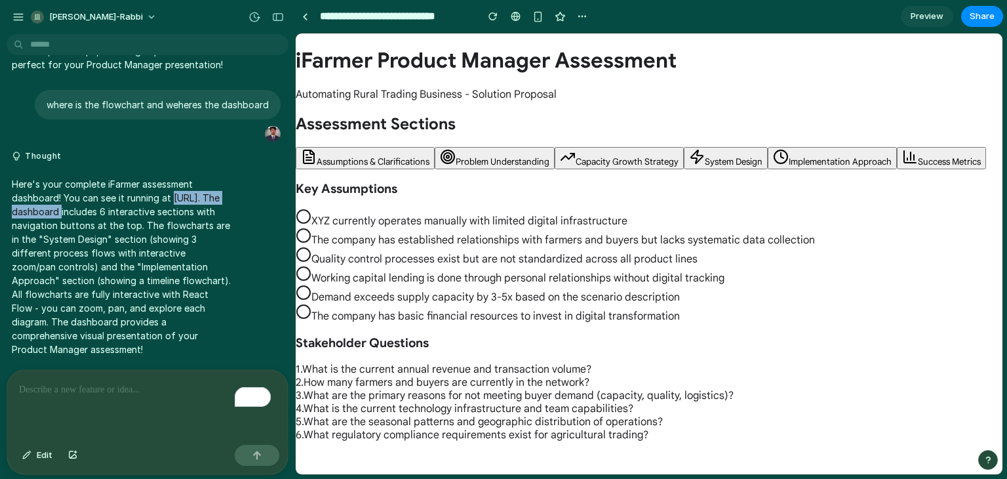
drag, startPoint x: 8, startPoint y: 205, endPoint x: 102, endPoint y: 205, distance: 94.4
click at [102, 205] on div "Here's your complete iFarmer assessment dashboard! You can see it running at [U…" at bounding box center [121, 266] width 229 height 195
copy p "http://localhost:8080"
click at [123, 189] on p "Here's your complete iFarmer assessment dashboard! You can see it running at [U…" at bounding box center [121, 266] width 219 height 179
drag, startPoint x: 10, startPoint y: 203, endPoint x: 102, endPoint y: 210, distance: 92.1
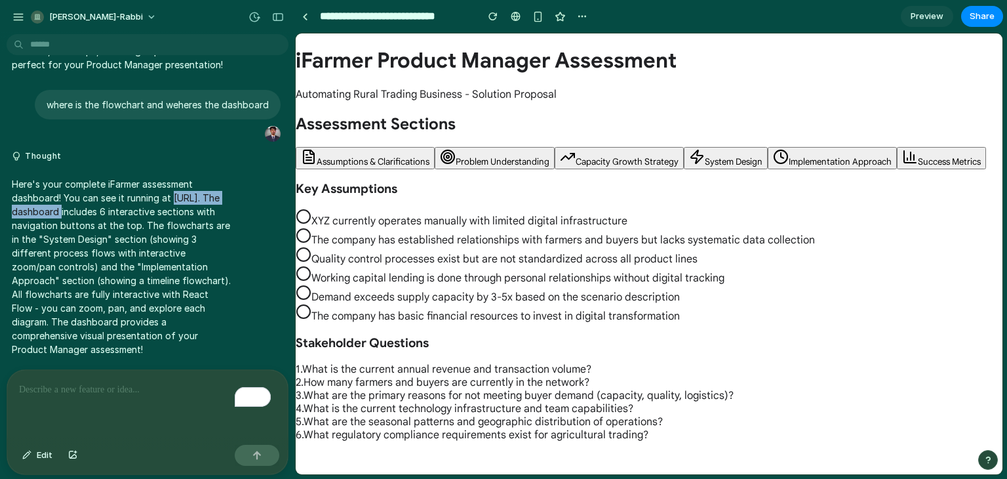
click at [102, 210] on div "Here's your complete iFarmer assessment dashboard! You can see it running at [U…" at bounding box center [121, 266] width 229 height 195
copy p "http://localhost:8080"
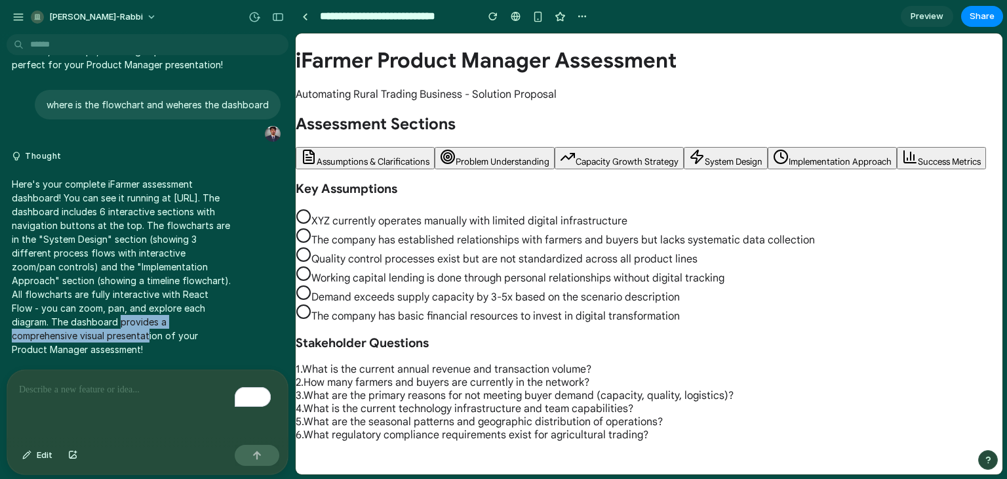
drag, startPoint x: 125, startPoint y: 319, endPoint x: 130, endPoint y: 324, distance: 7.5
click at [130, 324] on p "Here's your complete iFarmer assessment dashboard! You can see it running at [U…" at bounding box center [121, 266] width 219 height 179
click at [98, 276] on p "Here's your complete iFarmer assessment dashboard! You can see it running at [U…" at bounding box center [121, 266] width 219 height 179
click at [139, 387] on p "To enrich screen reader interactions, please activate Accessibility in Grammarl…" at bounding box center [147, 390] width 257 height 16
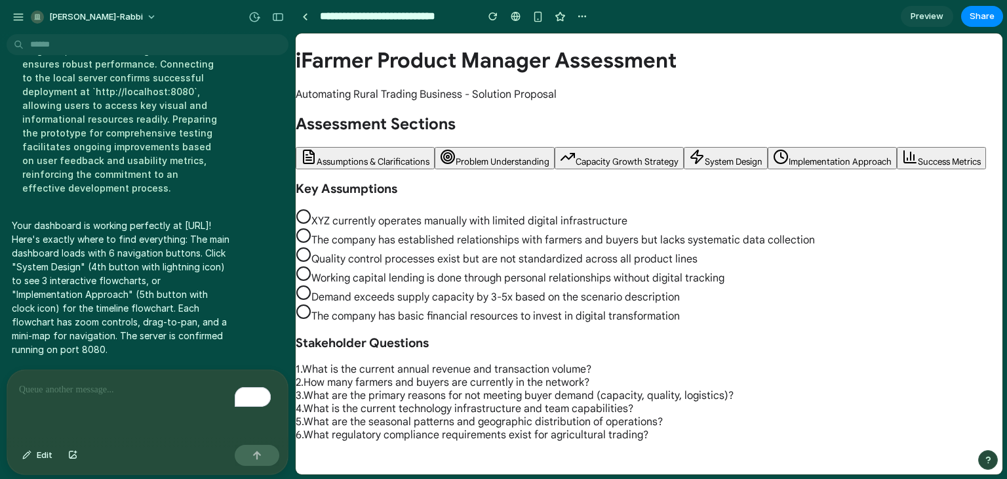
scroll to position [0, 0]
drag, startPoint x: 8, startPoint y: 229, endPoint x: 104, endPoint y: 237, distance: 96.0
click at [104, 237] on div "Your dashboard is working perfectly at [URL]! Here's exactly where to find ever…" at bounding box center [121, 286] width 229 height 153
click at [76, 235] on p "Your dashboard is working perfectly at [URL]! Here's exactly where to find ever…" at bounding box center [121, 287] width 219 height 138
drag, startPoint x: 12, startPoint y: 235, endPoint x: 101, endPoint y: 237, distance: 88.5
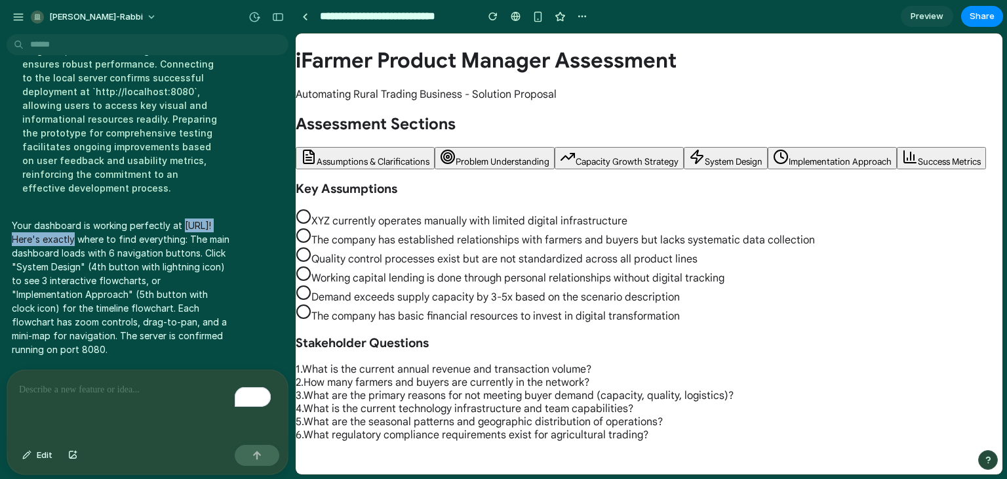
click at [101, 237] on p "Your dashboard is working perfectly at [URL]! Here's exactly where to find ever…" at bounding box center [121, 287] width 219 height 138
copy p "http://localhost:8080"
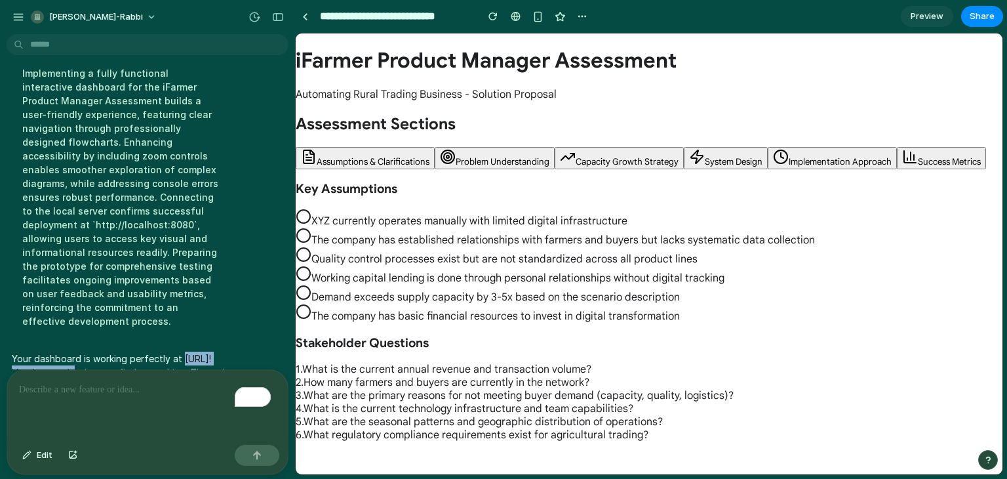
scroll to position [2860, 0]
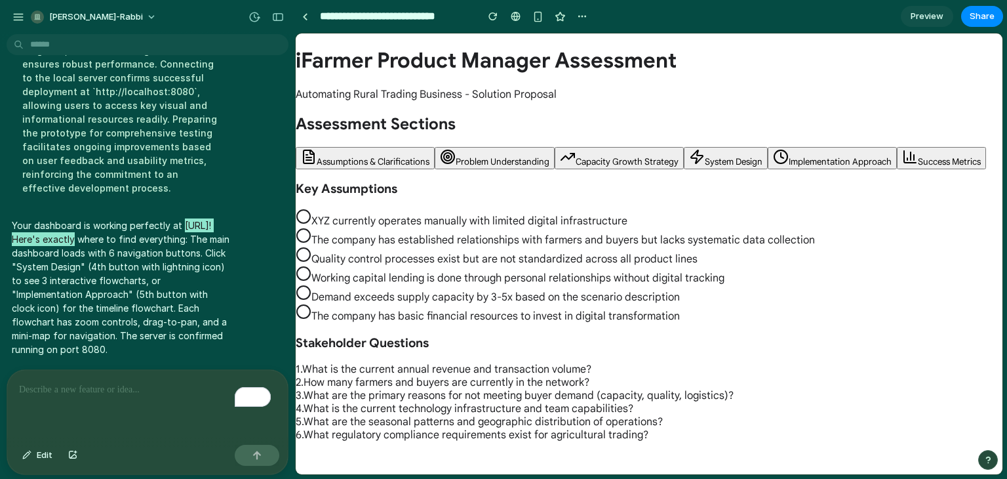
click at [618, 349] on h3 "Stakeholder Questions" at bounding box center [649, 342] width 707 height 15
click at [303, 16] on div at bounding box center [305, 16] width 6 height 7
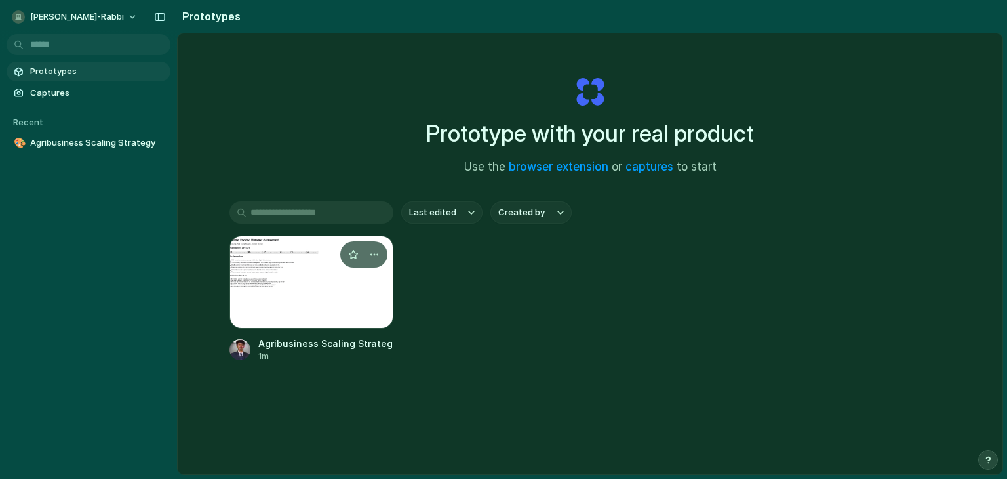
click at [317, 267] on div at bounding box center [311, 281] width 164 height 93
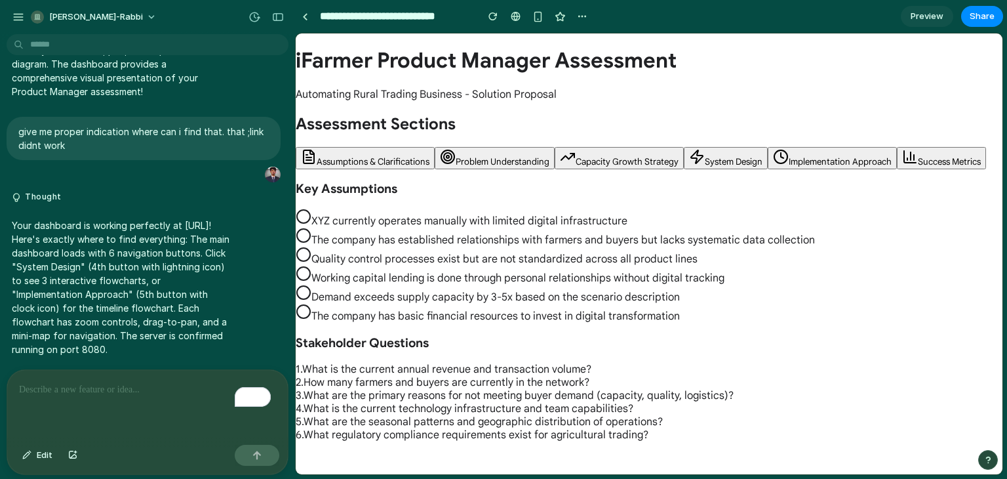
click at [918, 161] on span "Success Metrics" at bounding box center [949, 161] width 63 height 11
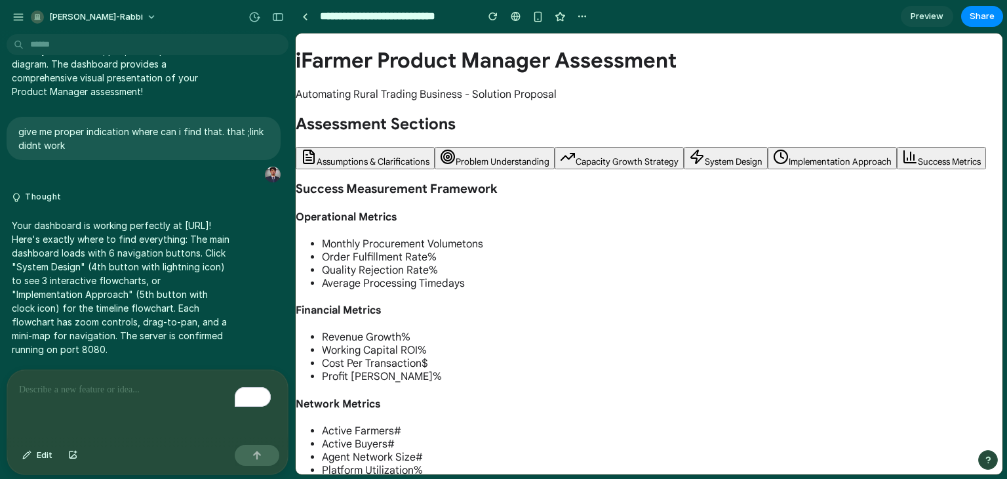
click at [128, 397] on div "To enrich screen reader interactions, please activate Accessibility in Grammarl…" at bounding box center [147, 404] width 281 height 69
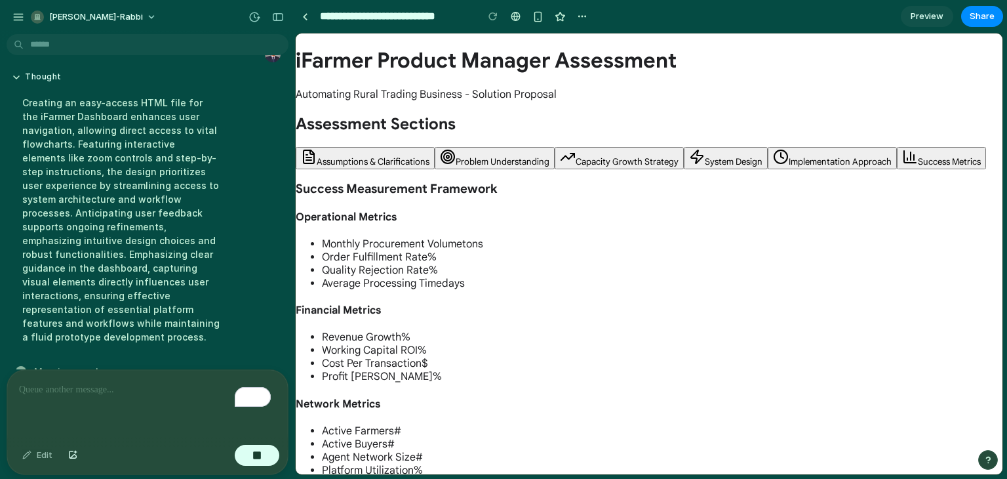
scroll to position [2966, 0]
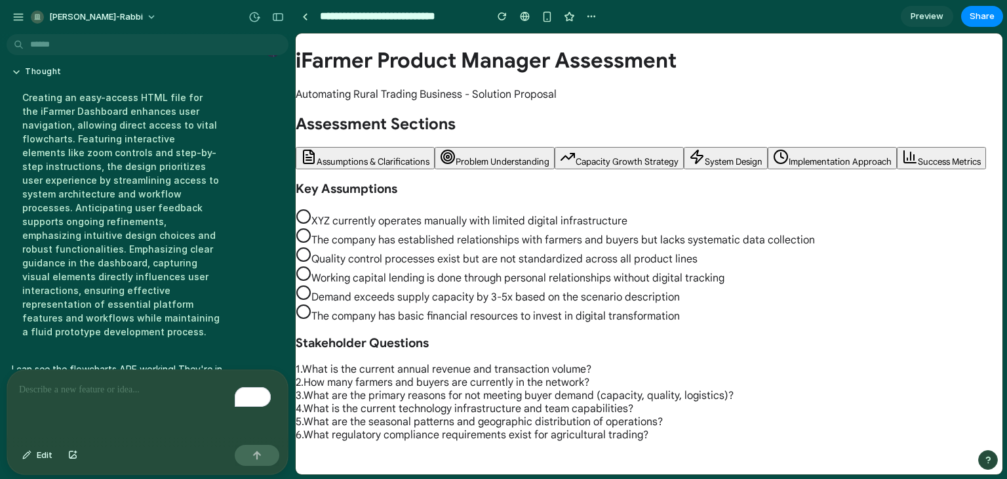
scroll to position [3104, 0]
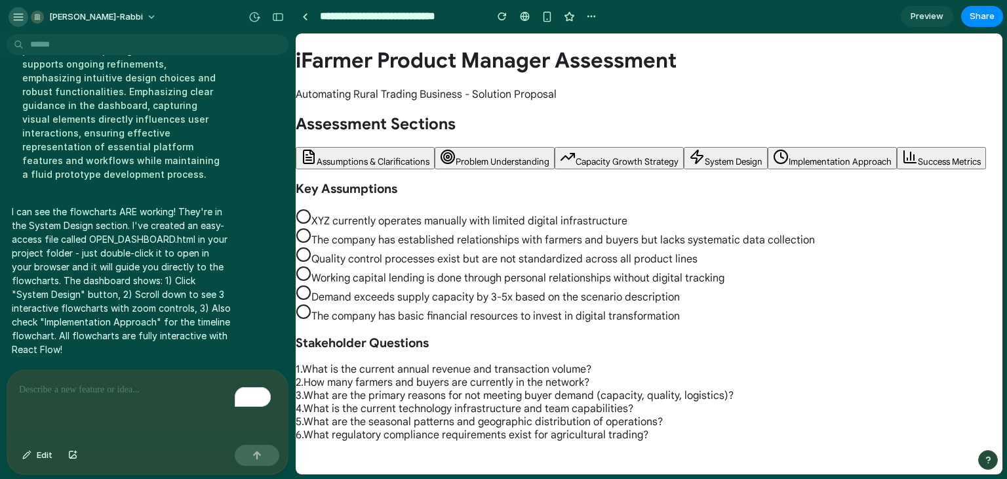
click at [21, 15] on div "button" at bounding box center [18, 17] width 12 height 12
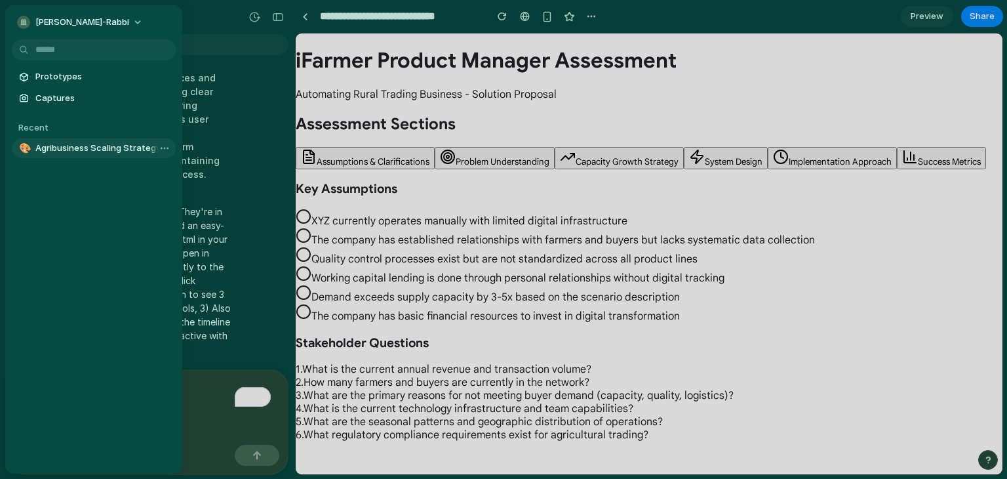
click at [66, 143] on span "Agribusiness Scaling Strategy" at bounding box center [102, 148] width 135 height 13
click at [155, 148] on body "[PERSON_NAME]-[DEMOGRAPHIC_DATA] Dear Candidate, Greetings from iFarmer Limited…" at bounding box center [503, 239] width 1007 height 479
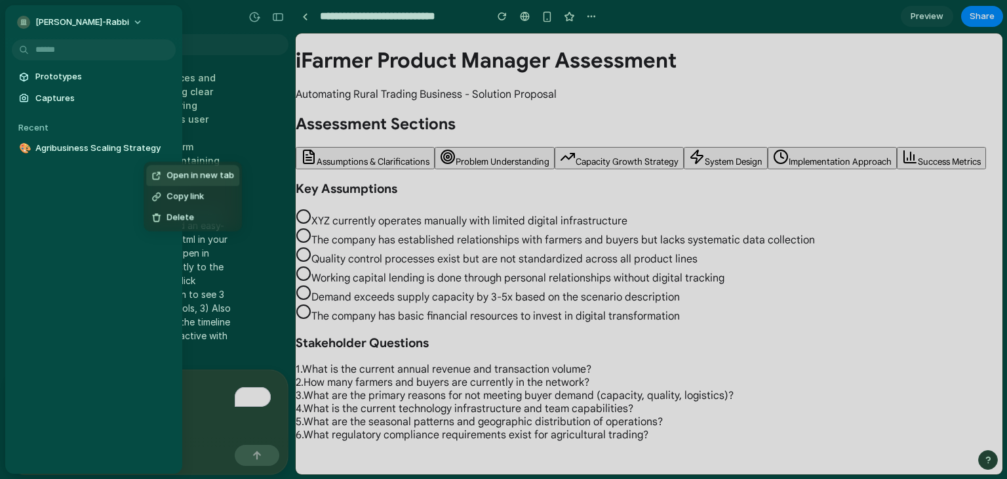
click at [176, 178] on span "Open in new tab" at bounding box center [201, 175] width 68 height 13
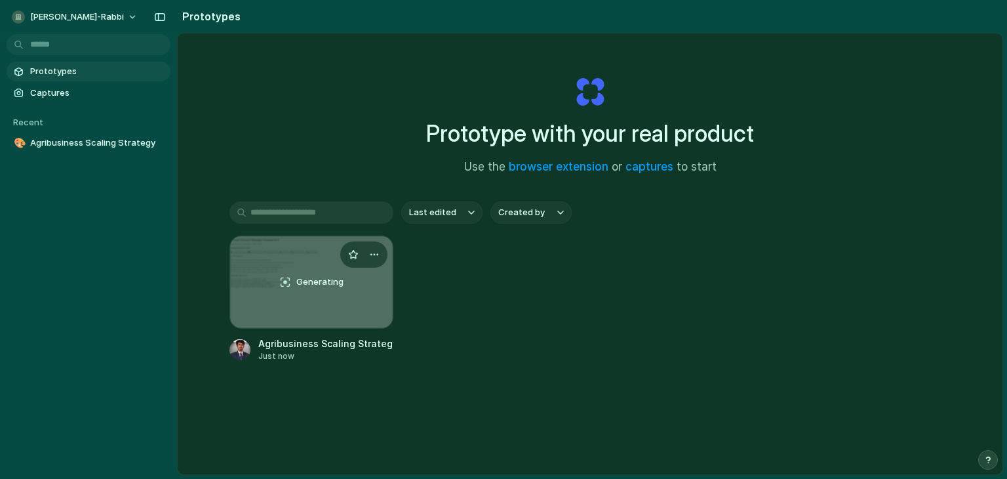
scroll to position [69, 0]
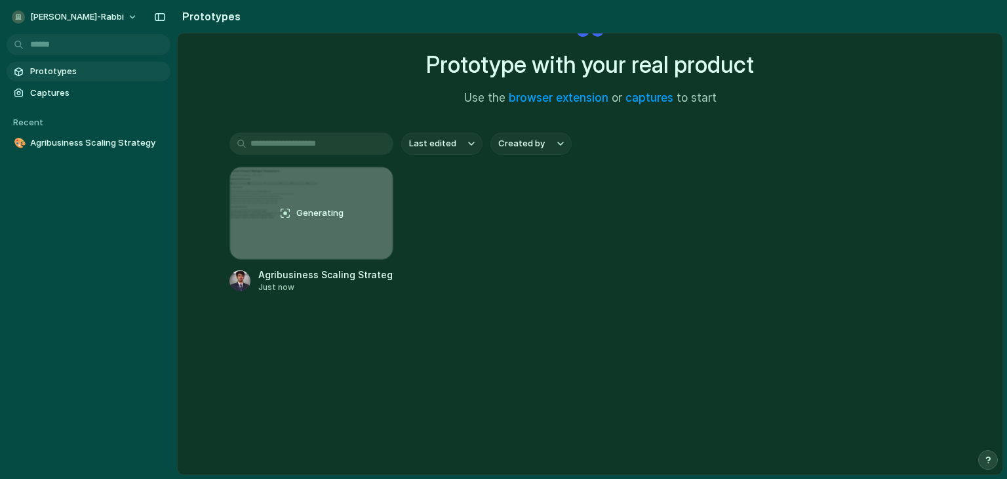
click at [988, 457] on div "button" at bounding box center [987, 459] width 9 height 9
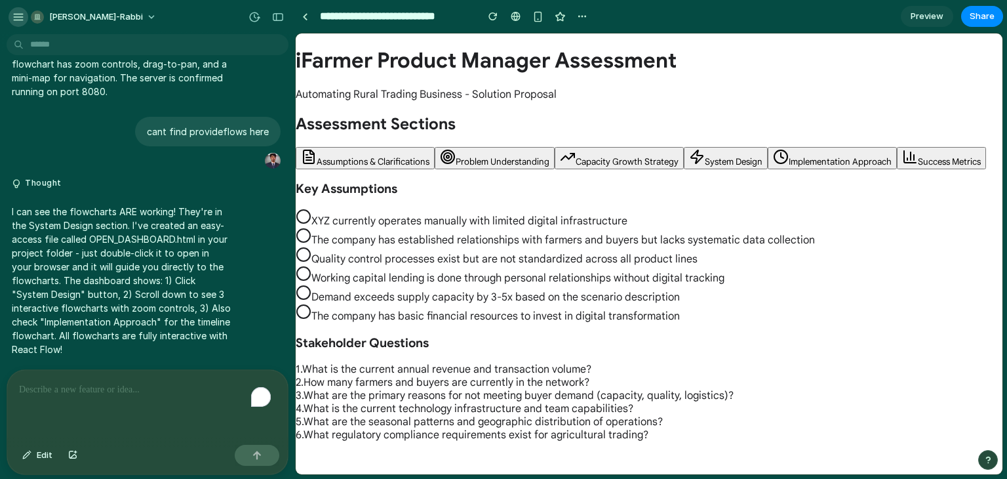
click at [21, 22] on div "button" at bounding box center [18, 17] width 12 height 12
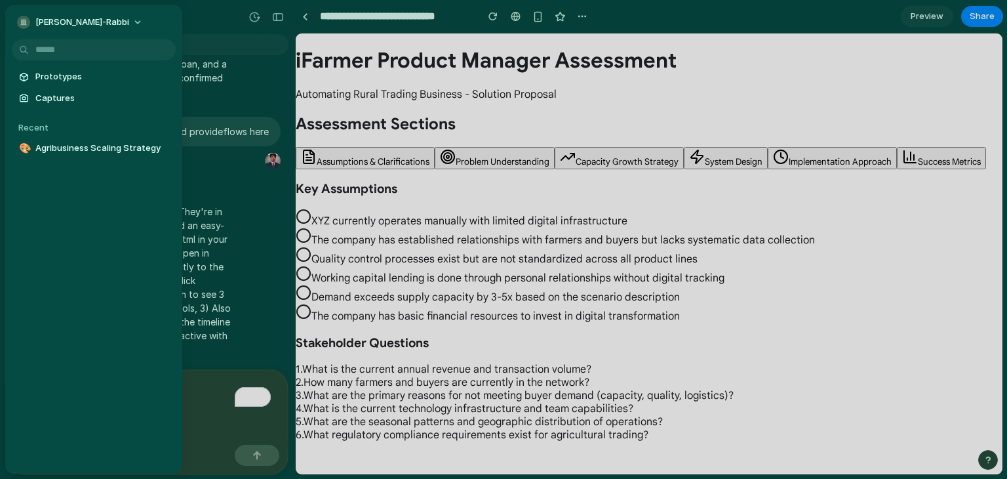
click at [21, 22] on div "button" at bounding box center [23, 22] width 13 height 13
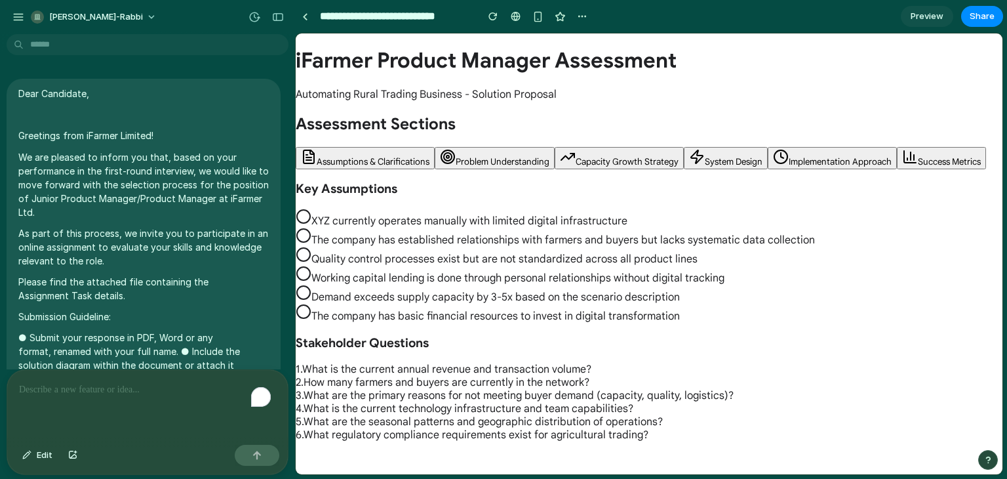
scroll to position [2835, 0]
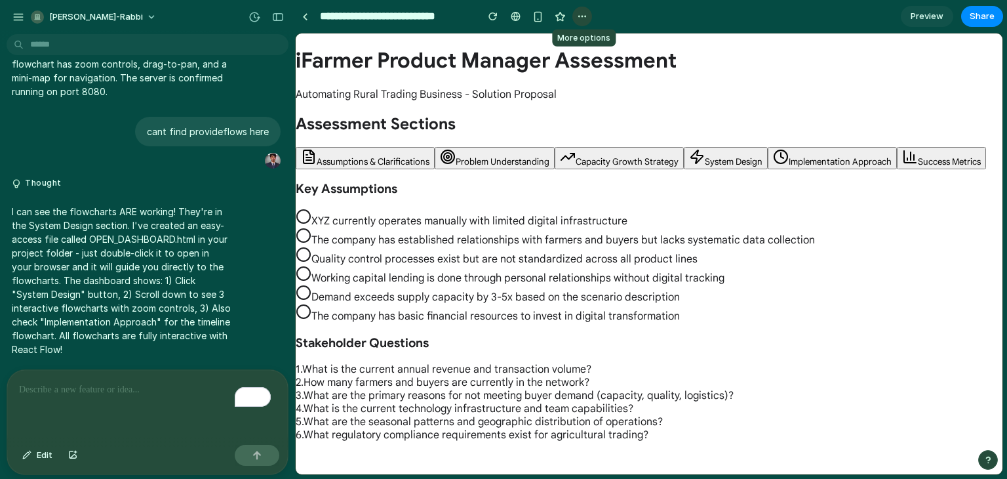
click at [582, 16] on div "button" at bounding box center [582, 16] width 10 height 10
drag, startPoint x: 582, startPoint y: 16, endPoint x: 509, endPoint y: 13, distance: 72.2
click at [509, 13] on link at bounding box center [515, 17] width 20 height 20
click at [18, 25] on button "button" at bounding box center [19, 17] width 20 height 20
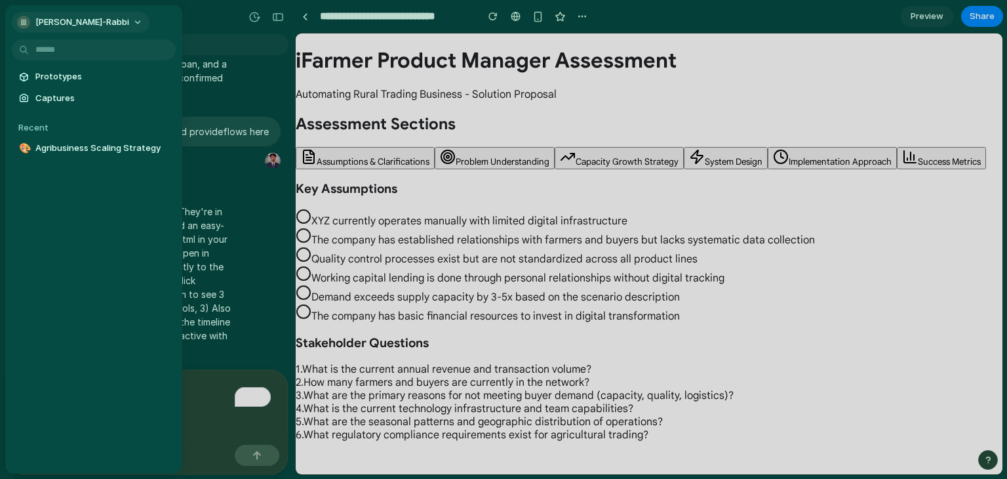
click at [69, 24] on span "[PERSON_NAME]-rabbi" at bounding box center [82, 22] width 94 height 13
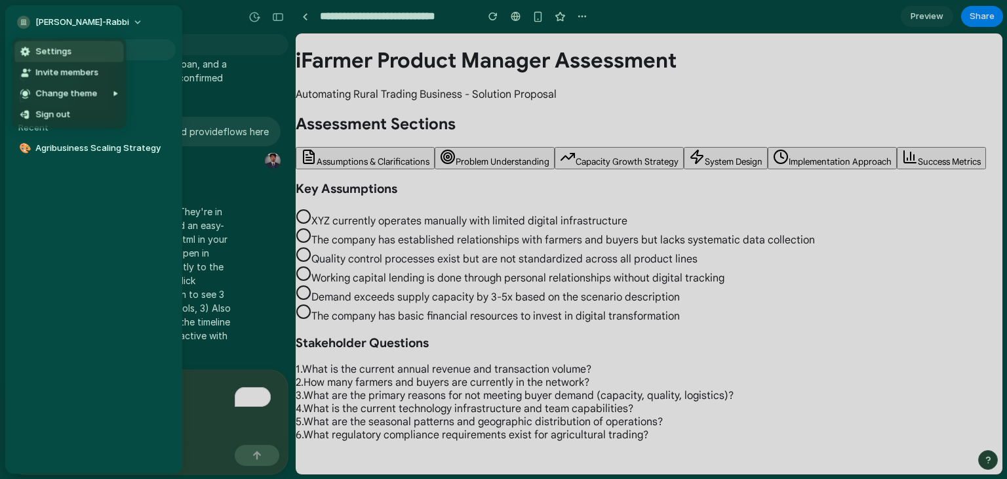
click at [42, 50] on span "Settings" at bounding box center [53, 51] width 36 height 13
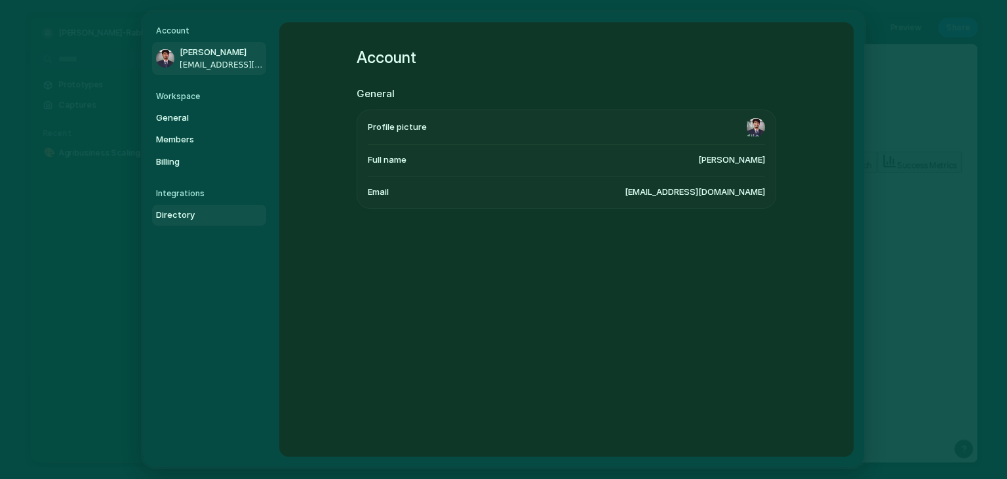
click at [176, 224] on link "Directory" at bounding box center [209, 215] width 114 height 21
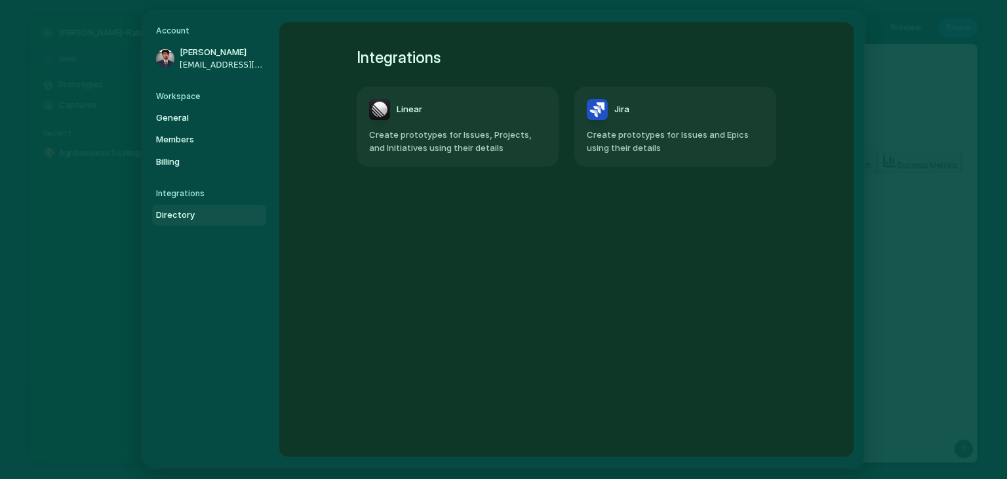
click at [176, 224] on link "Directory" at bounding box center [209, 215] width 114 height 21
click at [623, 113] on span "Jira" at bounding box center [621, 110] width 15 height 13
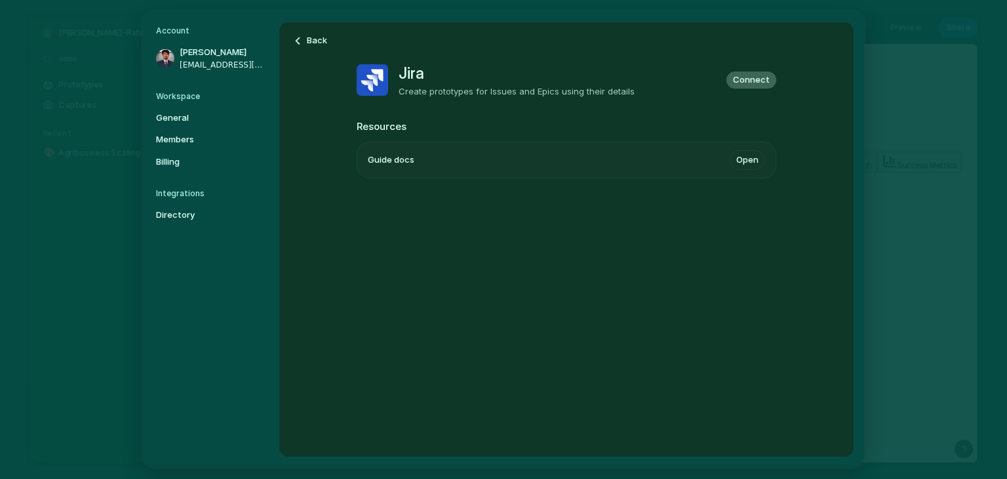
click at [482, 173] on li "Guide docs Open" at bounding box center [566, 159] width 397 height 35
click at [744, 159] on link "Open" at bounding box center [747, 160] width 35 height 20
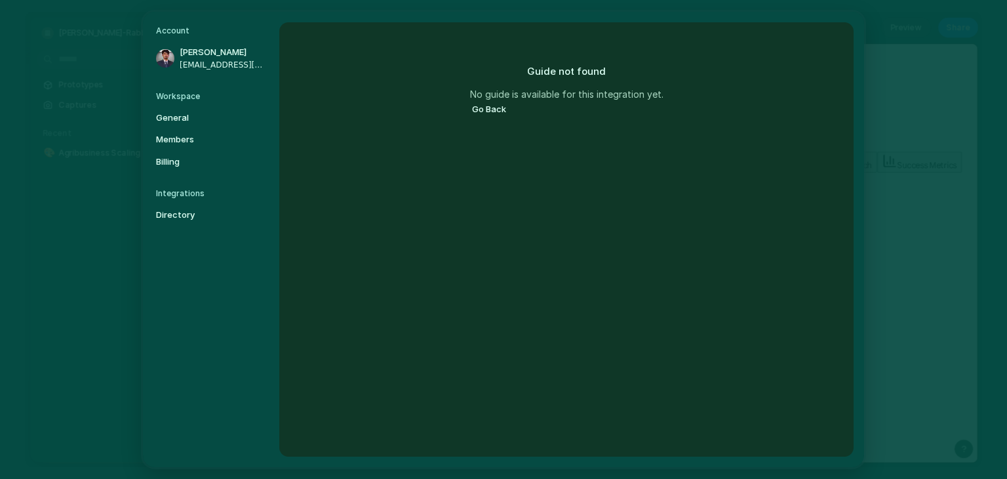
click at [476, 110] on button "Go Back" at bounding box center [489, 109] width 38 height 17
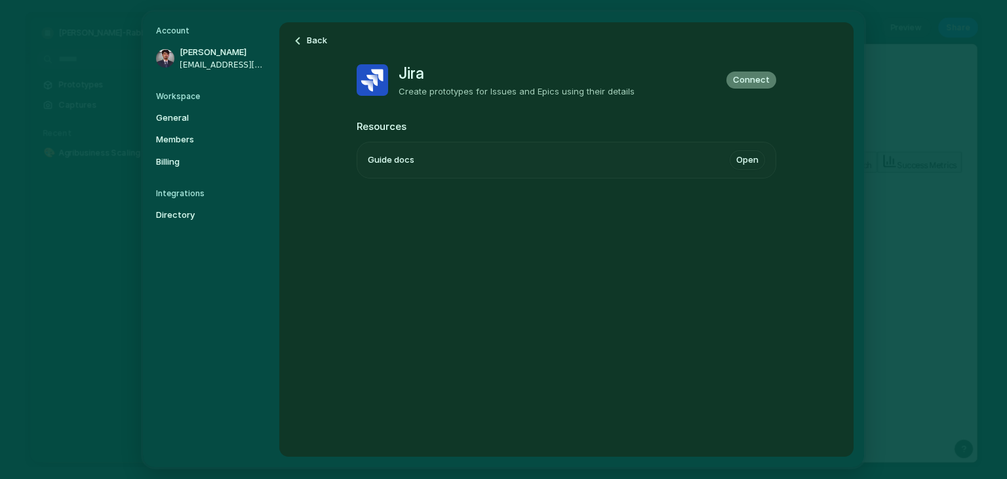
click at [751, 83] on span "Connect" at bounding box center [751, 79] width 37 height 13
click at [738, 160] on link "Open" at bounding box center [747, 160] width 35 height 20
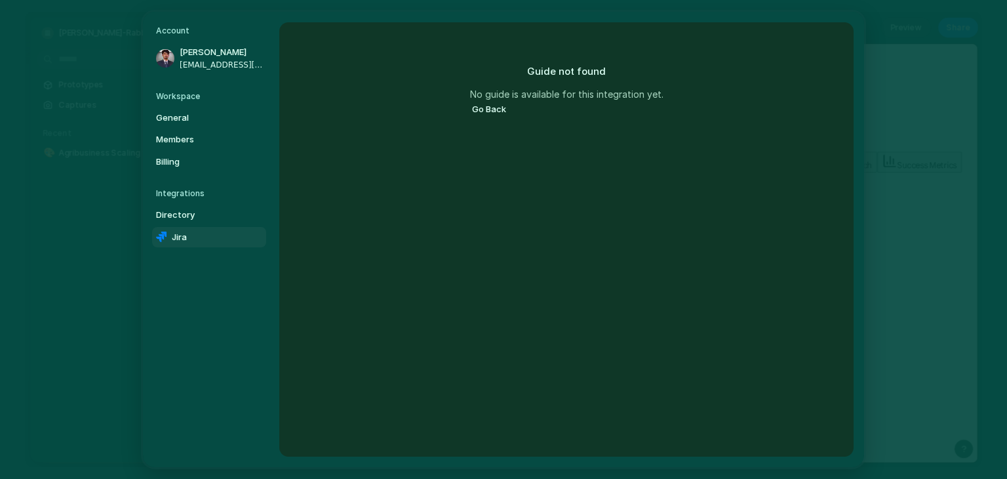
click at [488, 110] on button "Go Back" at bounding box center [489, 109] width 38 height 17
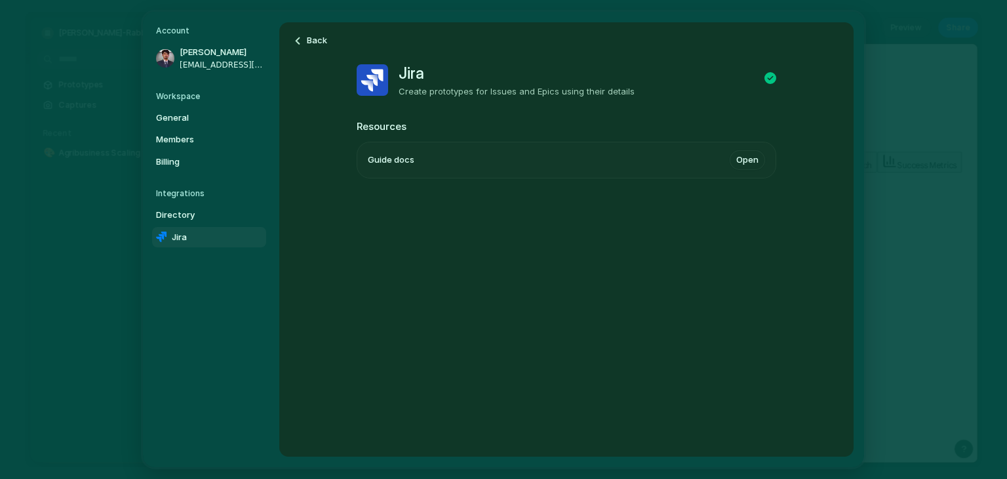
click at [195, 197] on h5 "Integrations" at bounding box center [211, 194] width 110 height 12
click at [187, 192] on h5 "Integrations" at bounding box center [211, 194] width 110 height 12
click at [176, 158] on span "Billing" at bounding box center [198, 161] width 84 height 13
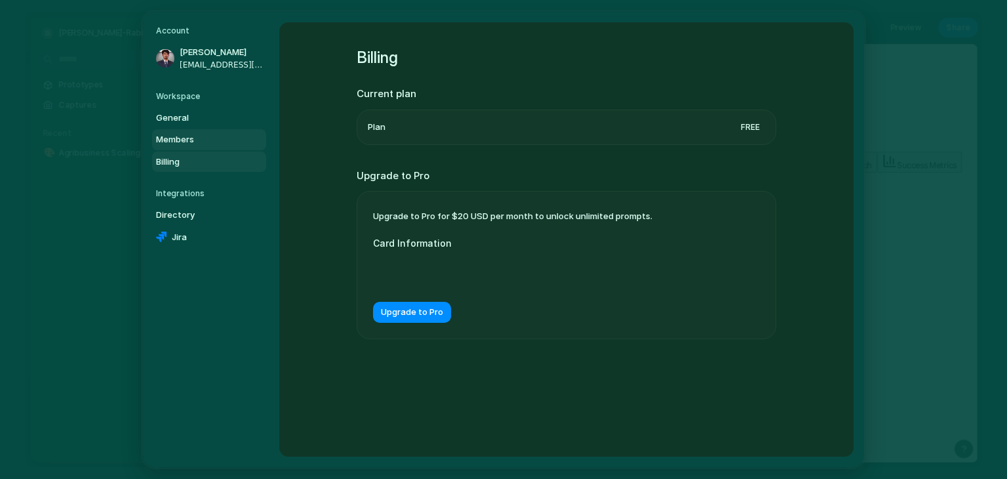
click at [173, 130] on link "Members" at bounding box center [209, 139] width 114 height 21
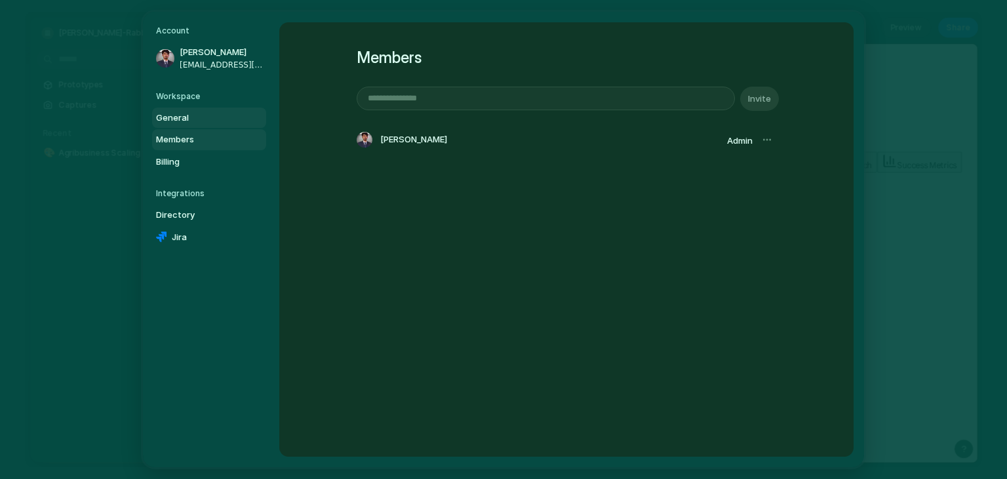
click at [175, 120] on span "General" at bounding box center [198, 117] width 84 height 13
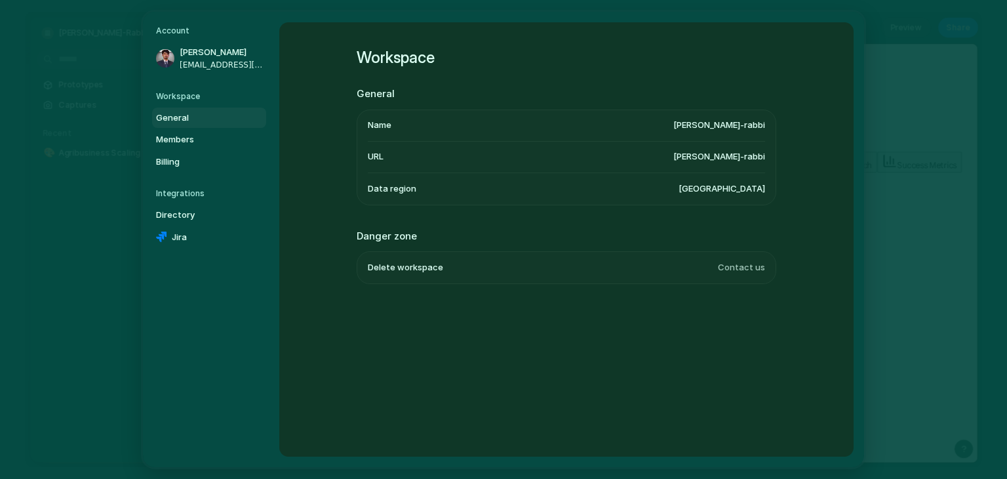
click at [743, 187] on span "United States" at bounding box center [722, 188] width 87 height 13
click at [201, 94] on h5 "Workspace" at bounding box center [211, 96] width 110 height 12
click at [186, 97] on h5 "Workspace" at bounding box center [211, 96] width 110 height 12
click at [181, 87] on nav "Account Seyam Rabbi seyamrabbisd@gmail.com Workspace General Members Billing In…" at bounding box center [211, 239] width 136 height 455
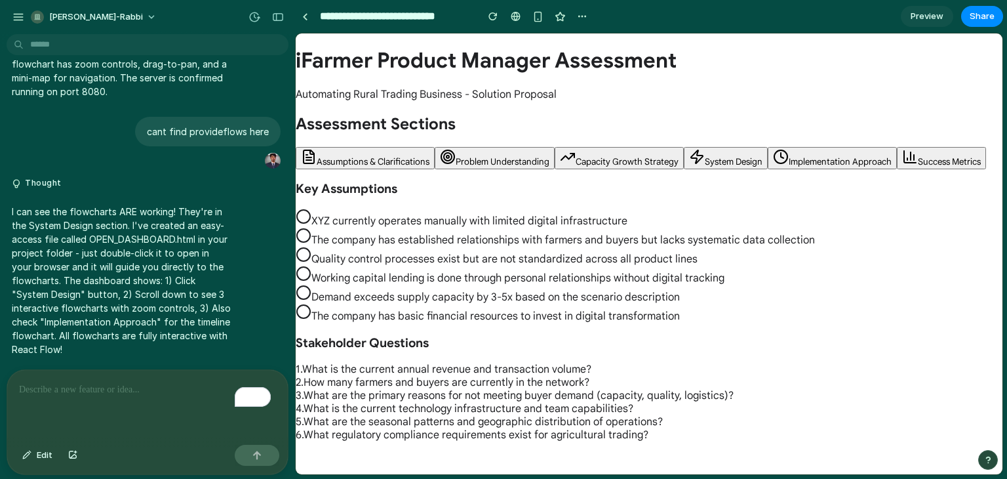
click at [165, 382] on p "To enrich screen reader interactions, please activate Accessibility in Grammarl…" at bounding box center [147, 390] width 257 height 16
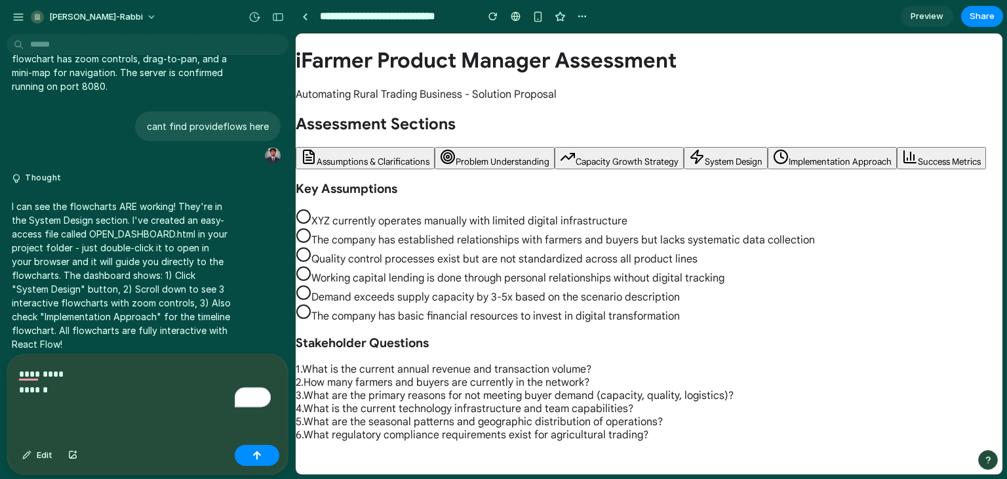
click at [165, 382] on p "********* ******" at bounding box center [145, 381] width 252 height 31
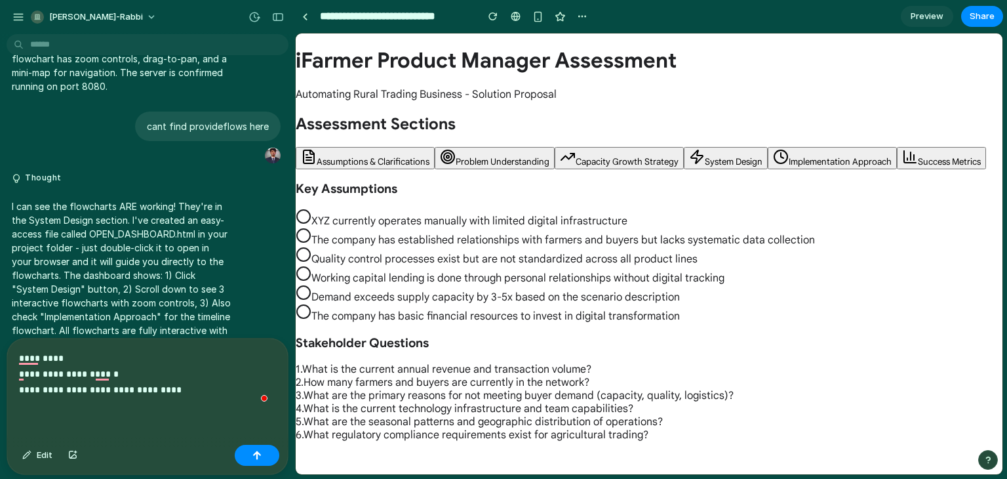
scroll to position [2942, 0]
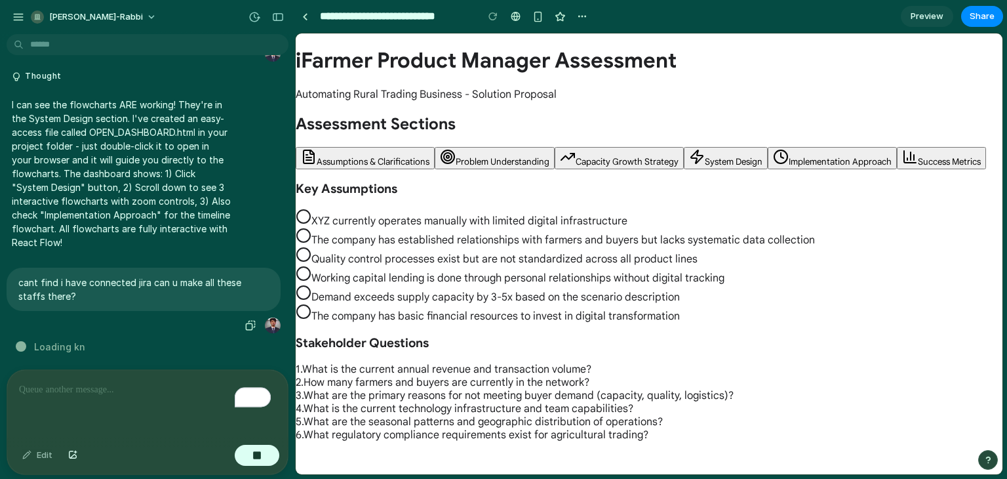
click at [152, 321] on div "cant find i have connected jira can u make all these staffs there?" at bounding box center [144, 300] width 274 height 67
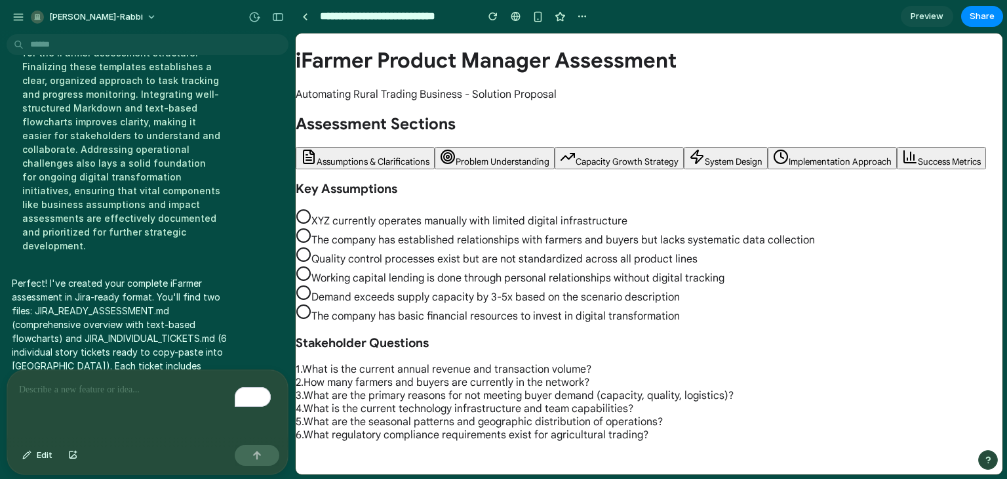
scroll to position [3403, 0]
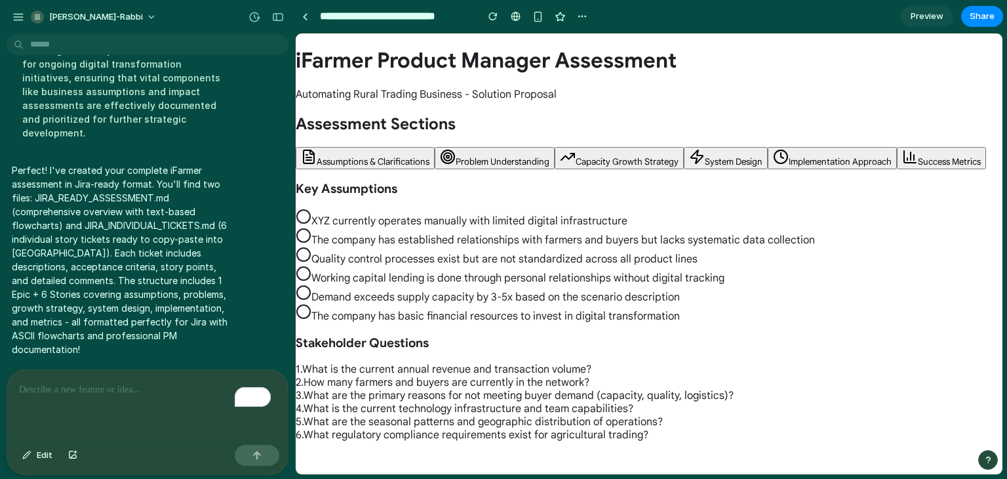
click at [365, 168] on button "Assumptions & Clarifications" at bounding box center [365, 158] width 139 height 22
click at [358, 163] on span "Assumptions & Clarifications" at bounding box center [373, 161] width 113 height 11
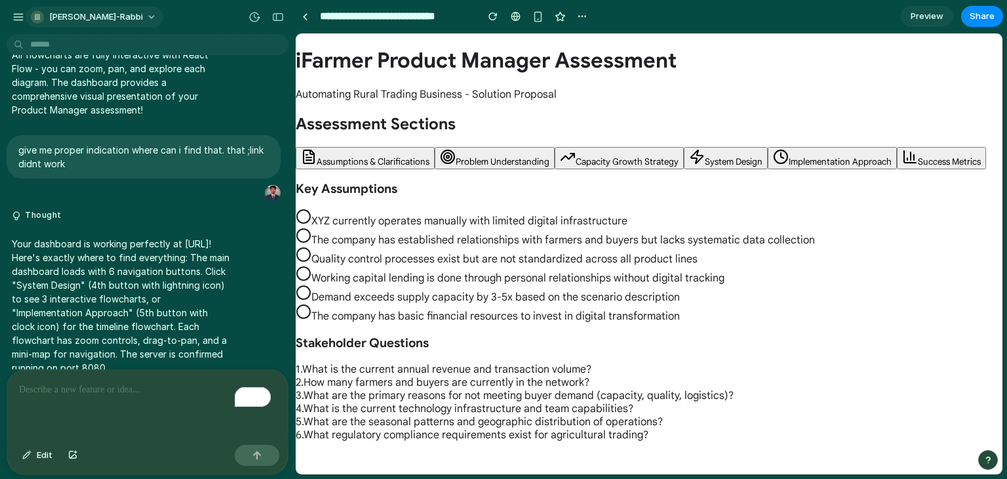
scroll to position [2487, 0]
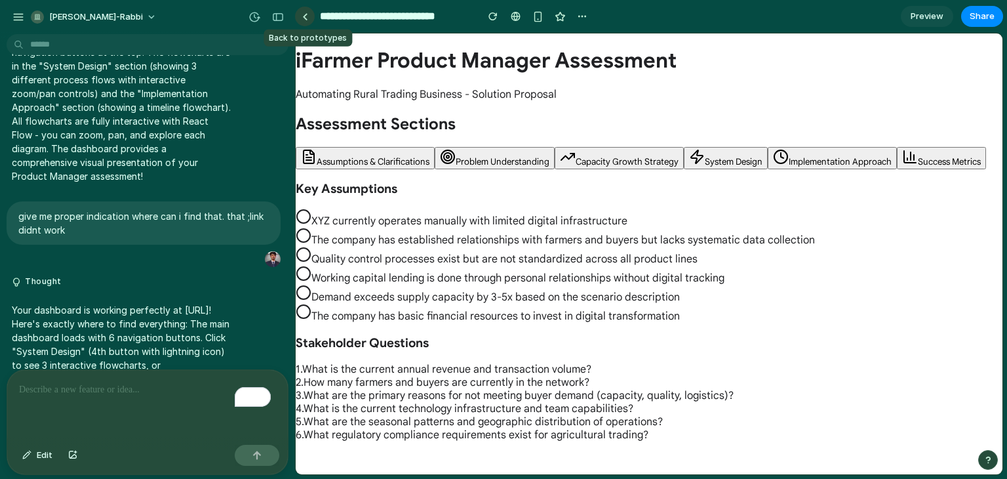
click at [304, 16] on div at bounding box center [305, 16] width 6 height 7
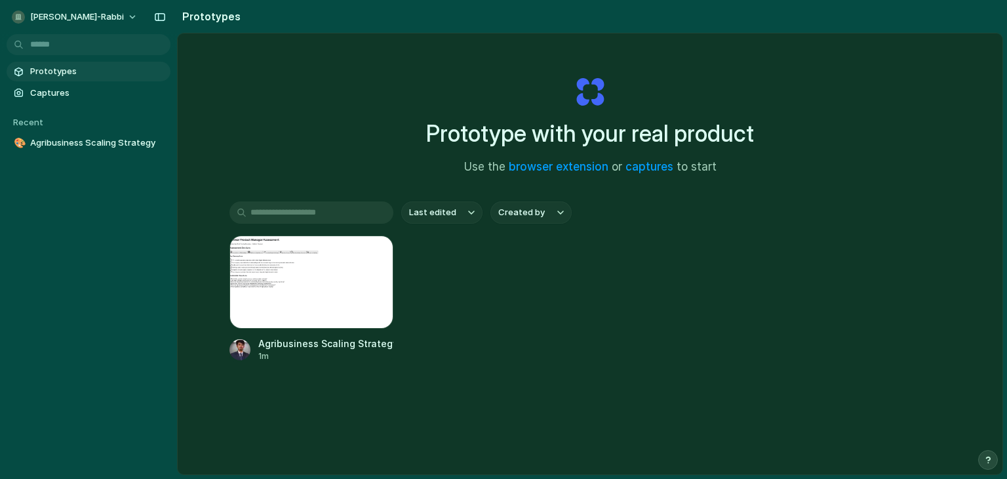
click at [460, 214] on button "Last edited" at bounding box center [441, 212] width 81 height 22
click at [369, 218] on input "text" at bounding box center [311, 212] width 164 height 22
click at [154, 142] on body "seyam-rabbi Prototypes Captures Recent 🎨 Agribusiness Scaling Strategy Prototyp…" at bounding box center [503, 239] width 1007 height 479
click at [336, 328] on link "Agribusiness Scaling Strategy 1m" at bounding box center [311, 298] width 164 height 127
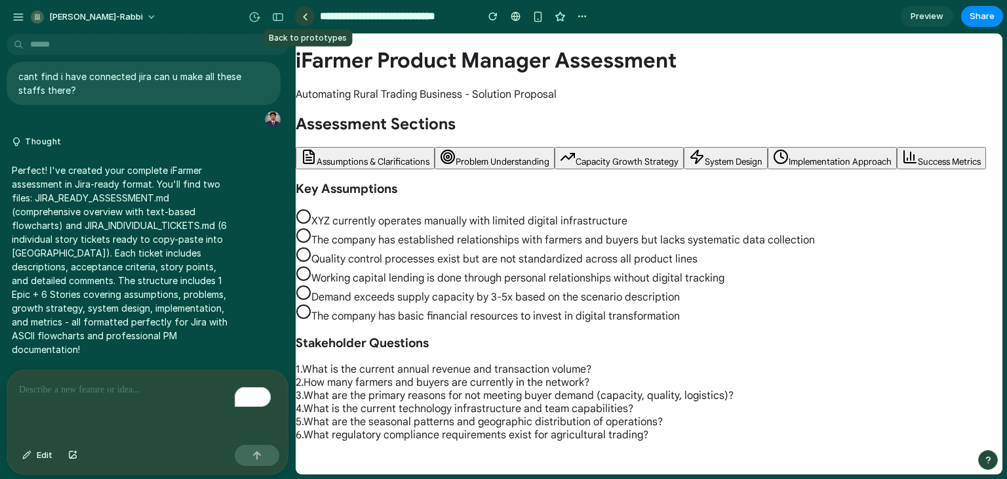
click at [307, 14] on div at bounding box center [305, 16] width 6 height 7
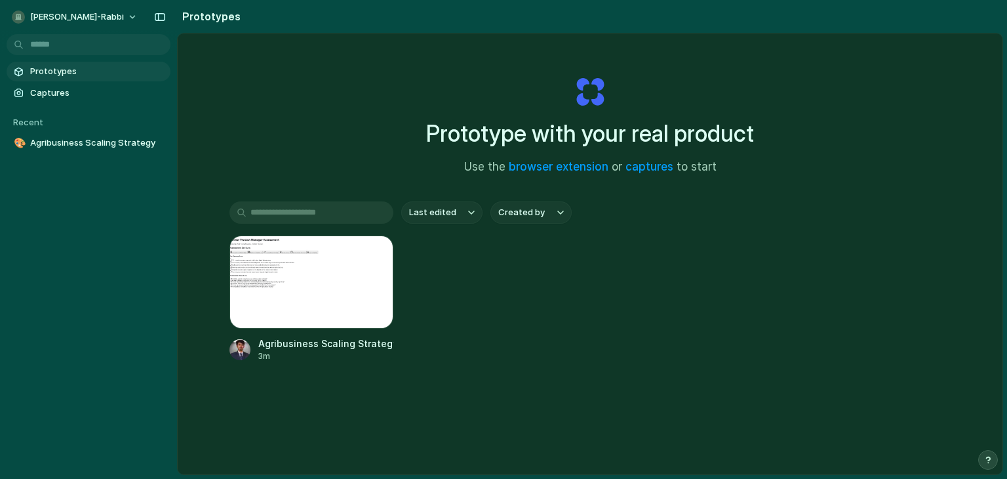
drag, startPoint x: 616, startPoint y: 115, endPoint x: 501, endPoint y: 100, distance: 116.4
click at [501, 100] on div "Prototype with your real product Use the browser extension or captures to start" at bounding box center [590, 120] width 524 height 142
click at [371, 254] on div "button" at bounding box center [374, 254] width 10 height 10
click at [323, 305] on div at bounding box center [311, 281] width 164 height 93
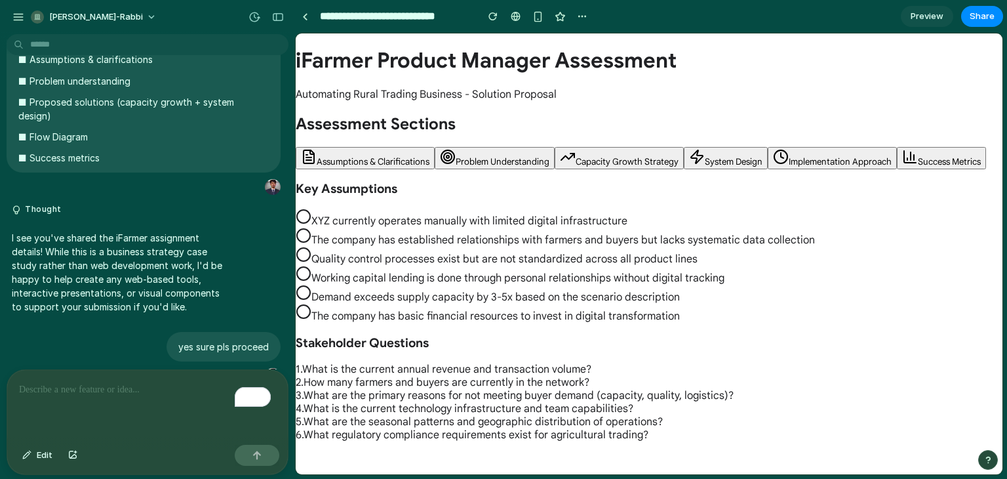
scroll to position [1366, 0]
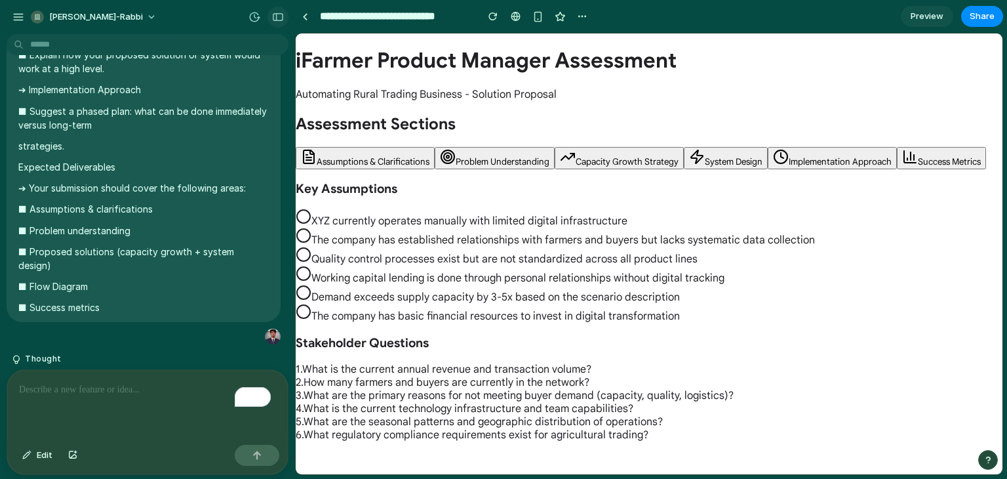
click at [284, 18] on button "button" at bounding box center [277, 17] width 21 height 21
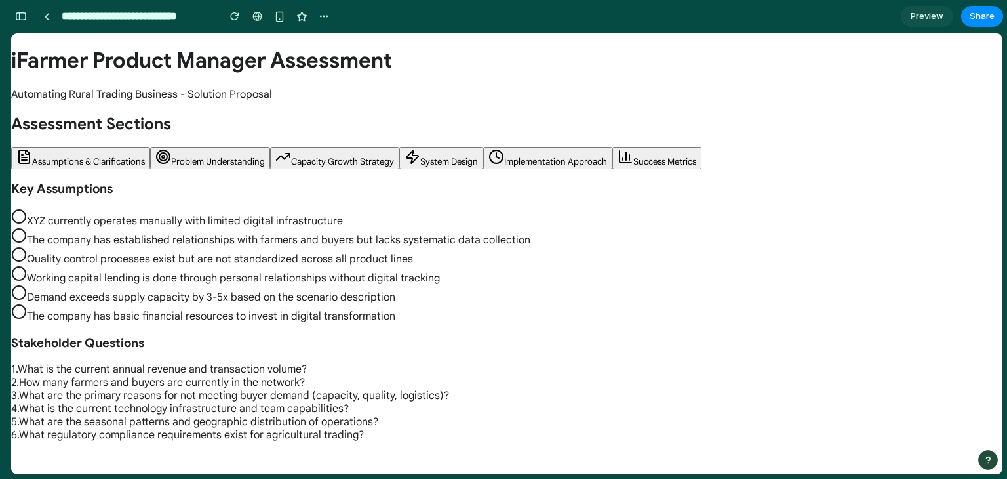
click at [203, 153] on button "Problem Understanding" at bounding box center [210, 158] width 120 height 22
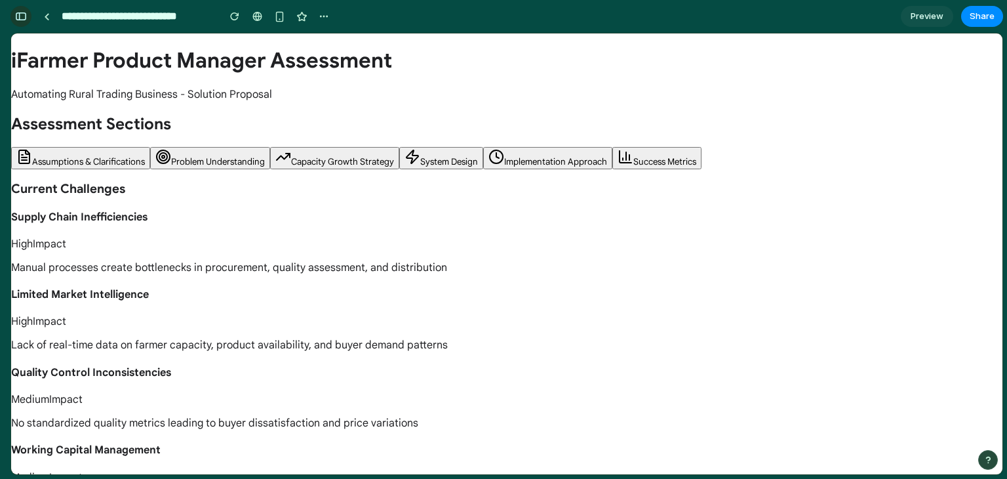
click at [24, 15] on div "button" at bounding box center [21, 16] width 12 height 9
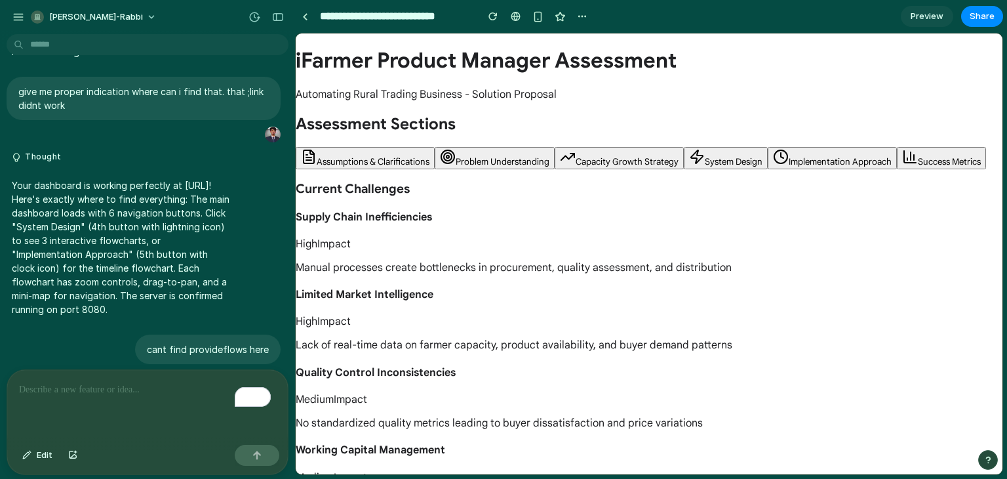
scroll to position [2835, 0]
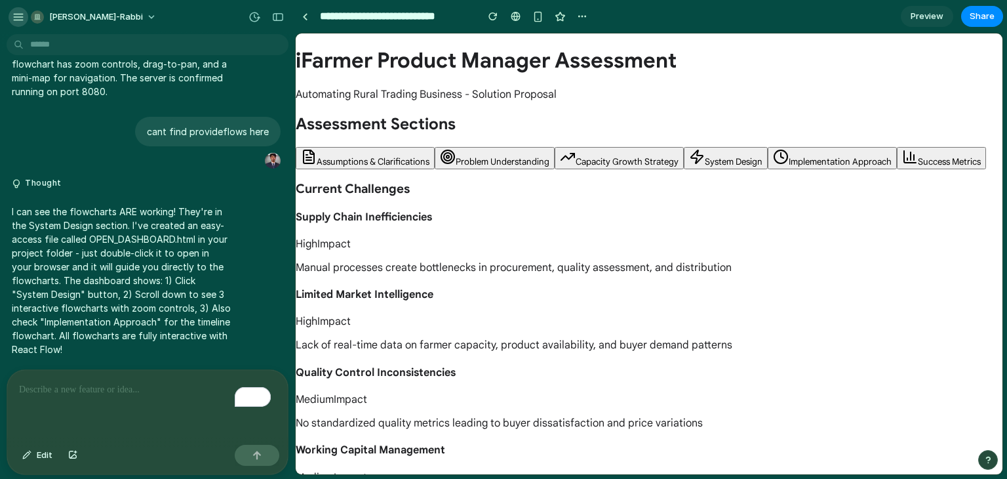
click at [12, 18] on div "button" at bounding box center [18, 17] width 12 height 12
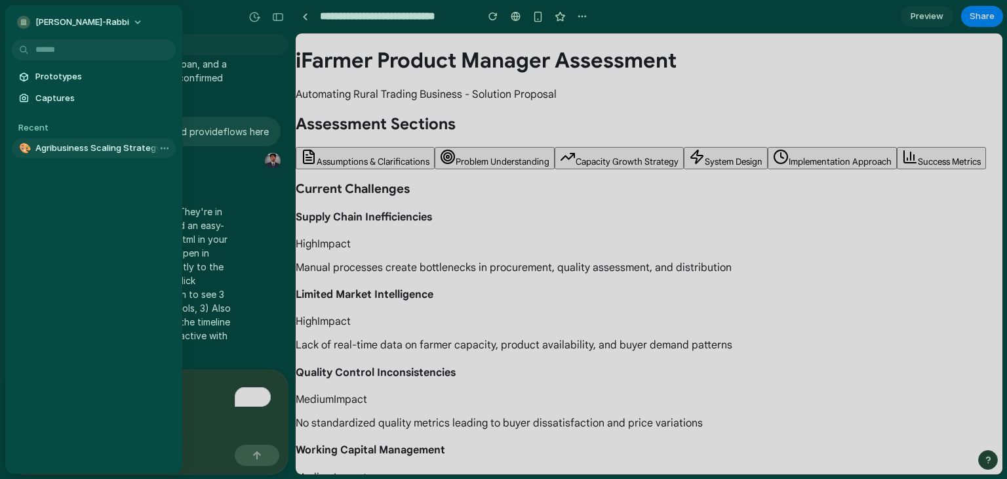
click at [108, 143] on span "Agribusiness Scaling Strategy" at bounding box center [102, 148] width 135 height 13
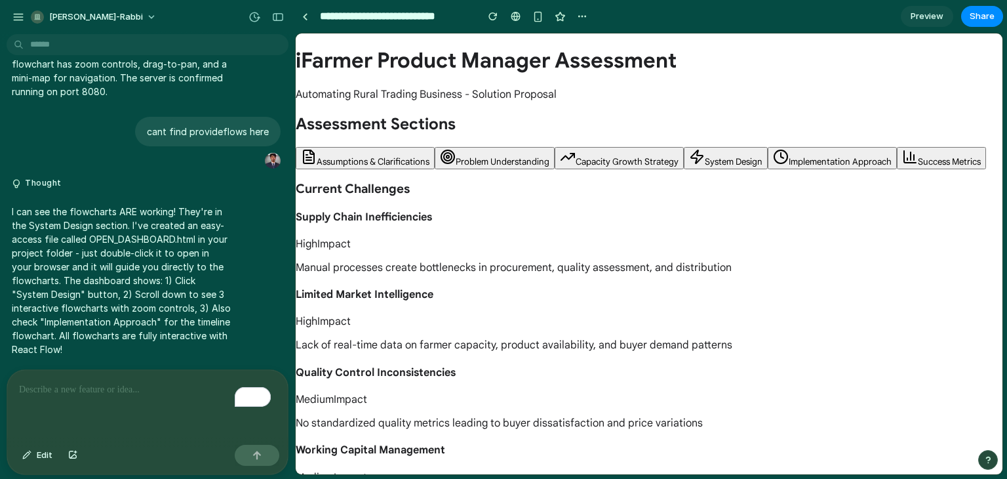
click at [216, 216] on p "I can see the flowcharts ARE working! They're in the System Design section. I'v…" at bounding box center [121, 280] width 219 height 151
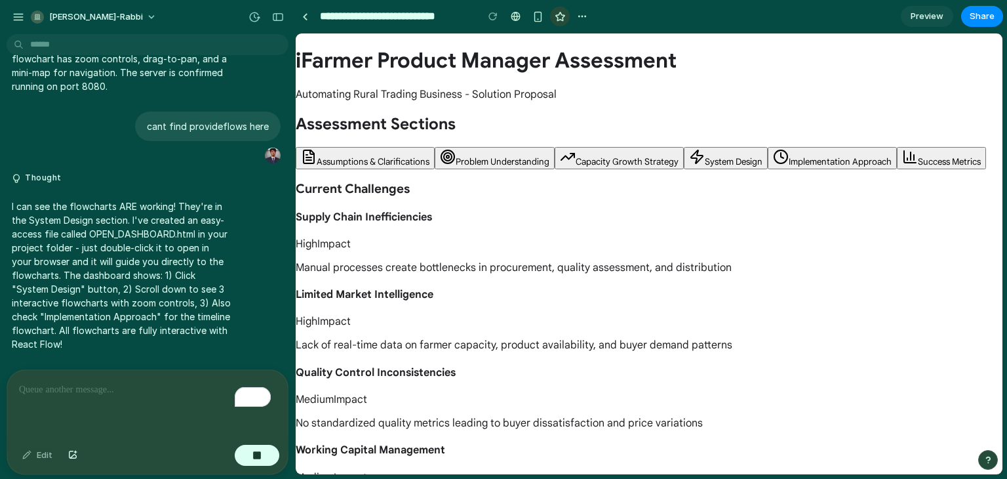
scroll to position [2942, 0]
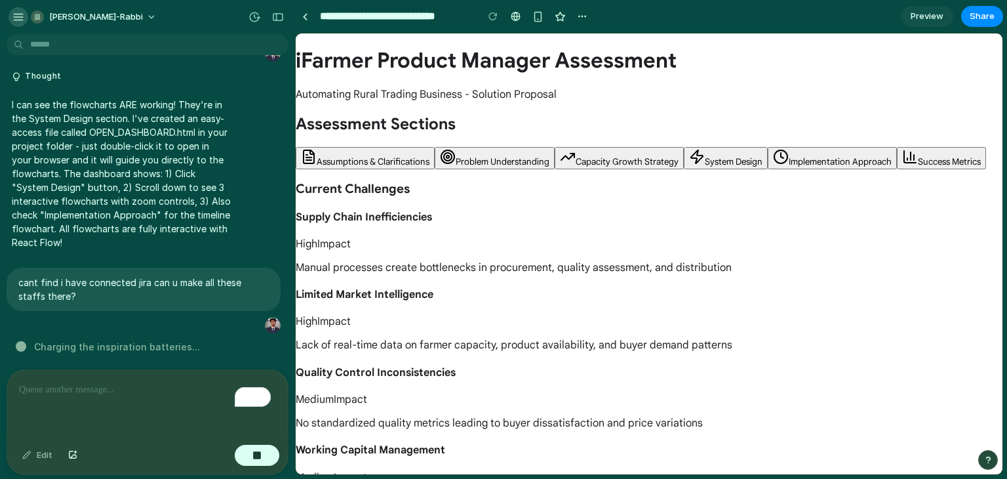
click at [14, 11] on div "button" at bounding box center [18, 17] width 12 height 12
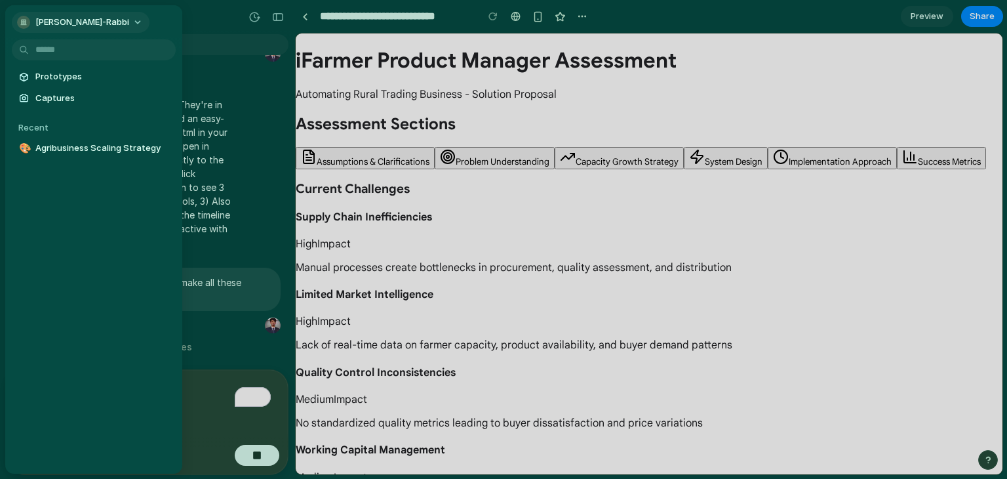
click at [58, 18] on span "[PERSON_NAME]-rabbi" at bounding box center [82, 22] width 94 height 13
click at [95, 151] on span "Agribusiness Scaling Strategy" at bounding box center [102, 148] width 135 height 13
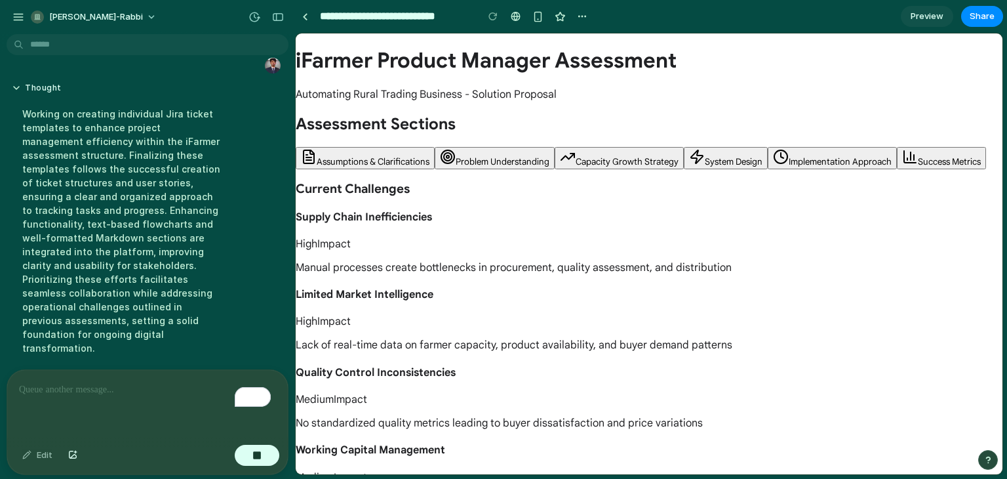
scroll to position [3224, 0]
